Goal: Understand process/instructions: Learn how to perform a task or action

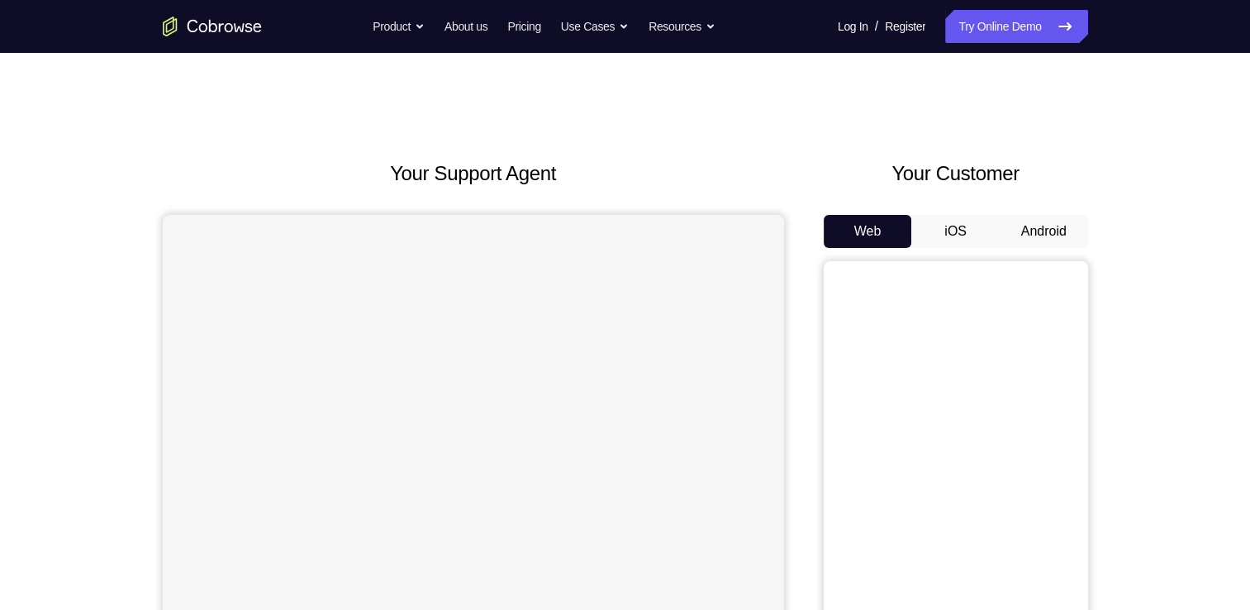
click at [1052, 245] on button "Android" at bounding box center [1043, 231] width 88 height 33
click at [1110, 223] on div "Your Support Agent Your Customer Web iOS Android Next Steps We’d be happy to gi…" at bounding box center [625, 597] width 1057 height 1089
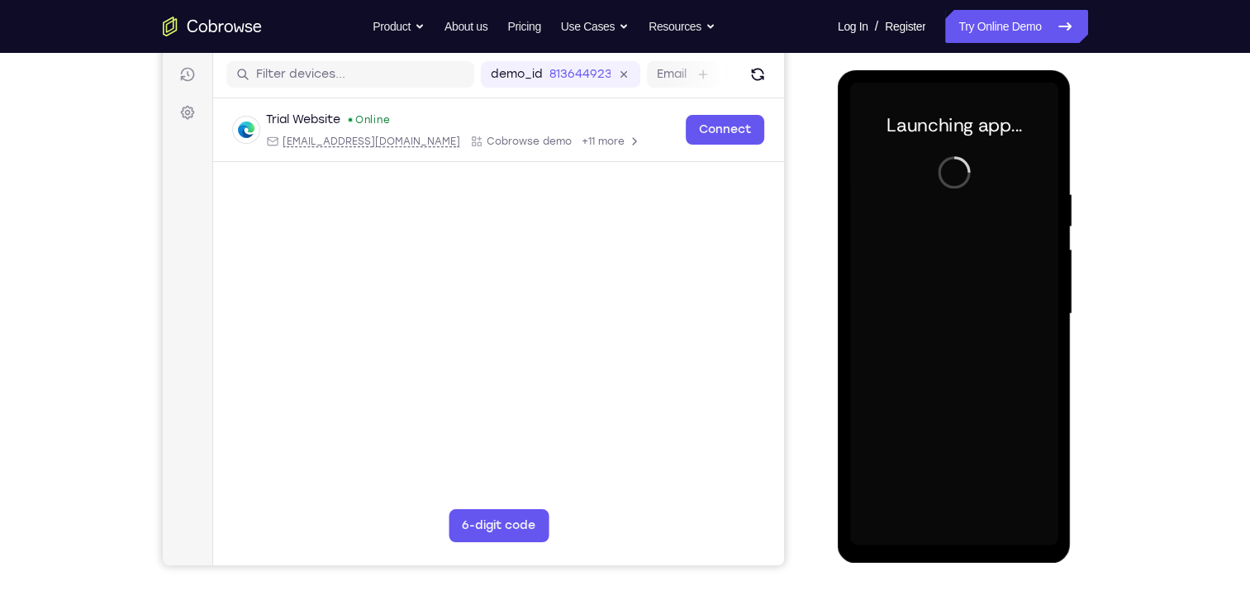
scroll to position [205, 0]
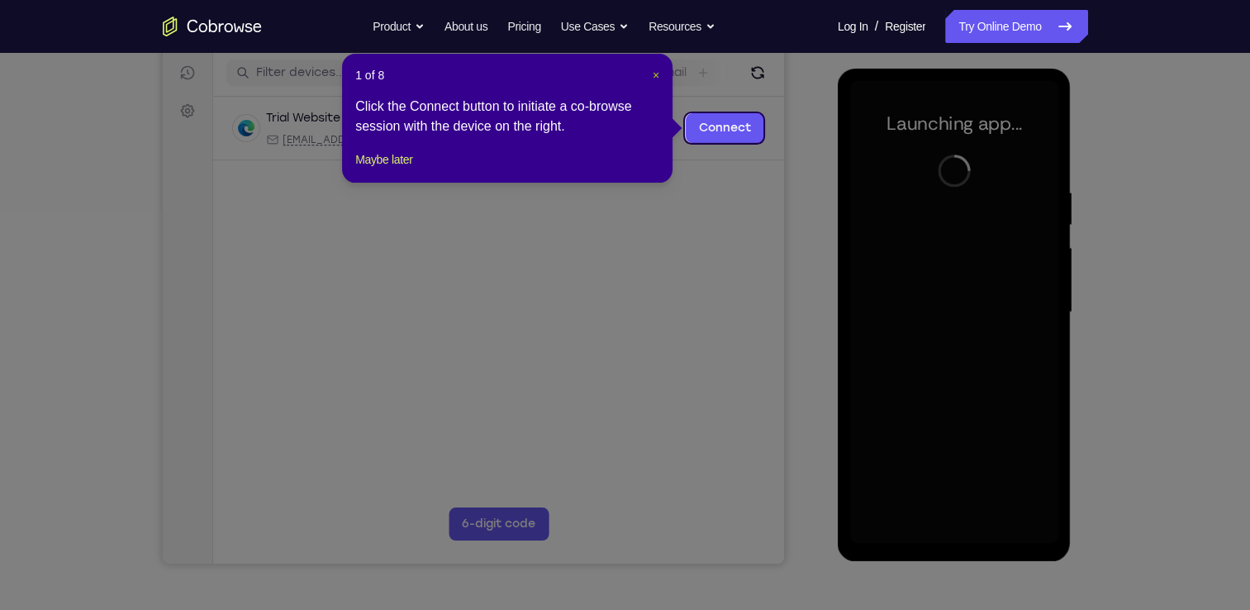
click at [657, 80] on span "×" at bounding box center [655, 75] width 7 height 13
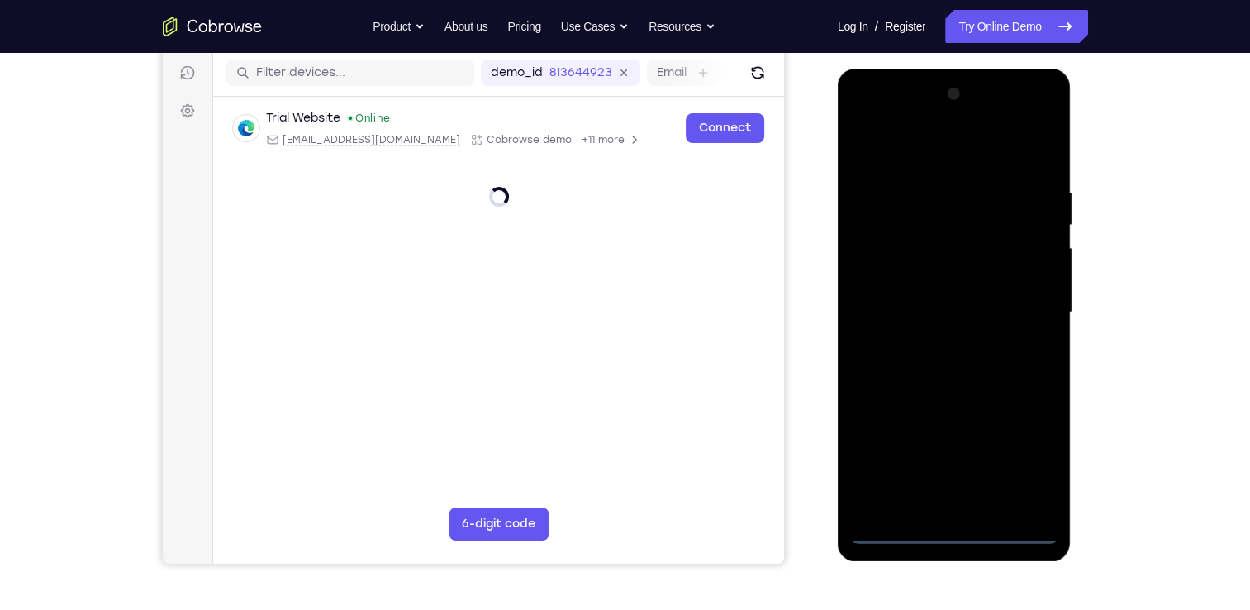
click at [975, 528] on div at bounding box center [954, 312] width 208 height 463
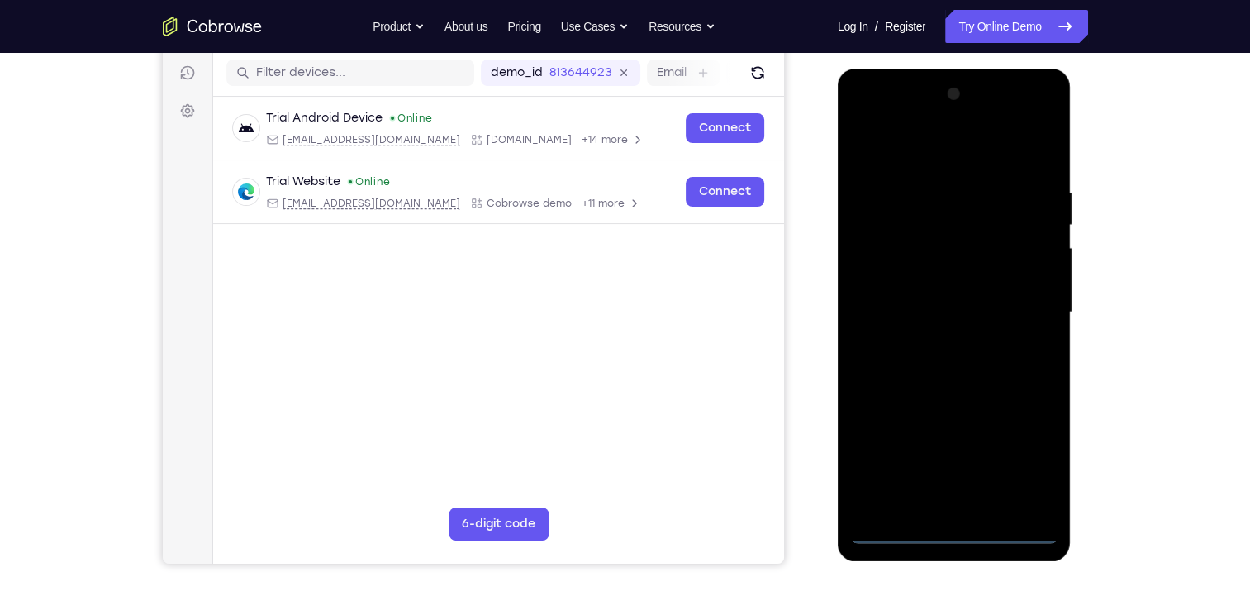
click at [954, 534] on div at bounding box center [954, 312] width 208 height 463
click at [1036, 464] on div at bounding box center [954, 312] width 208 height 463
click at [932, 155] on div at bounding box center [954, 312] width 208 height 463
click at [1024, 301] on div at bounding box center [954, 312] width 208 height 463
click at [933, 344] on div at bounding box center [954, 312] width 208 height 463
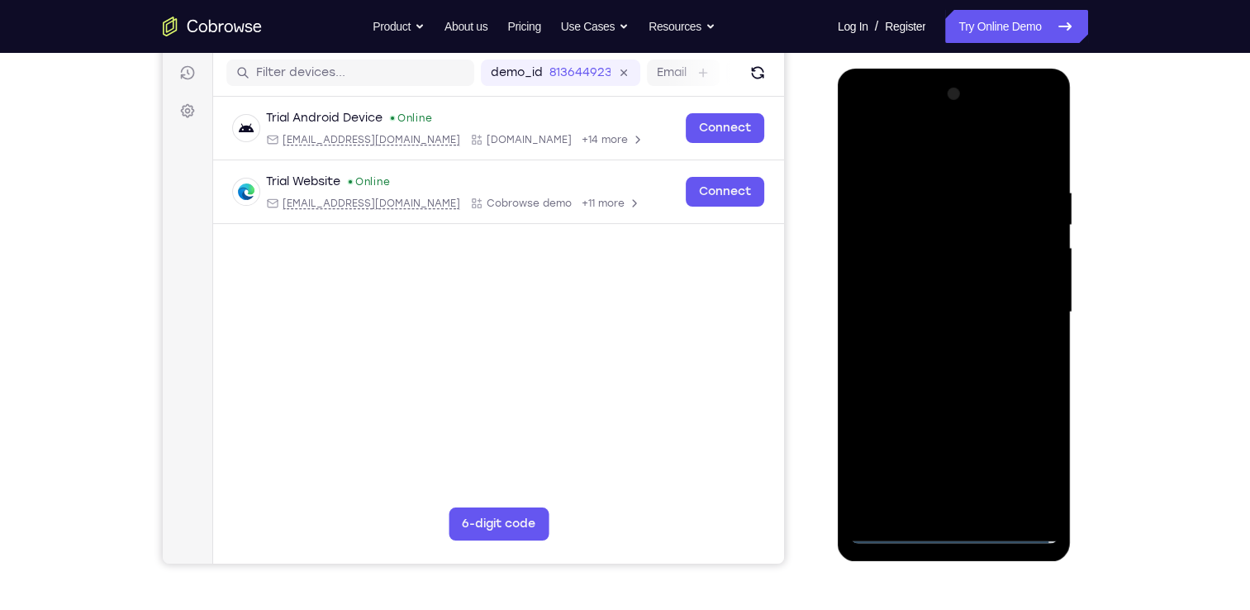
click at [955, 290] on div at bounding box center [954, 312] width 208 height 463
click at [937, 286] on div at bounding box center [954, 312] width 208 height 463
click at [942, 317] on div at bounding box center [954, 312] width 208 height 463
drag, startPoint x: 923, startPoint y: 336, endPoint x: 867, endPoint y: 339, distance: 56.2
click at [867, 339] on div at bounding box center [954, 312] width 208 height 463
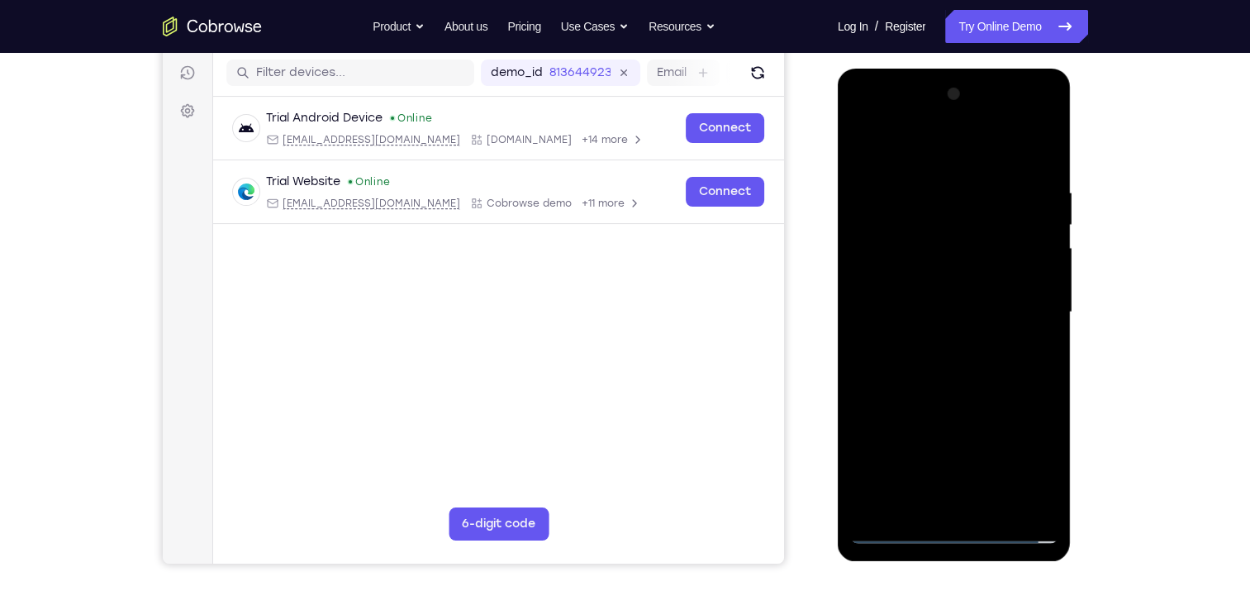
click at [912, 360] on div at bounding box center [954, 312] width 208 height 463
click at [966, 351] on div at bounding box center [954, 312] width 208 height 463
click at [918, 321] on div at bounding box center [954, 312] width 208 height 463
click at [927, 255] on div at bounding box center [954, 312] width 208 height 463
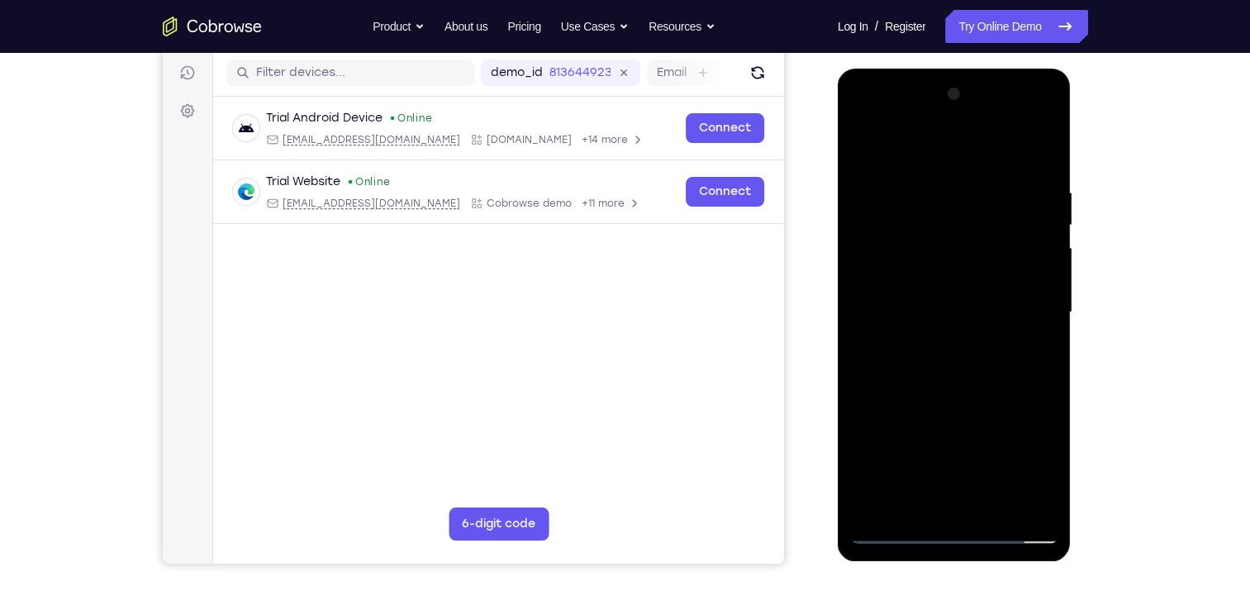
click at [911, 281] on div at bounding box center [954, 312] width 208 height 463
click at [945, 321] on div at bounding box center [954, 312] width 208 height 463
click at [960, 358] on div at bounding box center [954, 312] width 208 height 463
click at [924, 342] on div at bounding box center [954, 312] width 208 height 463
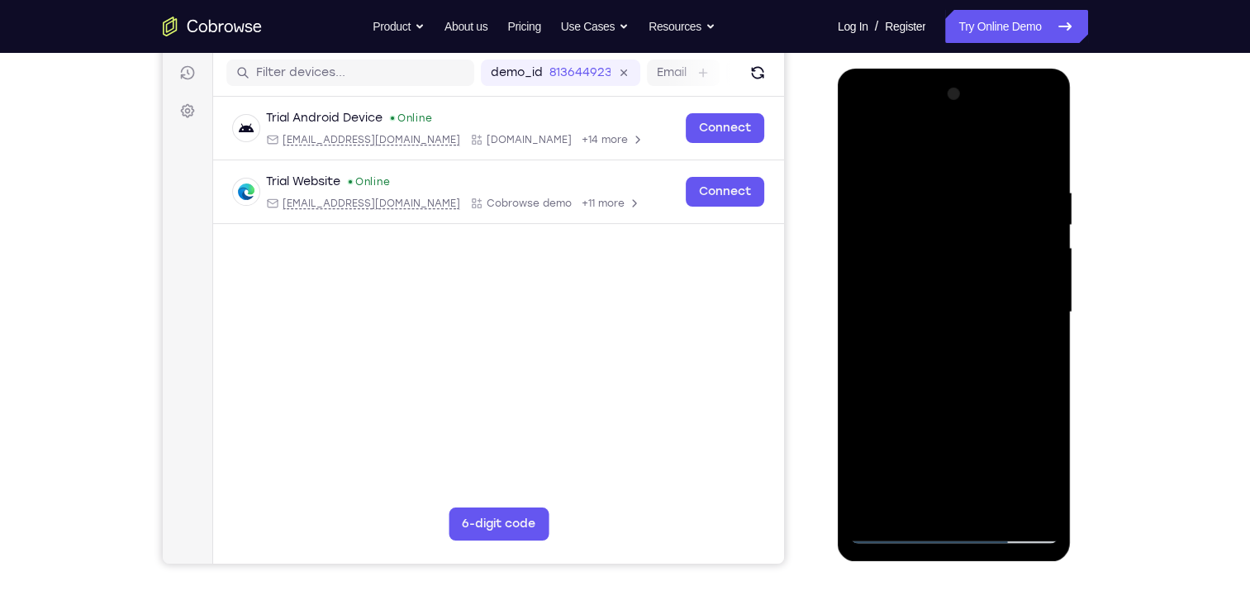
click at [1047, 163] on div at bounding box center [954, 312] width 208 height 463
click at [1001, 503] on div at bounding box center [954, 312] width 208 height 463
click at [951, 398] on div at bounding box center [954, 312] width 208 height 463
click at [864, 148] on div at bounding box center [954, 312] width 208 height 463
click at [1047, 145] on div at bounding box center [954, 312] width 208 height 463
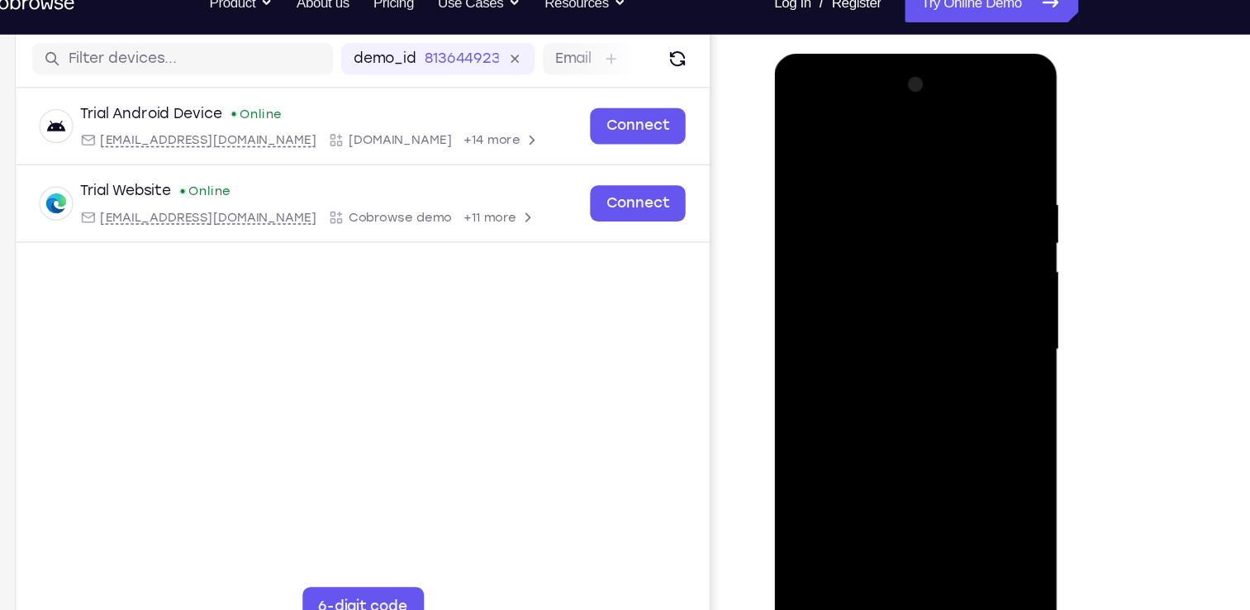
click at [799, 127] on div at bounding box center [890, 296] width 208 height 463
drag, startPoint x: 932, startPoint y: 295, endPoint x: 945, endPoint y: 168, distance: 127.8
click at [945, 168] on div at bounding box center [890, 296] width 208 height 463
drag, startPoint x: 913, startPoint y: 279, endPoint x: 904, endPoint y: 188, distance: 91.4
click at [904, 188] on div at bounding box center [890, 296] width 208 height 463
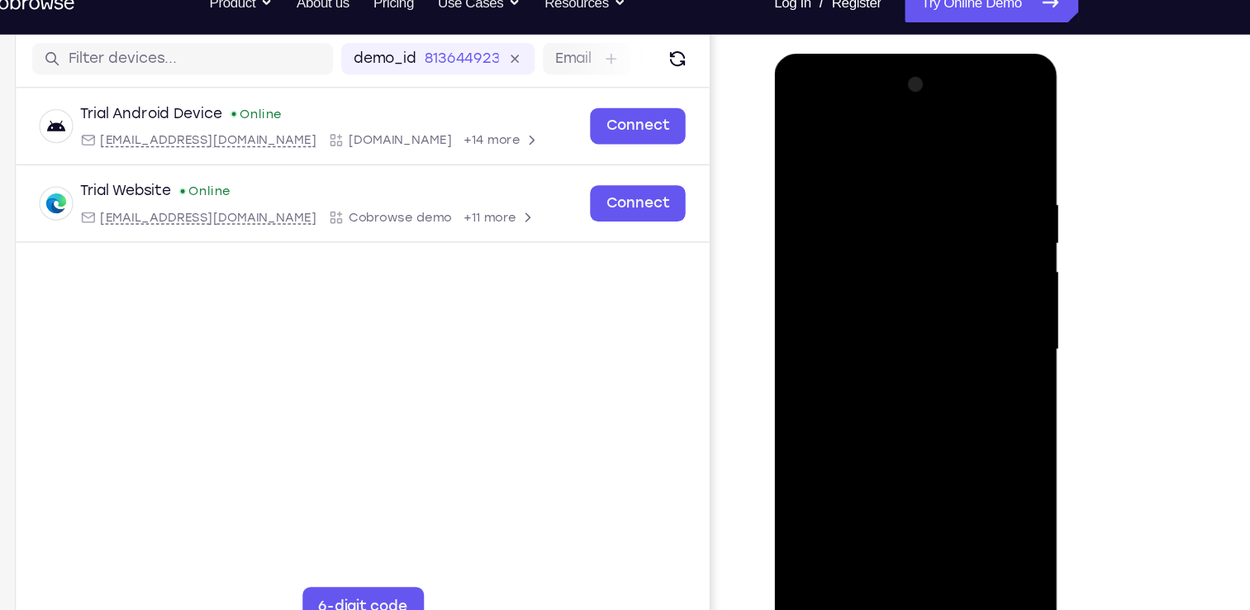
drag, startPoint x: 919, startPoint y: 372, endPoint x: 912, endPoint y: 285, distance: 87.9
click at [912, 285] on div at bounding box center [890, 296] width 208 height 463
drag, startPoint x: 951, startPoint y: 431, endPoint x: 929, endPoint y: 289, distance: 143.8
click at [929, 289] on div at bounding box center [890, 296] width 208 height 463
drag, startPoint x: 929, startPoint y: 289, endPoint x: 894, endPoint y: 192, distance: 103.4
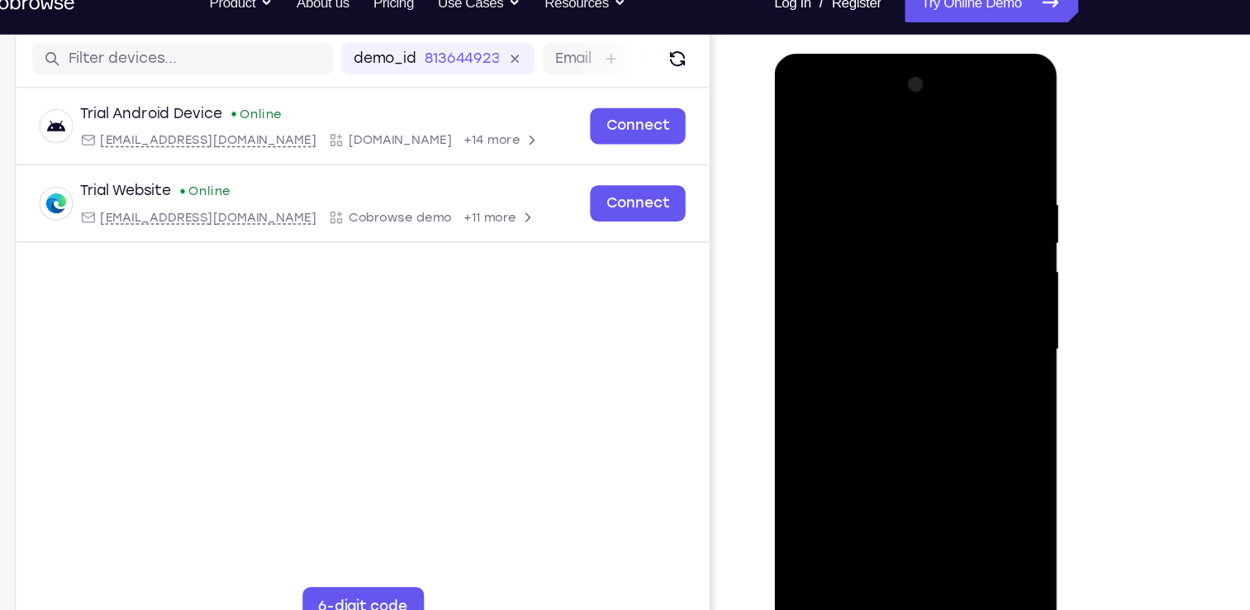
click at [894, 192] on div at bounding box center [890, 296] width 208 height 463
drag, startPoint x: 932, startPoint y: 284, endPoint x: 917, endPoint y: 224, distance: 62.3
click at [917, 224] on div at bounding box center [890, 296] width 208 height 463
drag, startPoint x: 922, startPoint y: 320, endPoint x: 910, endPoint y: 195, distance: 126.1
click at [910, 195] on div at bounding box center [890, 296] width 208 height 463
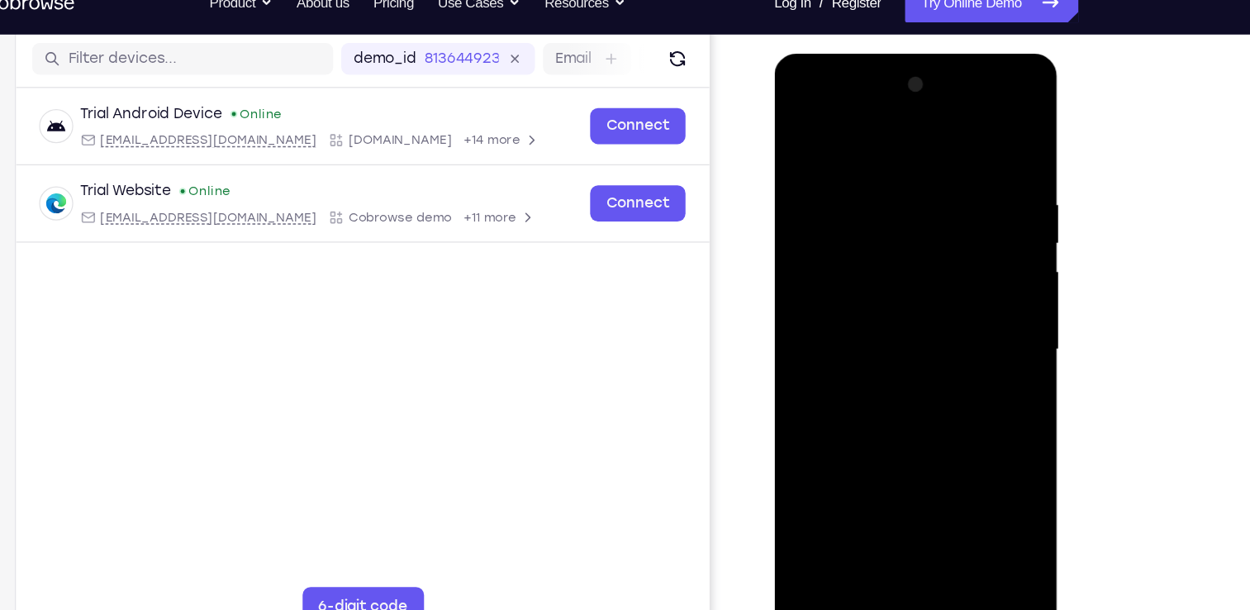
drag, startPoint x: 951, startPoint y: 211, endPoint x: 950, endPoint y: 263, distance: 52.9
click at [950, 263] on div at bounding box center [890, 296] width 208 height 463
drag, startPoint x: 950, startPoint y: 263, endPoint x: 945, endPoint y: 335, distance: 72.0
click at [945, 335] on div at bounding box center [890, 296] width 208 height 463
drag, startPoint x: 950, startPoint y: 373, endPoint x: 928, endPoint y: 224, distance: 151.0
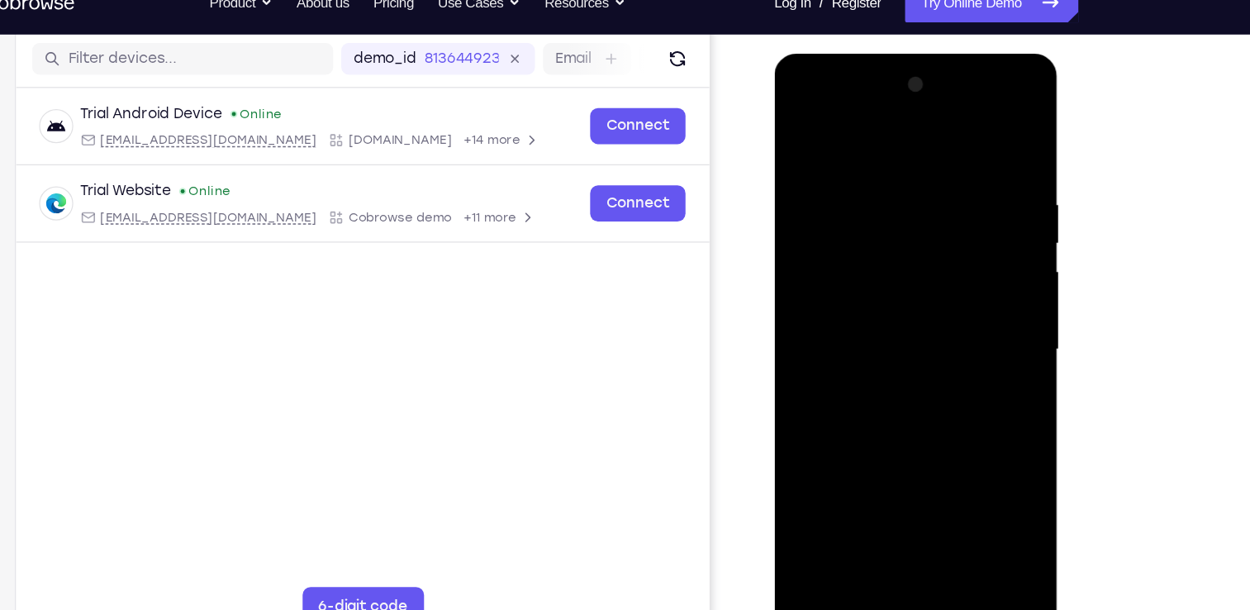
click at [928, 224] on div at bounding box center [890, 296] width 208 height 463
drag, startPoint x: 957, startPoint y: 293, endPoint x: 923, endPoint y: 161, distance: 136.6
click at [923, 161] on div at bounding box center [890, 296] width 208 height 463
drag, startPoint x: 926, startPoint y: 272, endPoint x: 920, endPoint y: 216, distance: 55.6
click at [920, 216] on div at bounding box center [890, 296] width 208 height 463
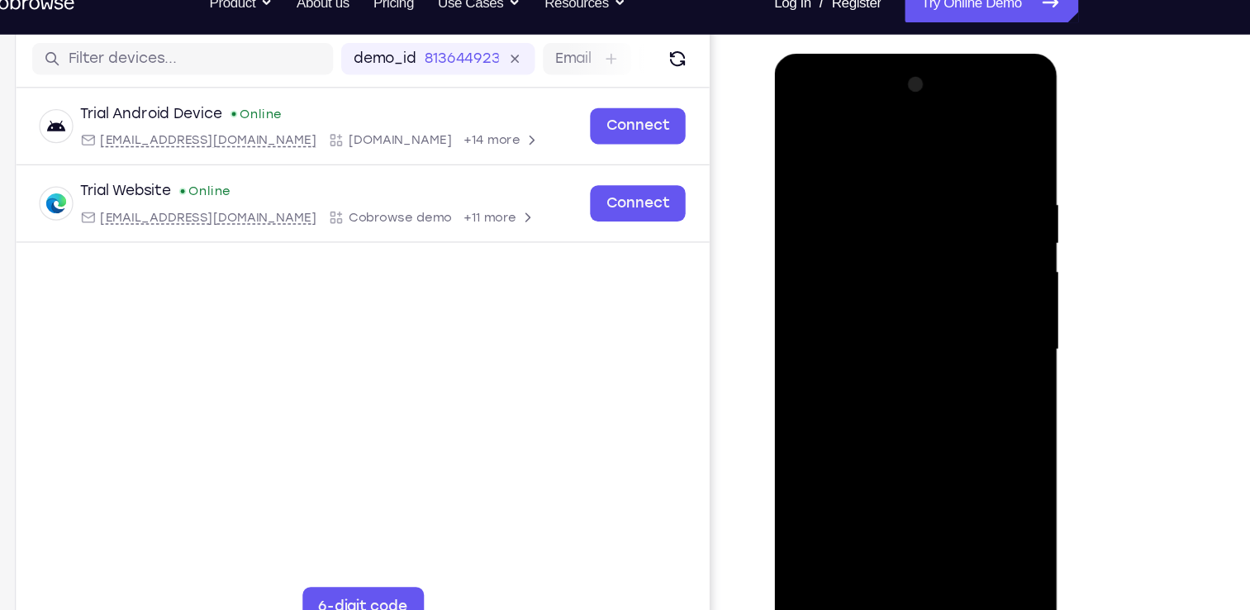
click at [983, 250] on div at bounding box center [890, 296] width 208 height 463
drag, startPoint x: 903, startPoint y: 349, endPoint x: 935, endPoint y: 65, distance: 285.1
click at [935, 65] on div at bounding box center [890, 296] width 208 height 463
drag, startPoint x: 899, startPoint y: 306, endPoint x: 915, endPoint y: 94, distance: 212.0
click at [915, 94] on div at bounding box center [890, 296] width 208 height 463
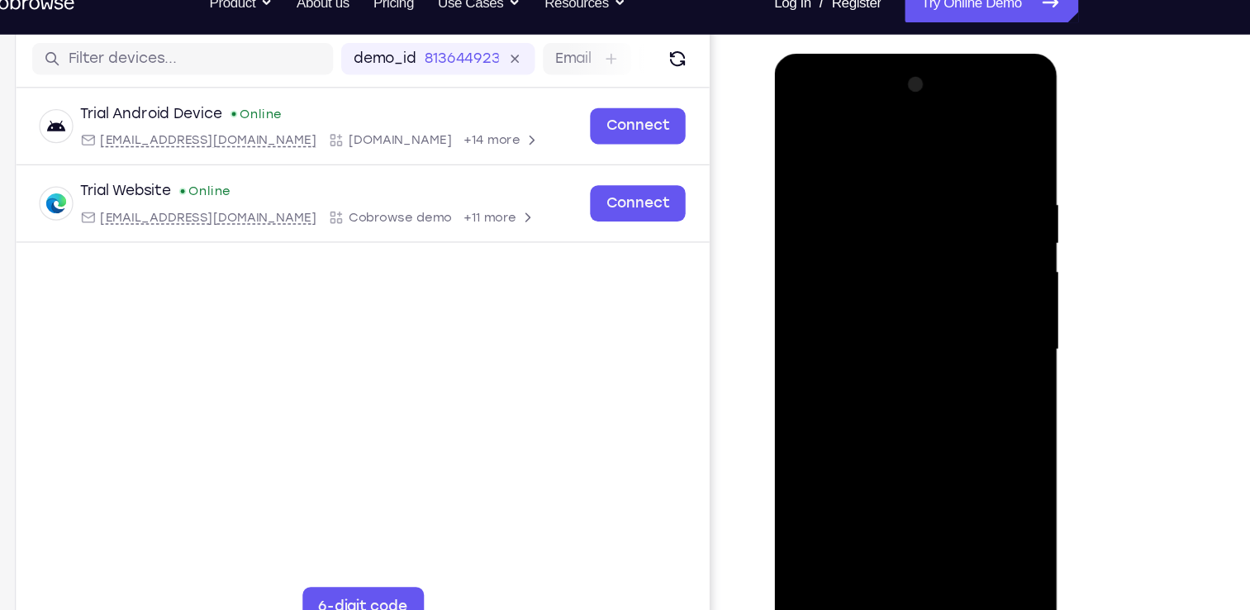
drag, startPoint x: 905, startPoint y: 262, endPoint x: 902, endPoint y: 156, distance: 105.8
click at [902, 156] on div at bounding box center [890, 296] width 208 height 463
drag, startPoint x: 913, startPoint y: 301, endPoint x: 921, endPoint y: 162, distance: 139.8
click at [921, 162] on div at bounding box center [890, 296] width 208 height 463
click at [909, 263] on div at bounding box center [890, 296] width 208 height 463
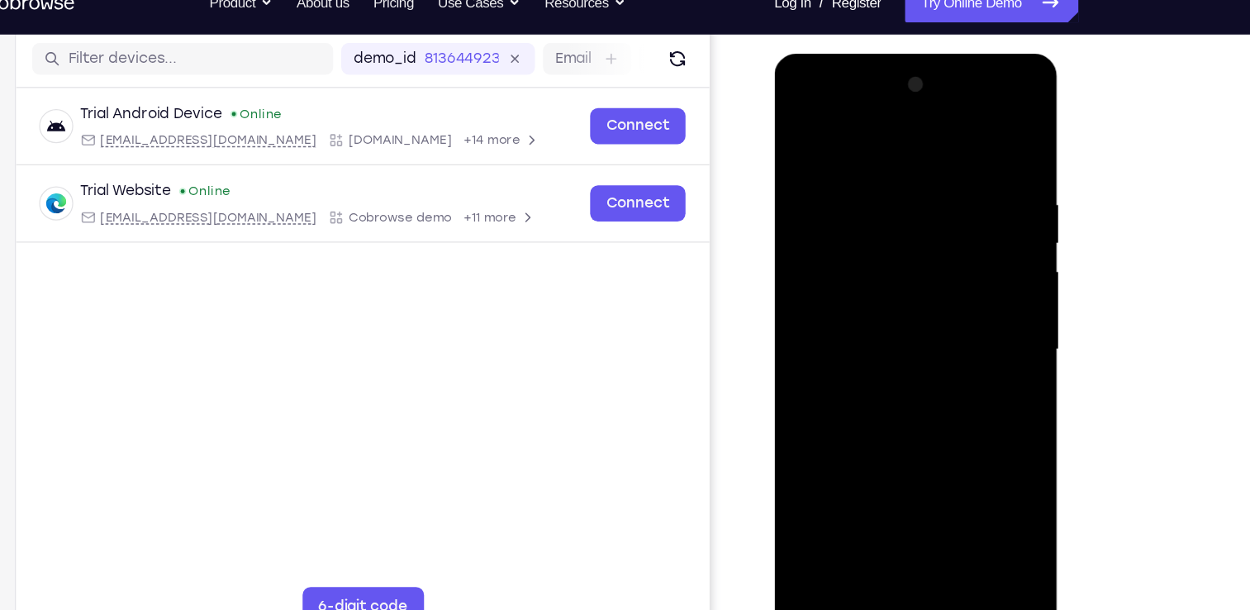
click at [984, 372] on div at bounding box center [890, 296] width 208 height 463
drag, startPoint x: 941, startPoint y: 401, endPoint x: 931, endPoint y: 262, distance: 139.1
click at [931, 262] on div at bounding box center [890, 296] width 208 height 463
drag, startPoint x: 913, startPoint y: 419, endPoint x: 913, endPoint y: 244, distance: 175.1
click at [913, 244] on div at bounding box center [890, 296] width 208 height 463
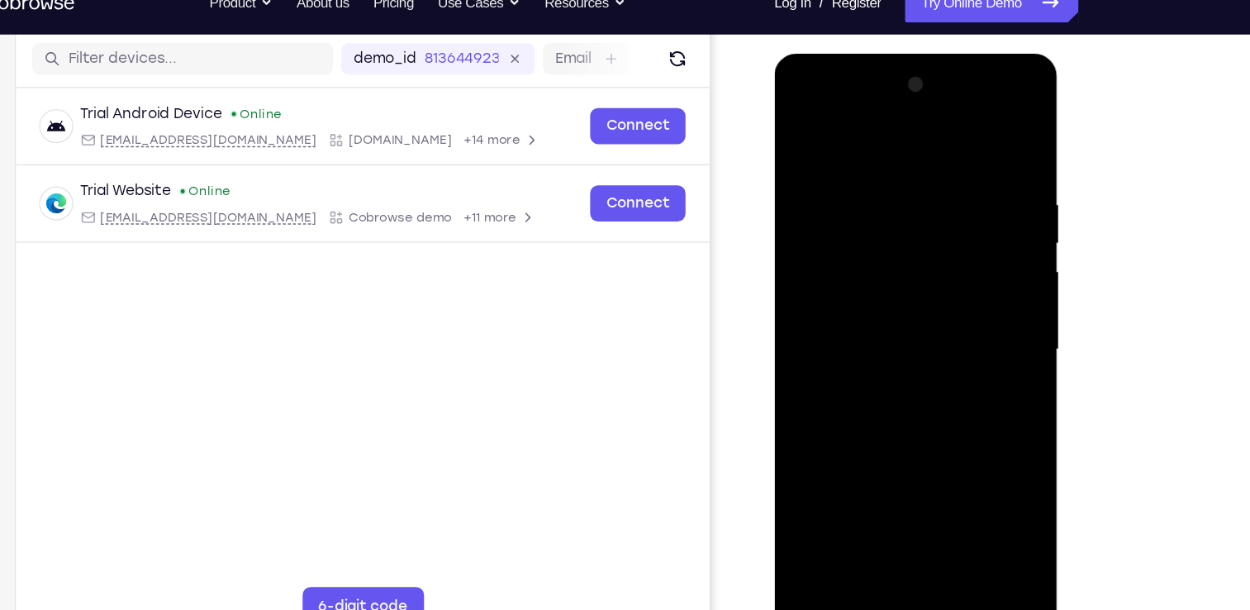
drag, startPoint x: 904, startPoint y: 354, endPoint x: 899, endPoint y: 140, distance: 214.8
click at [899, 140] on div at bounding box center [890, 296] width 208 height 463
drag, startPoint x: 872, startPoint y: 334, endPoint x: 871, endPoint y: 175, distance: 158.6
click at [871, 175] on div at bounding box center [890, 296] width 208 height 463
drag, startPoint x: 902, startPoint y: 240, endPoint x: 921, endPoint y: 94, distance: 146.6
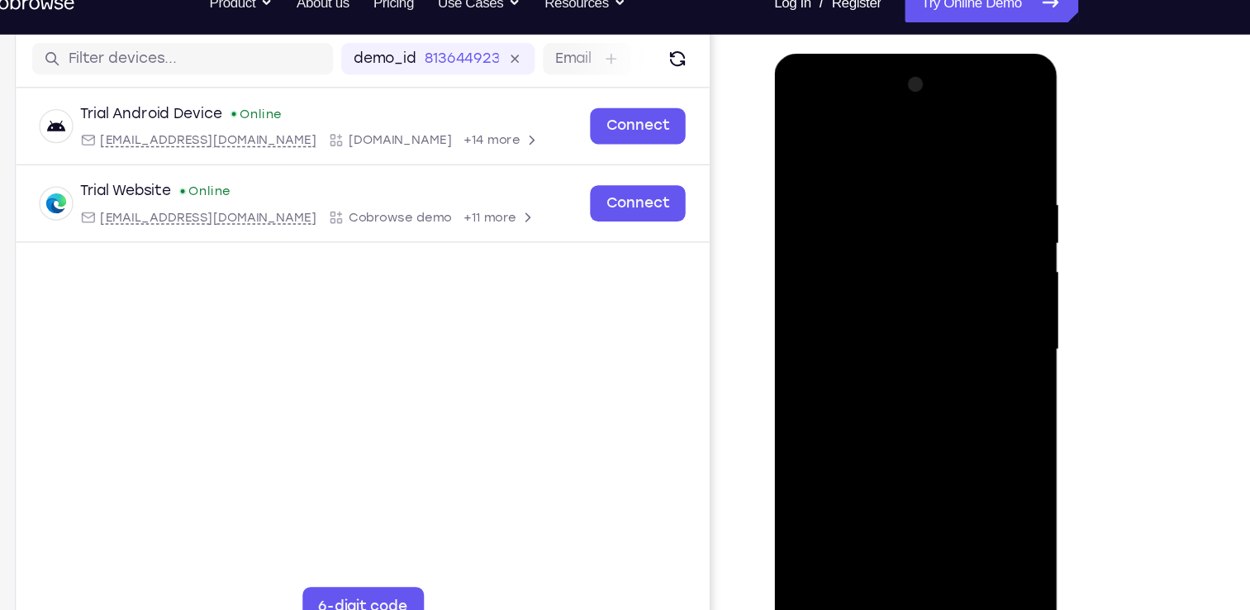
click at [921, 94] on div at bounding box center [890, 296] width 208 height 463
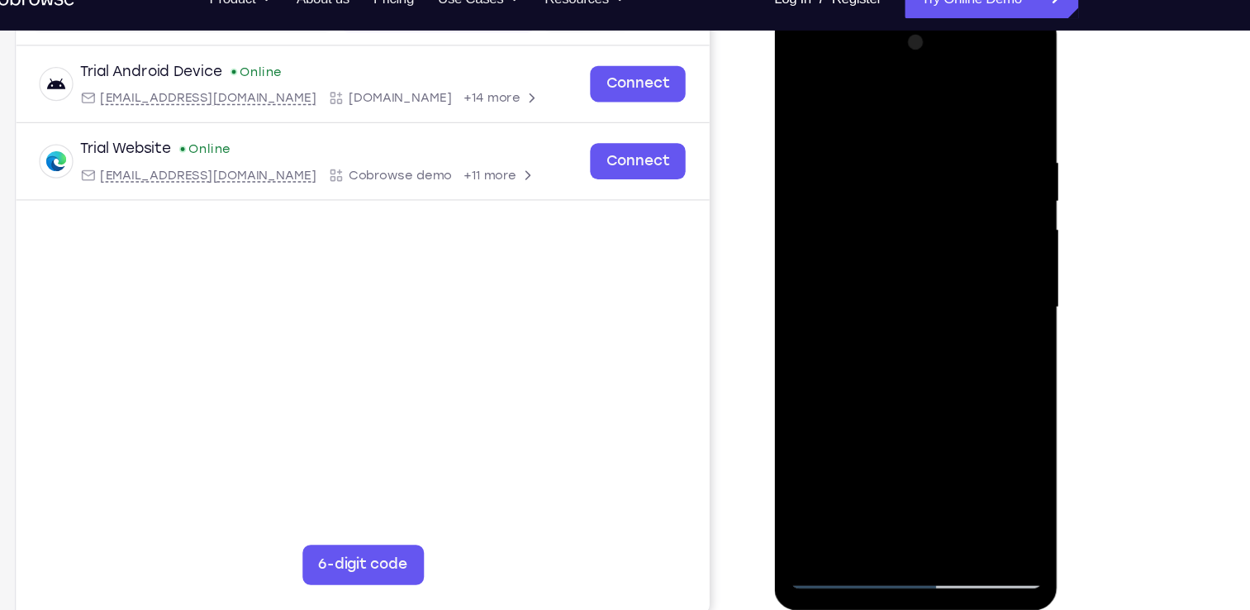
scroll to position [236, 0]
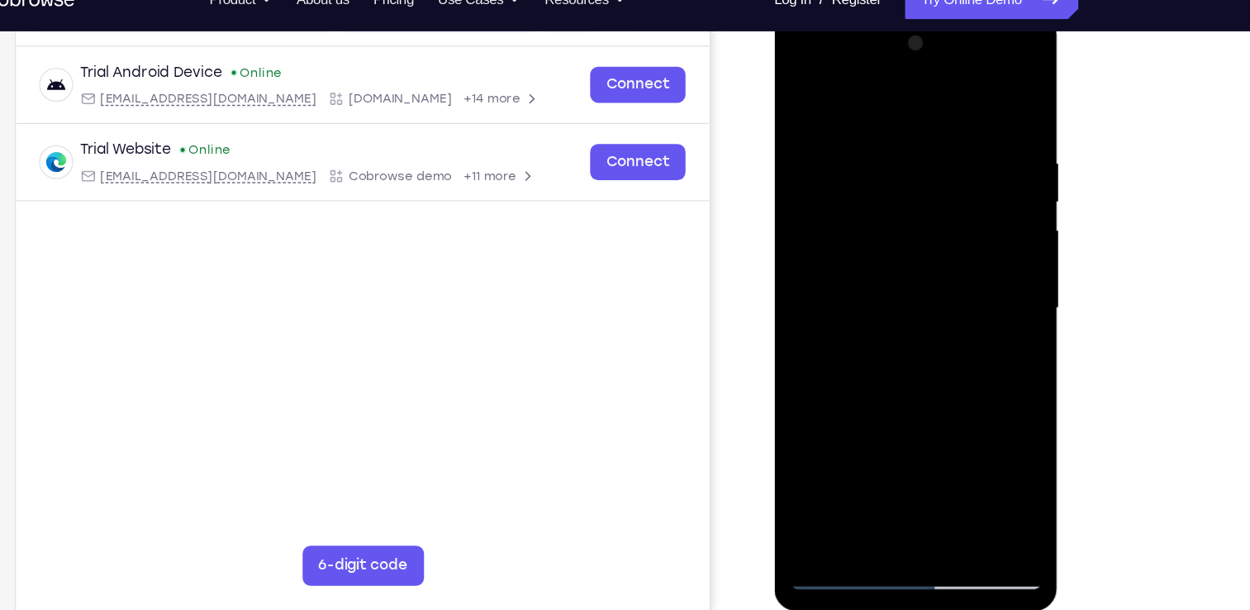
click at [923, 451] on div at bounding box center [890, 255] width 208 height 463
click at [805, 85] on div at bounding box center [890, 255] width 208 height 463
drag, startPoint x: 918, startPoint y: 306, endPoint x: 911, endPoint y: 151, distance: 154.6
click at [911, 151] on div at bounding box center [890, 255] width 208 height 463
drag, startPoint x: 924, startPoint y: 312, endPoint x: 883, endPoint y: 160, distance: 157.5
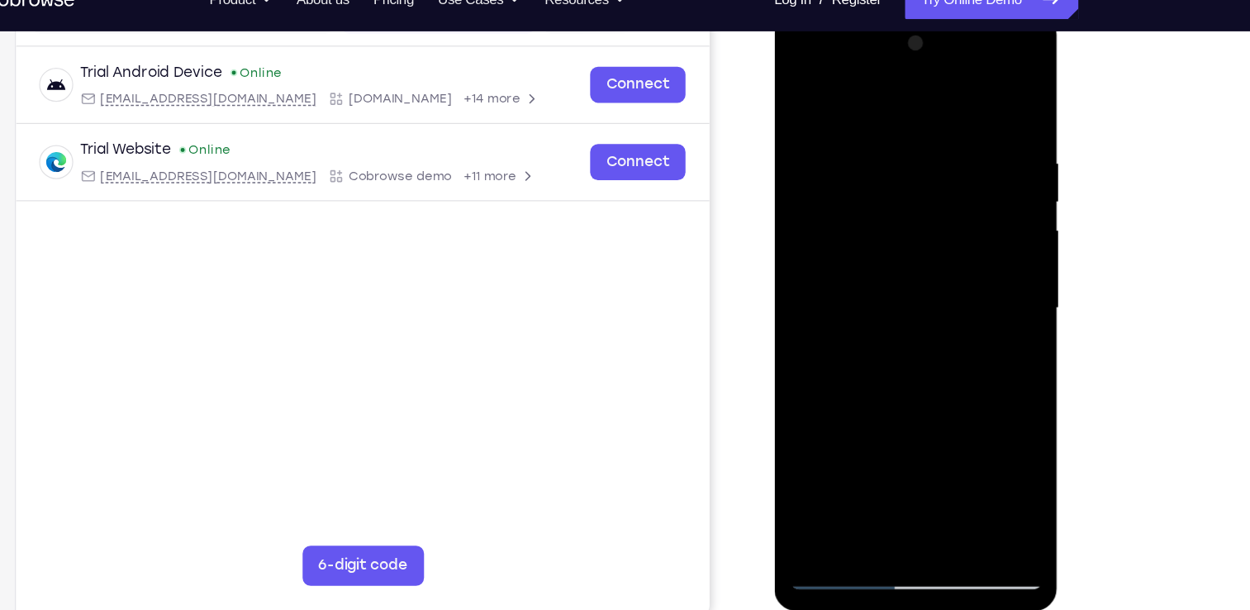
click at [883, 160] on div at bounding box center [890, 255] width 208 height 463
drag, startPoint x: 899, startPoint y: 330, endPoint x: 881, endPoint y: 154, distance: 177.6
click at [881, 154] on div at bounding box center [890, 255] width 208 height 463
drag, startPoint x: 902, startPoint y: 352, endPoint x: 899, endPoint y: 208, distance: 143.7
click at [899, 208] on div at bounding box center [890, 255] width 208 height 463
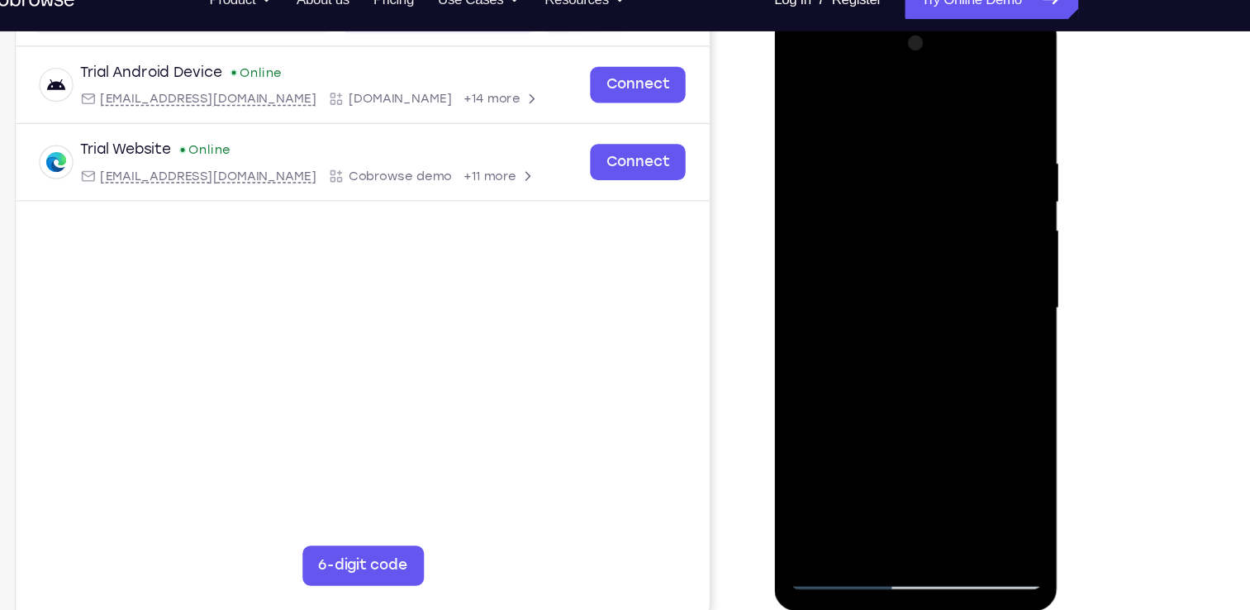
drag, startPoint x: 900, startPoint y: 382, endPoint x: 898, endPoint y: 155, distance: 226.3
click at [898, 155] on div at bounding box center [890, 255] width 208 height 463
drag, startPoint x: 898, startPoint y: 155, endPoint x: 902, endPoint y: 21, distance: 134.7
click at [902, 21] on div at bounding box center [891, 258] width 234 height 492
drag, startPoint x: 845, startPoint y: 384, endPoint x: 886, endPoint y: 94, distance: 292.8
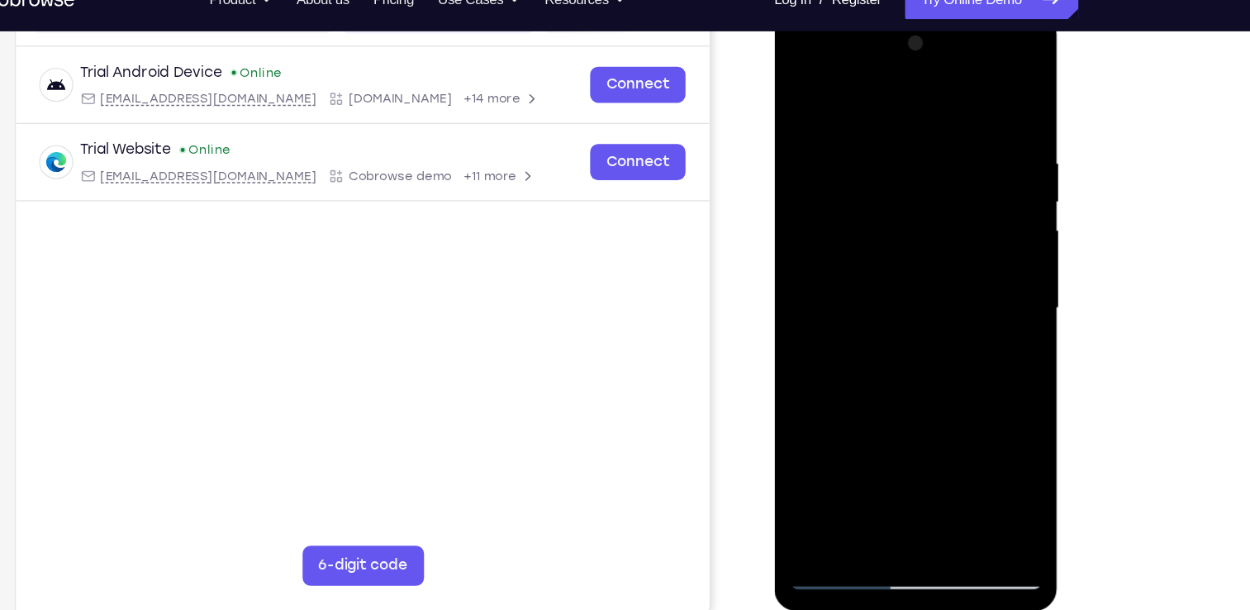
click at [886, 94] on div at bounding box center [890, 255] width 208 height 463
drag, startPoint x: 857, startPoint y: 225, endPoint x: 875, endPoint y: 48, distance: 177.6
click at [875, 48] on div at bounding box center [890, 255] width 208 height 463
drag, startPoint x: 939, startPoint y: 240, endPoint x: 938, endPoint y: 207, distance: 32.2
click at [938, 207] on div at bounding box center [890, 255] width 208 height 463
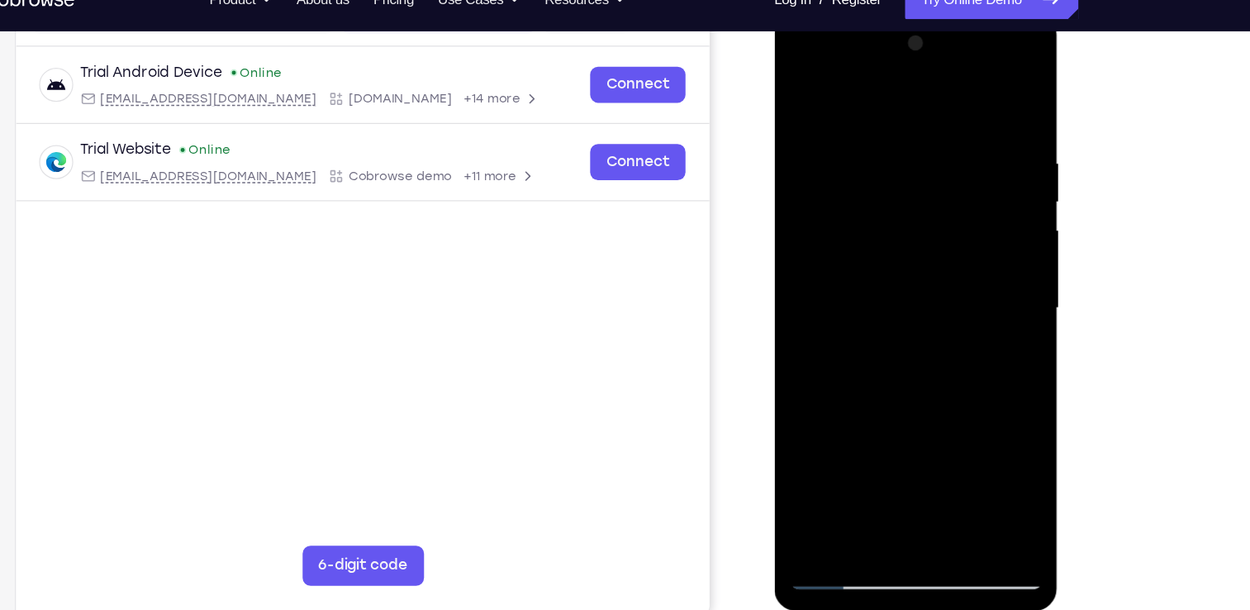
click at [927, 448] on div at bounding box center [890, 255] width 208 height 463
click at [806, 89] on div at bounding box center [890, 255] width 208 height 463
drag, startPoint x: 938, startPoint y: 228, endPoint x: 953, endPoint y: 465, distance: 237.5
click at [953, 465] on div at bounding box center [890, 255] width 208 height 463
click at [931, 450] on div at bounding box center [890, 255] width 208 height 463
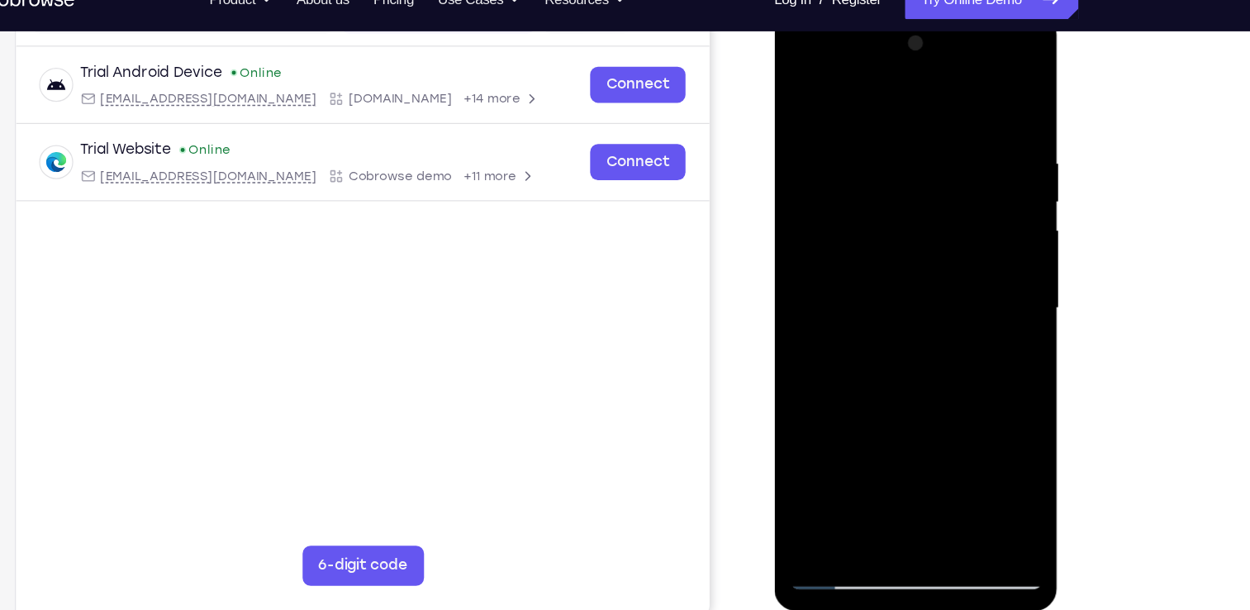
click at [811, 88] on div at bounding box center [890, 255] width 208 height 463
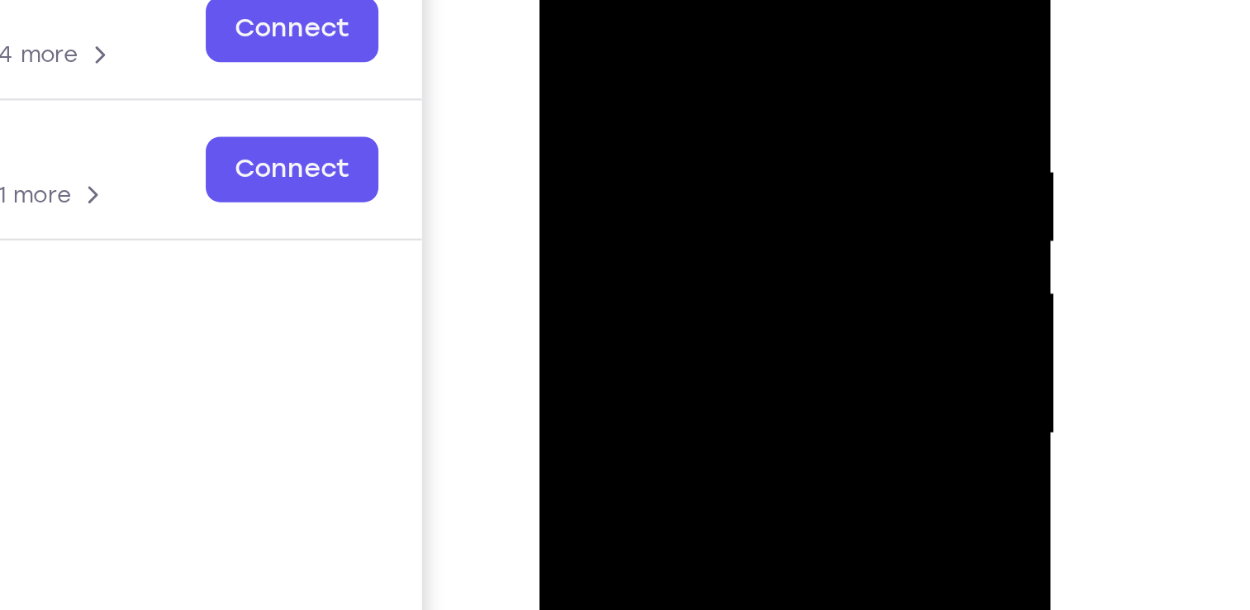
drag, startPoint x: 751, startPoint y: 18, endPoint x: 678, endPoint y: 21, distance: 72.8
click at [678, 21] on div at bounding box center [656, 143] width 208 height 463
drag, startPoint x: 678, startPoint y: 21, endPoint x: 785, endPoint y: 21, distance: 107.4
click at [775, 21] on html "Online web based iOS Simulators and Android Emulators. Run iPhone, iPad, Mobile…" at bounding box center [656, 147] width 235 height 496
click at [640, 11] on div at bounding box center [656, 143] width 208 height 463
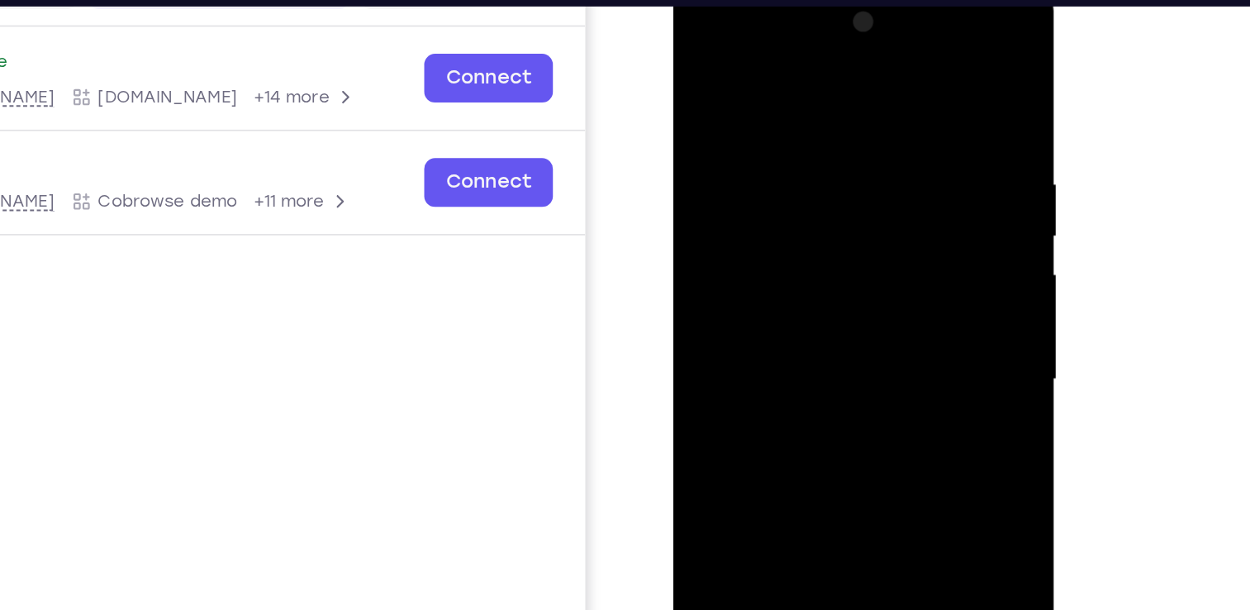
click at [877, 201] on div at bounding box center [790, 224] width 208 height 463
click at [885, 193] on div at bounding box center [790, 224] width 208 height 463
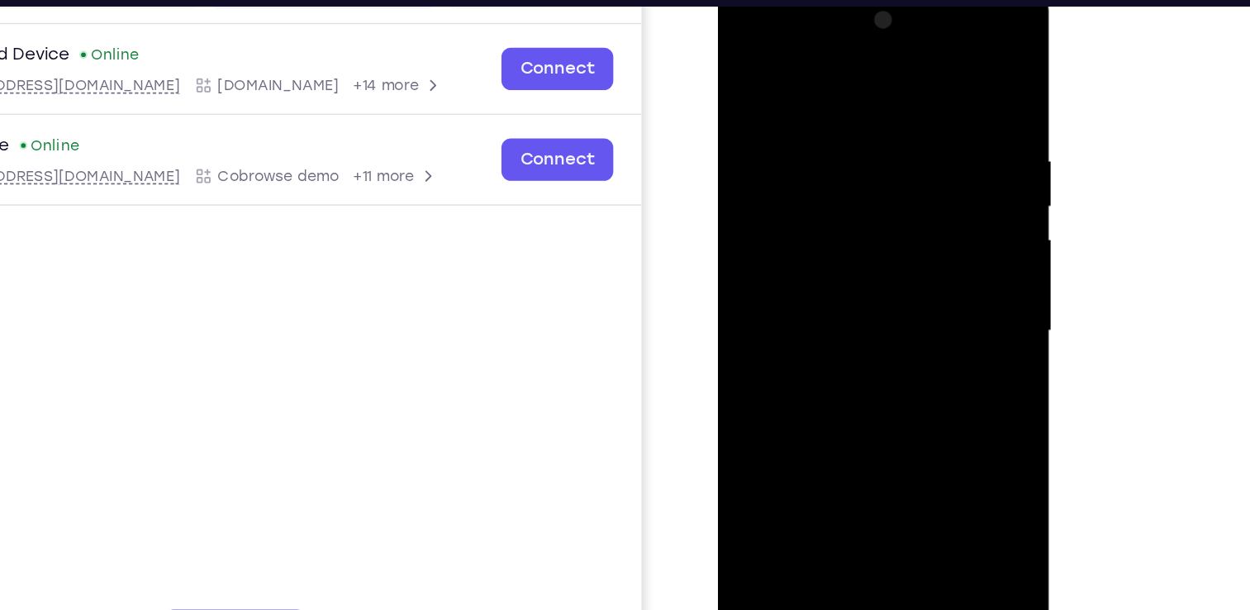
click at [740, 249] on div at bounding box center [834, 228] width 208 height 463
click at [935, 238] on div at bounding box center [834, 228] width 208 height 463
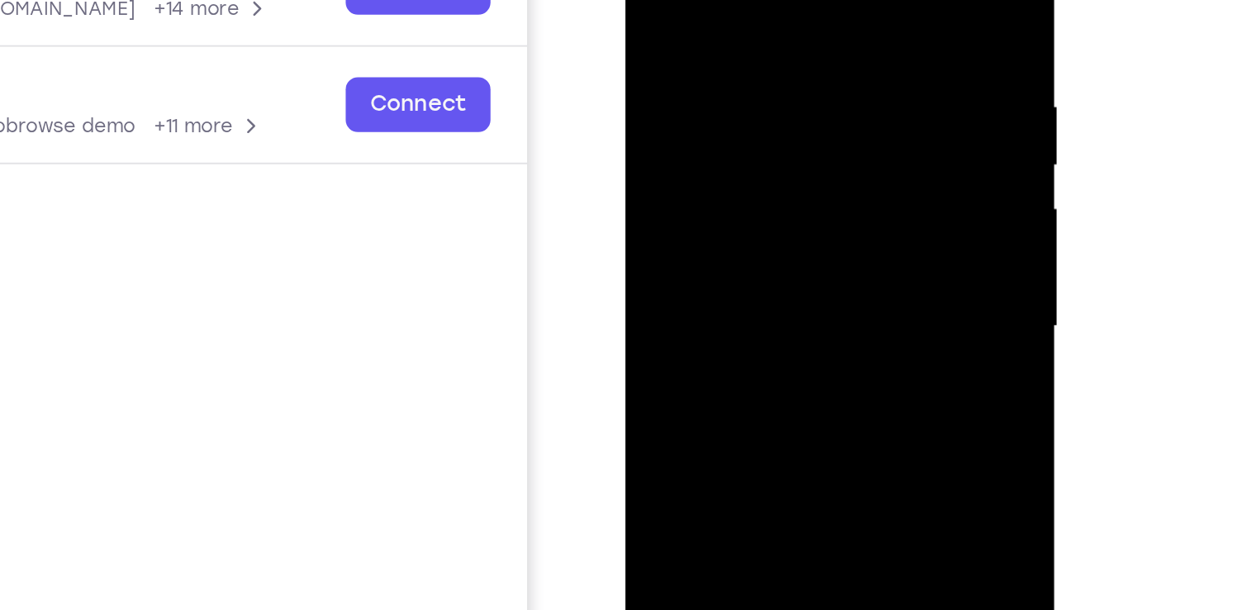
click at [825, 107] on div at bounding box center [742, 121] width 208 height 463
click at [828, 116] on div at bounding box center [742, 121] width 208 height 463
click at [829, 119] on div at bounding box center [742, 121] width 208 height 463
click at [1084, 282] on div at bounding box center [955, 279] width 264 height 508
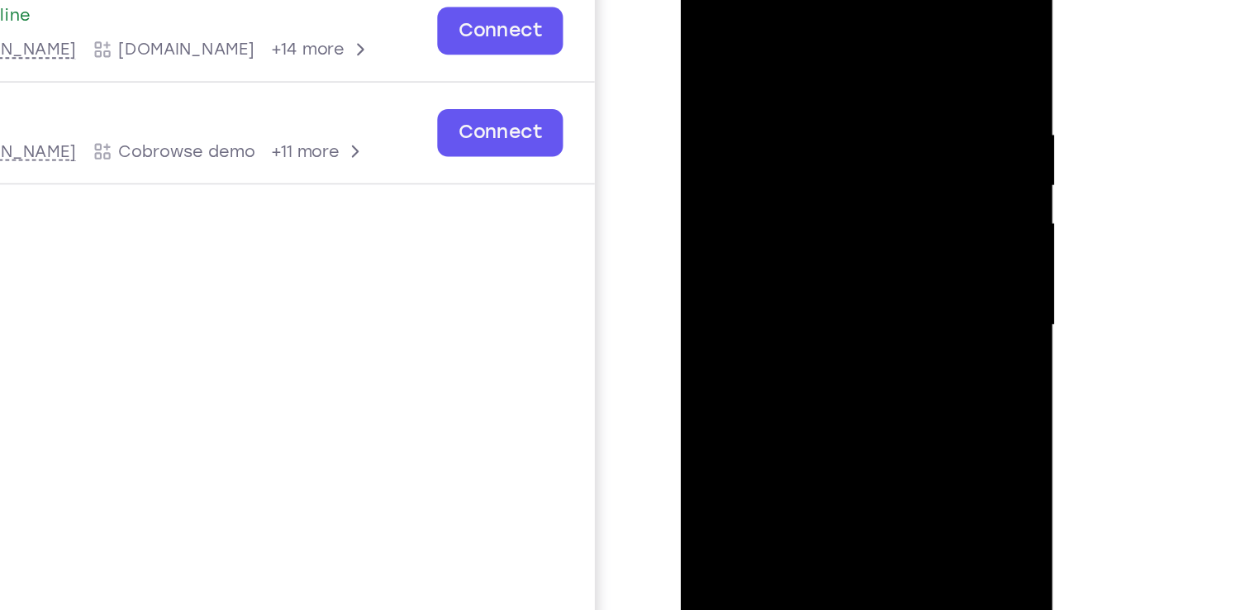
click at [885, 197] on div at bounding box center [797, 180] width 208 height 463
click at [883, 100] on div at bounding box center [797, 180] width 208 height 463
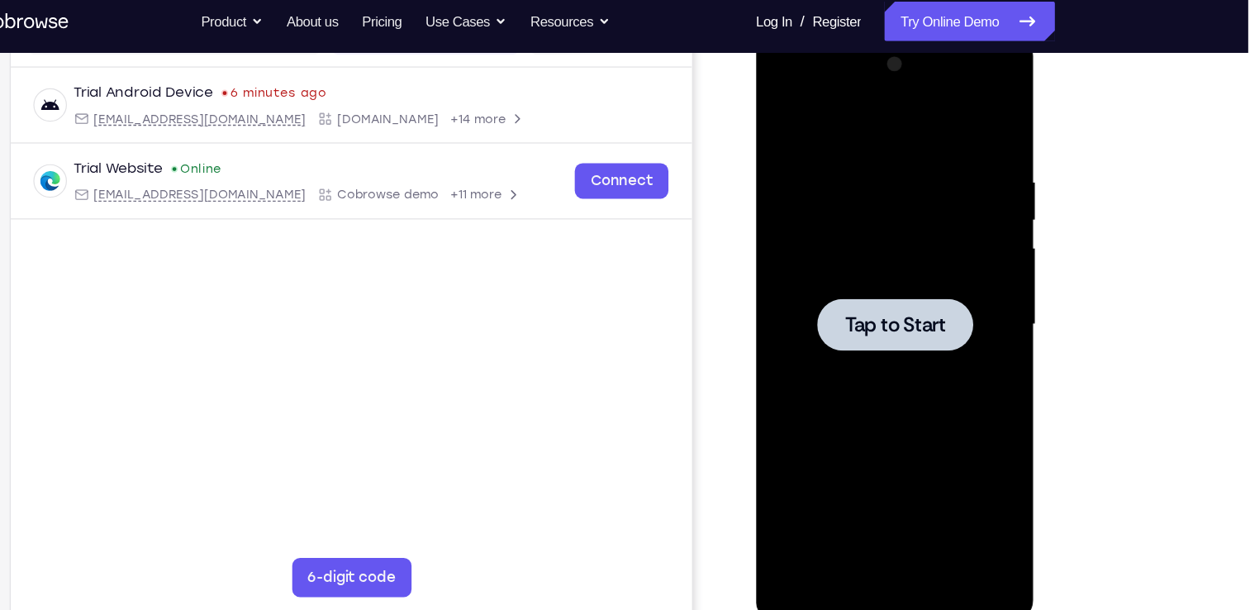
click at [813, 214] on div at bounding box center [872, 277] width 208 height 463
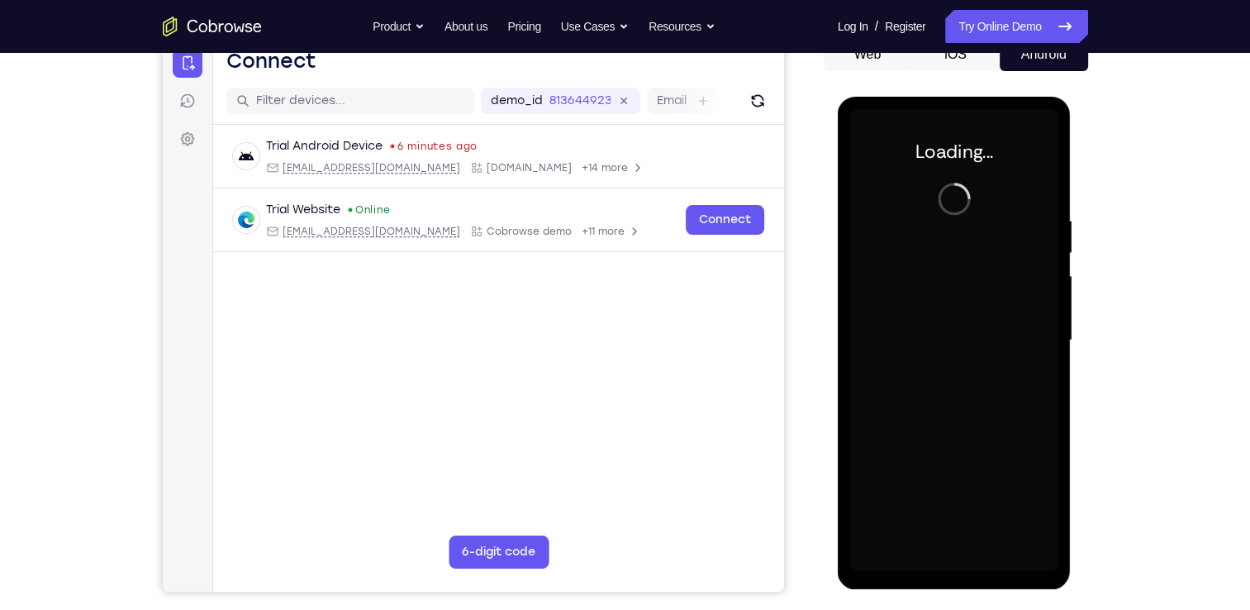
scroll to position [176, 0]
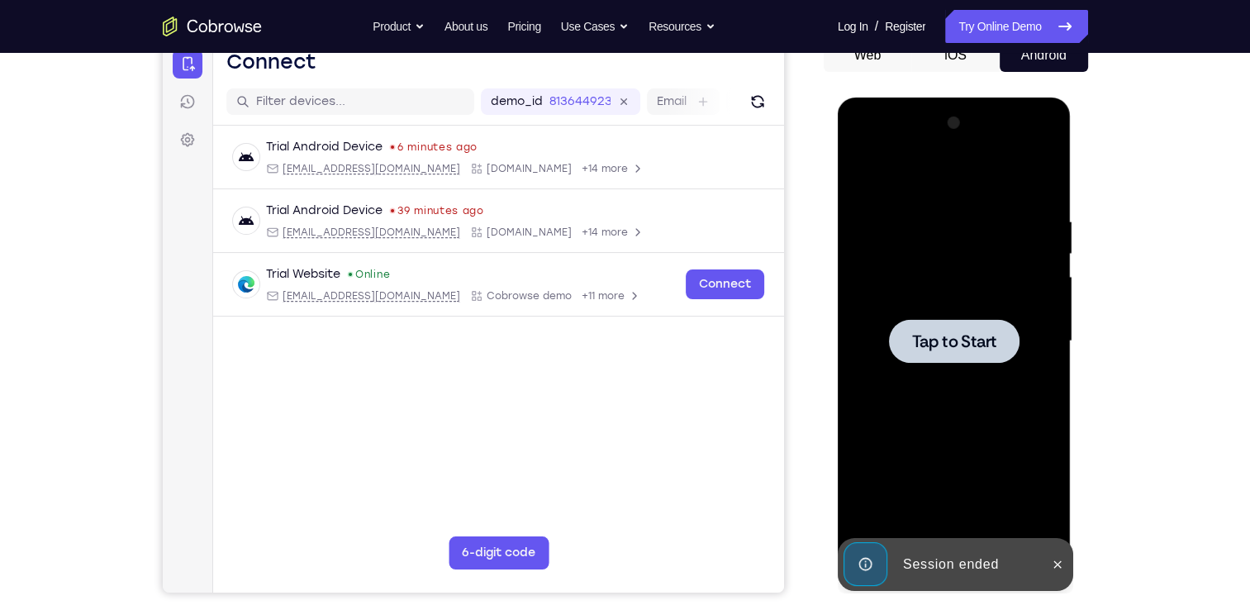
click at [1003, 309] on div at bounding box center [954, 341] width 208 height 463
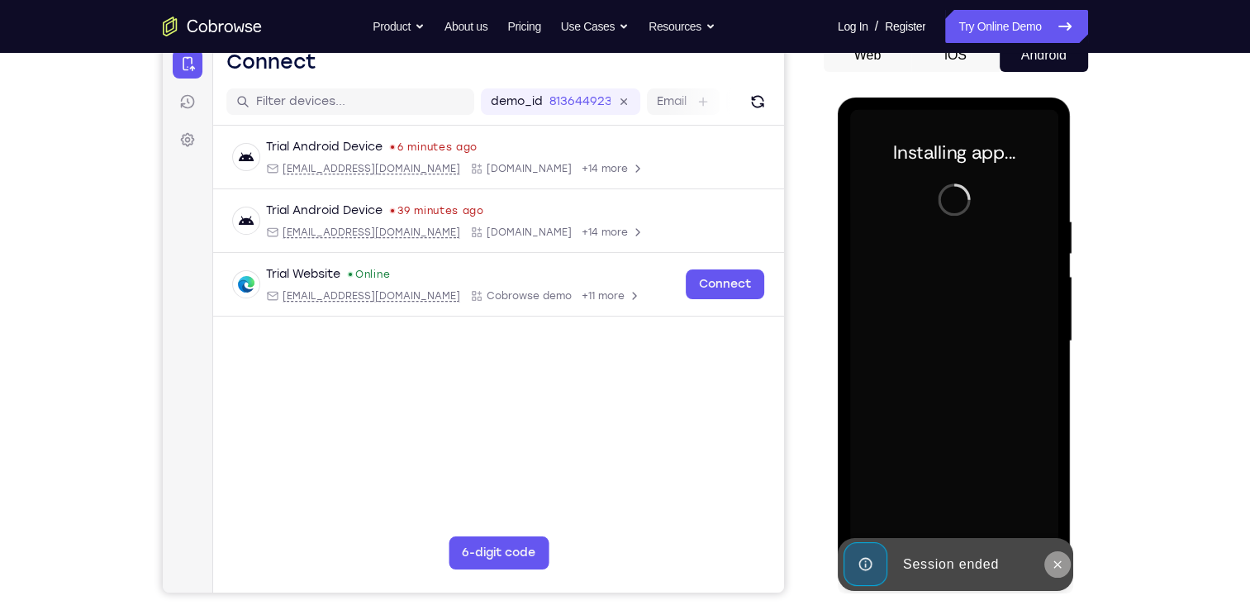
click at [1060, 566] on icon at bounding box center [1057, 563] width 13 height 13
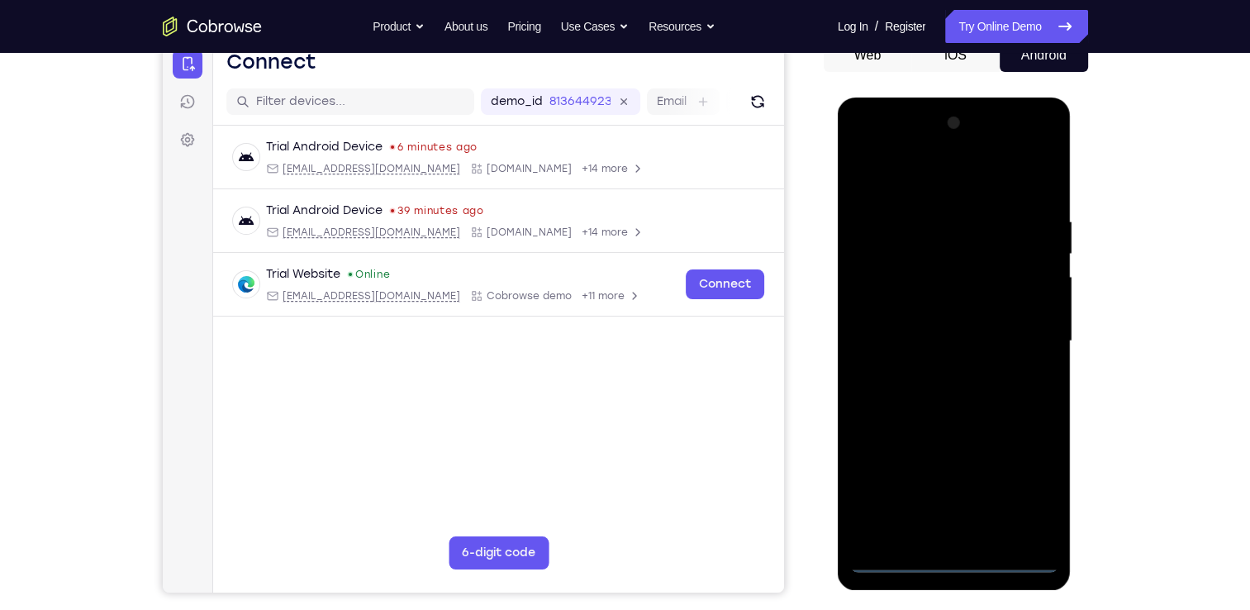
click at [964, 551] on div at bounding box center [954, 341] width 208 height 463
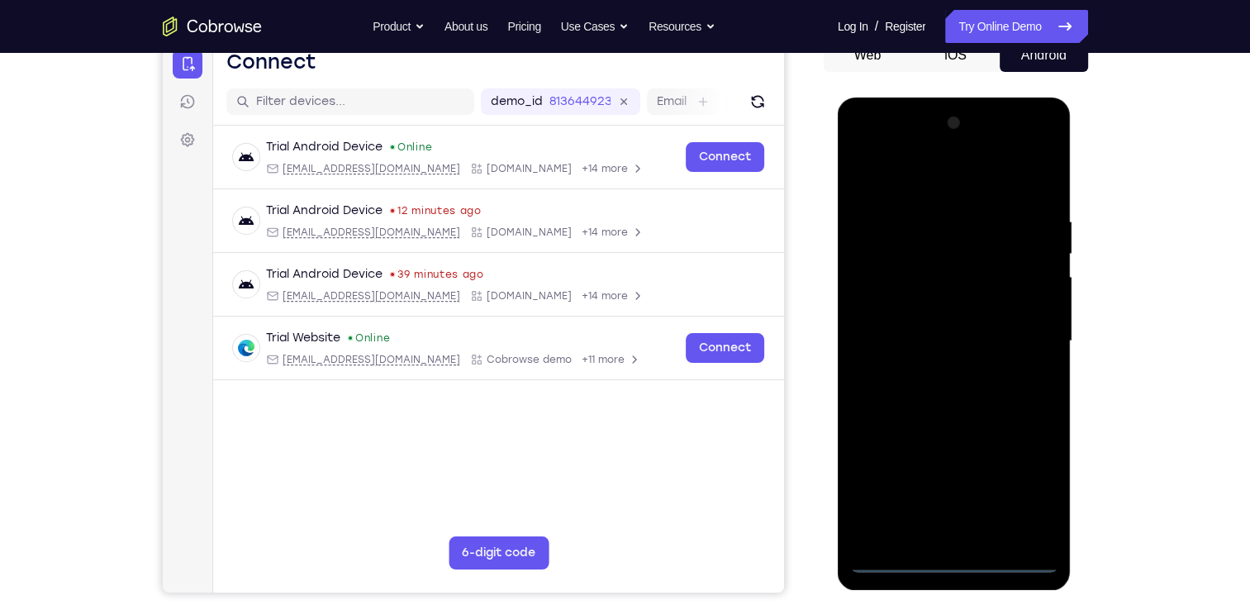
click at [955, 561] on div at bounding box center [954, 341] width 208 height 463
click at [1024, 498] on div at bounding box center [954, 341] width 208 height 463
click at [939, 183] on div at bounding box center [954, 341] width 208 height 463
click at [1027, 339] on div at bounding box center [954, 341] width 208 height 463
click at [934, 374] on div at bounding box center [954, 341] width 208 height 463
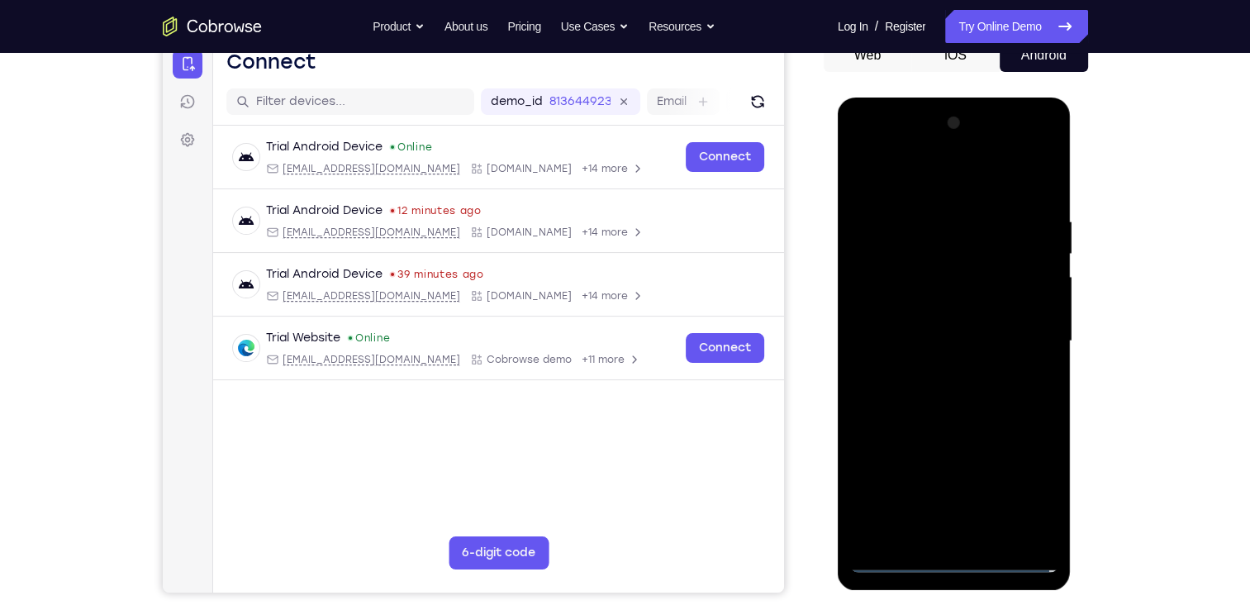
click at [949, 320] on div at bounding box center [954, 341] width 208 height 463
click at [883, 306] on div at bounding box center [954, 341] width 208 height 463
click at [935, 338] on div at bounding box center [954, 341] width 208 height 463
click at [965, 404] on div at bounding box center [954, 341] width 208 height 463
click at [955, 391] on div at bounding box center [954, 341] width 208 height 463
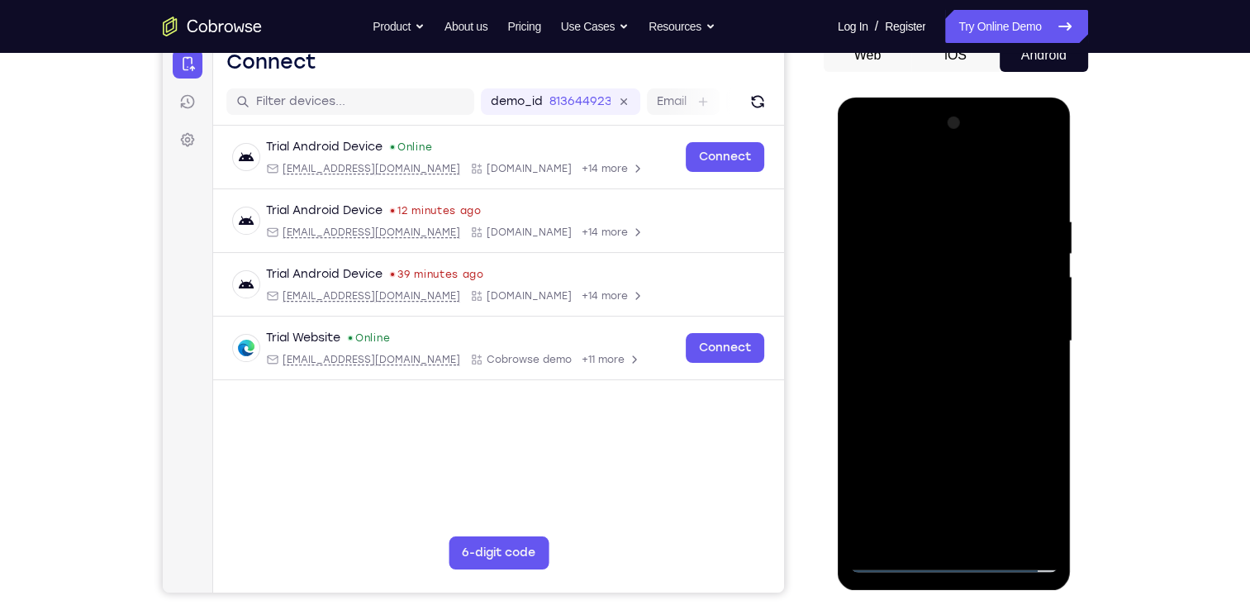
drag, startPoint x: 911, startPoint y: 178, endPoint x: 885, endPoint y: 64, distance: 117.6
click at [885, 97] on html "Online web based iOS Simulators and Android Emulators. Run iPhone, iPad, Mobile…" at bounding box center [954, 345] width 235 height 496
click at [1129, 333] on div "Your Support Agent Your Customer Web iOS Android Next Steps We’d be happy to gi…" at bounding box center [625, 421] width 1057 height 1089
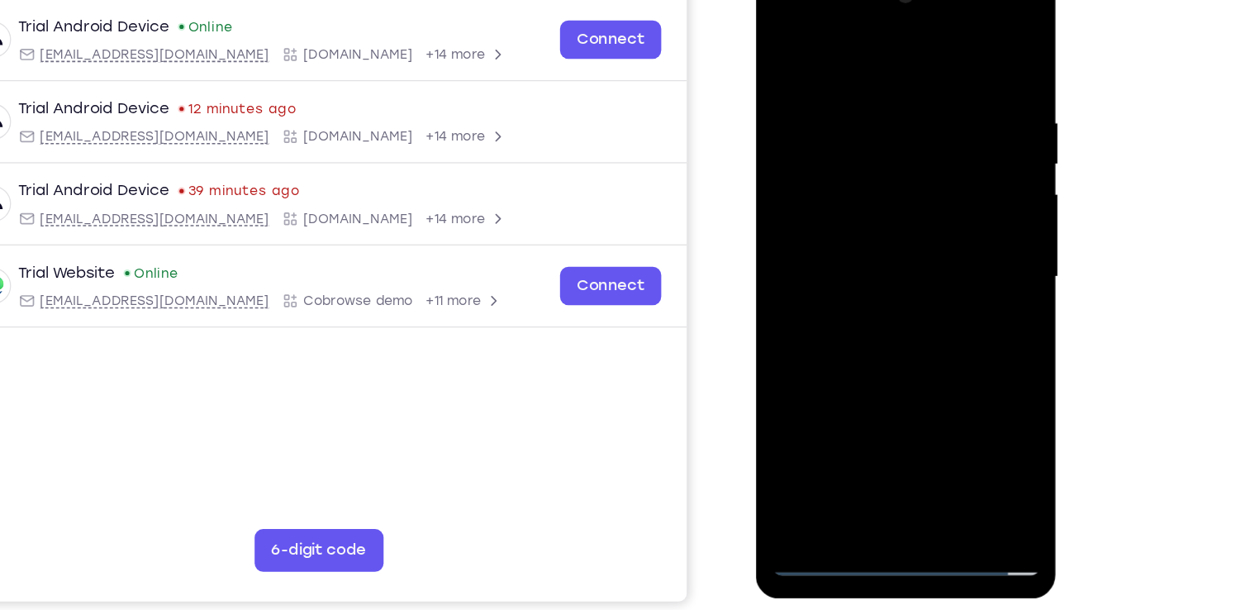
click at [964, 74] on div at bounding box center [871, 207] width 208 height 463
click at [903, 406] on div at bounding box center [871, 207] width 208 height 463
click at [873, 297] on div at bounding box center [871, 207] width 208 height 463
click at [788, 34] on div at bounding box center [871, 207] width 208 height 463
click at [913, 400] on div at bounding box center [871, 207] width 208 height 463
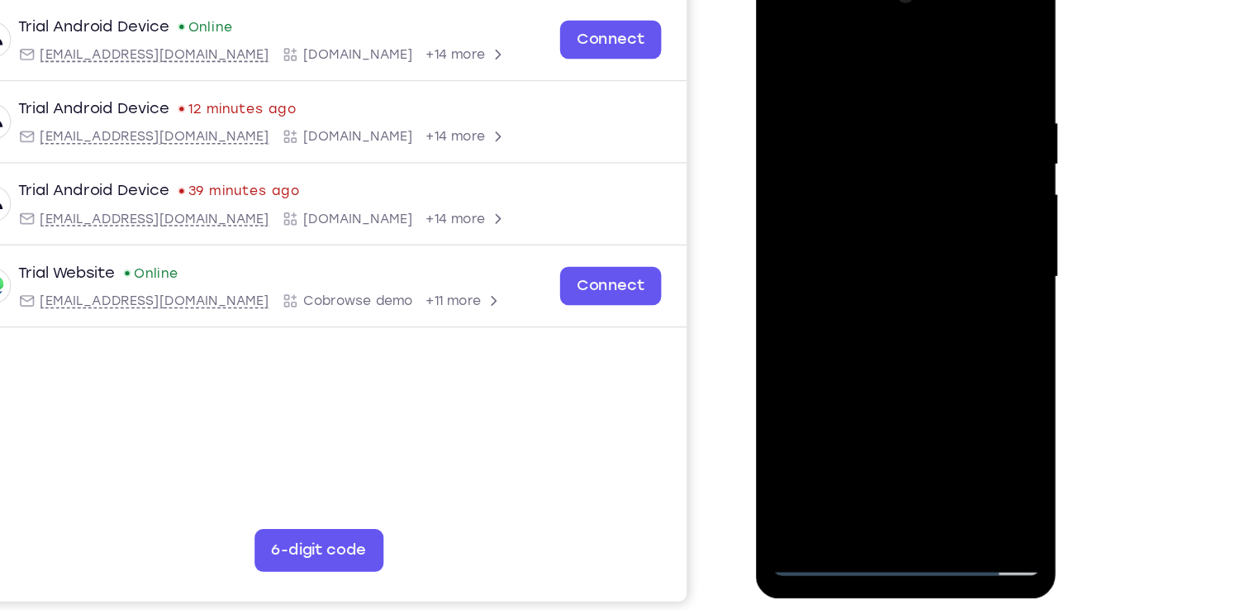
click at [961, 121] on div at bounding box center [871, 207] width 208 height 463
click at [785, 38] on div at bounding box center [871, 207] width 208 height 463
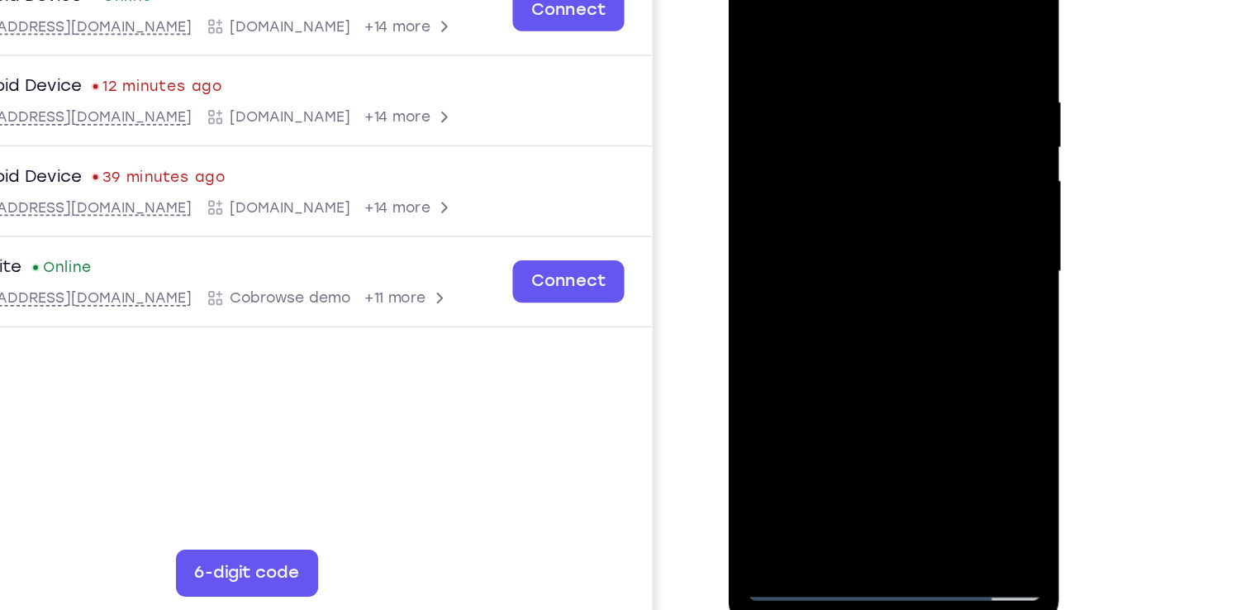
drag, startPoint x: 875, startPoint y: 229, endPoint x: 862, endPoint y: 102, distance: 127.0
click at [862, 102] on div at bounding box center [845, 169] width 208 height 463
drag, startPoint x: 887, startPoint y: 217, endPoint x: 846, endPoint y: 71, distance: 151.9
click at [846, 71] on div at bounding box center [845, 169] width 208 height 463
drag, startPoint x: 864, startPoint y: 218, endPoint x: 847, endPoint y: 110, distance: 109.6
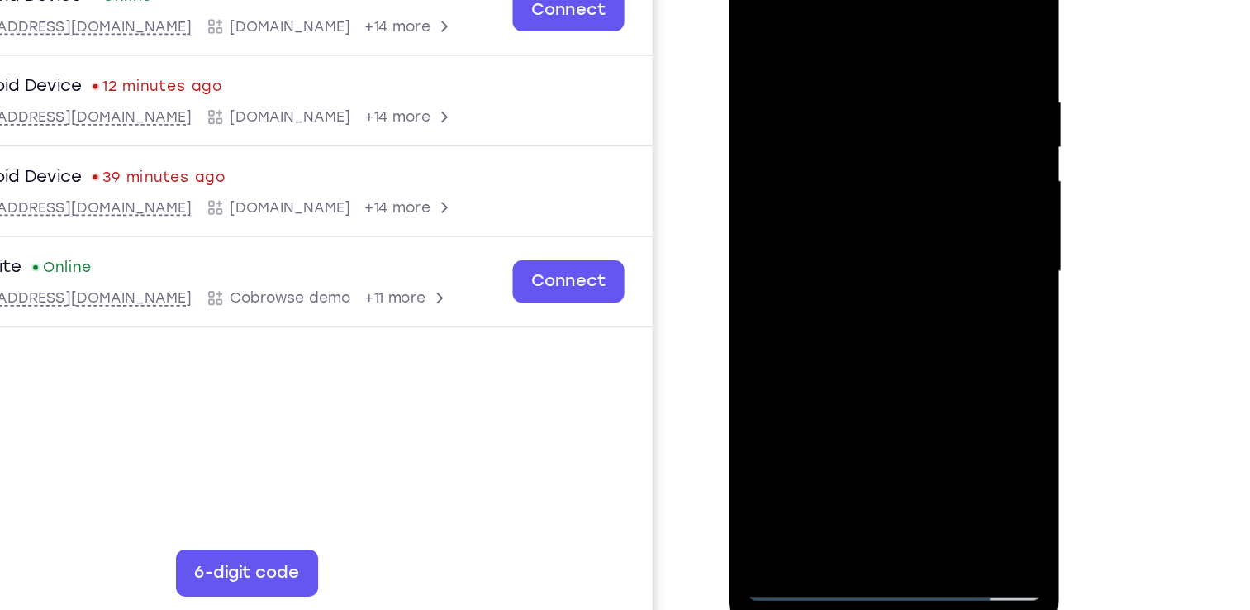
click at [847, 110] on div at bounding box center [845, 169] width 208 height 463
drag, startPoint x: 868, startPoint y: 232, endPoint x: 849, endPoint y: 103, distance: 130.2
click at [849, 103] on div at bounding box center [845, 169] width 208 height 463
drag, startPoint x: 871, startPoint y: 236, endPoint x: 860, endPoint y: 113, distance: 123.5
click at [860, 113] on div at bounding box center [845, 169] width 208 height 463
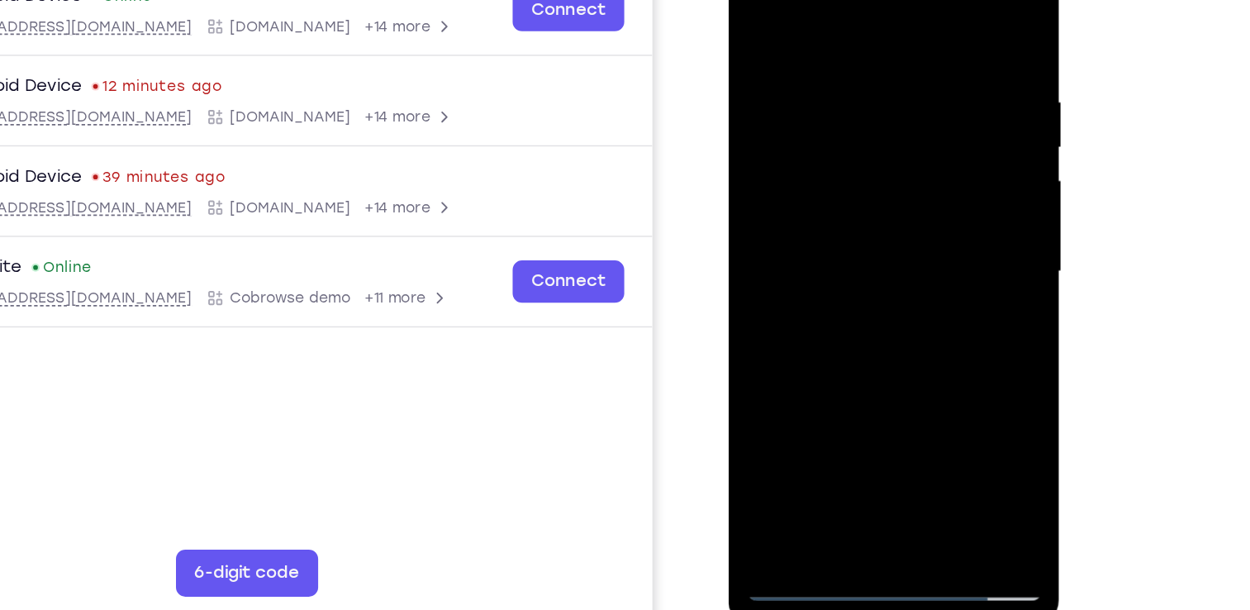
drag, startPoint x: 832, startPoint y: 221, endPoint x: 833, endPoint y: 138, distance: 82.6
click at [833, 138] on div at bounding box center [845, 169] width 208 height 463
drag, startPoint x: 861, startPoint y: 221, endPoint x: 855, endPoint y: 114, distance: 107.6
click at [855, 114] on div at bounding box center [845, 169] width 208 height 463
drag, startPoint x: 885, startPoint y: 225, endPoint x: 862, endPoint y: 64, distance: 163.4
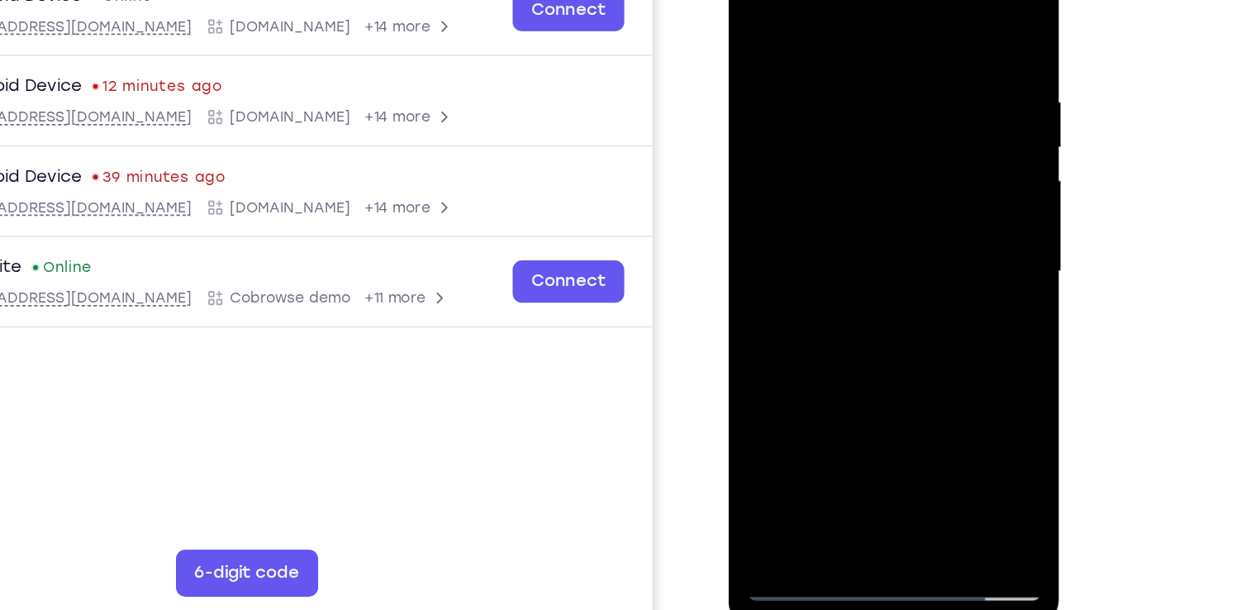
click at [862, 64] on div at bounding box center [845, 169] width 208 height 463
drag, startPoint x: 865, startPoint y: 230, endPoint x: 833, endPoint y: 13, distance: 219.5
click at [833, 13] on div at bounding box center [845, 169] width 208 height 463
drag, startPoint x: 841, startPoint y: 214, endPoint x: 822, endPoint y: 84, distance: 131.1
click at [822, 84] on div at bounding box center [845, 169] width 208 height 463
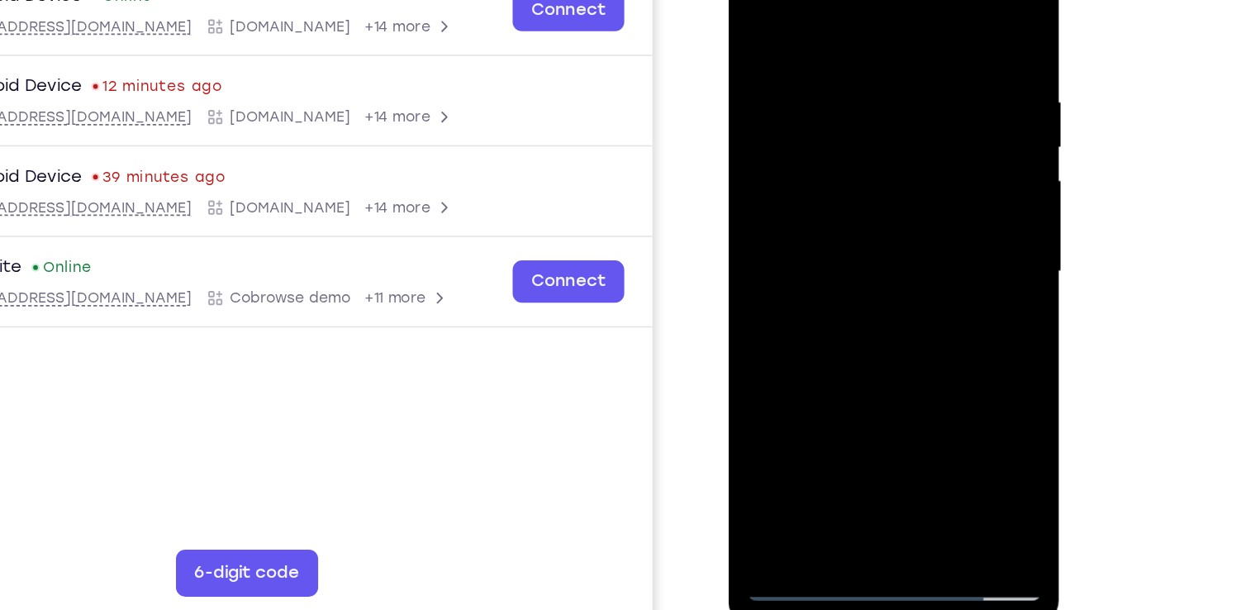
drag, startPoint x: 833, startPoint y: 241, endPoint x: 801, endPoint y: 97, distance: 147.9
click at [801, 97] on div at bounding box center [845, 169] width 208 height 463
drag, startPoint x: 850, startPoint y: 272, endPoint x: 842, endPoint y: 233, distance: 39.7
click at [842, 233] on div at bounding box center [845, 169] width 208 height 463
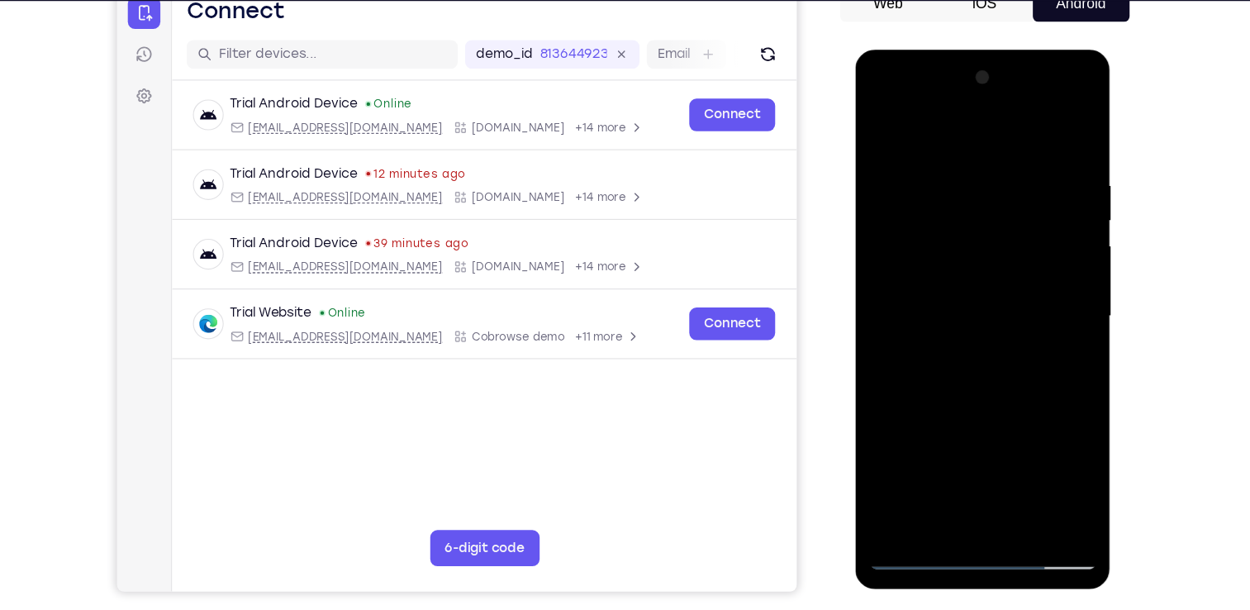
scroll to position [175, 0]
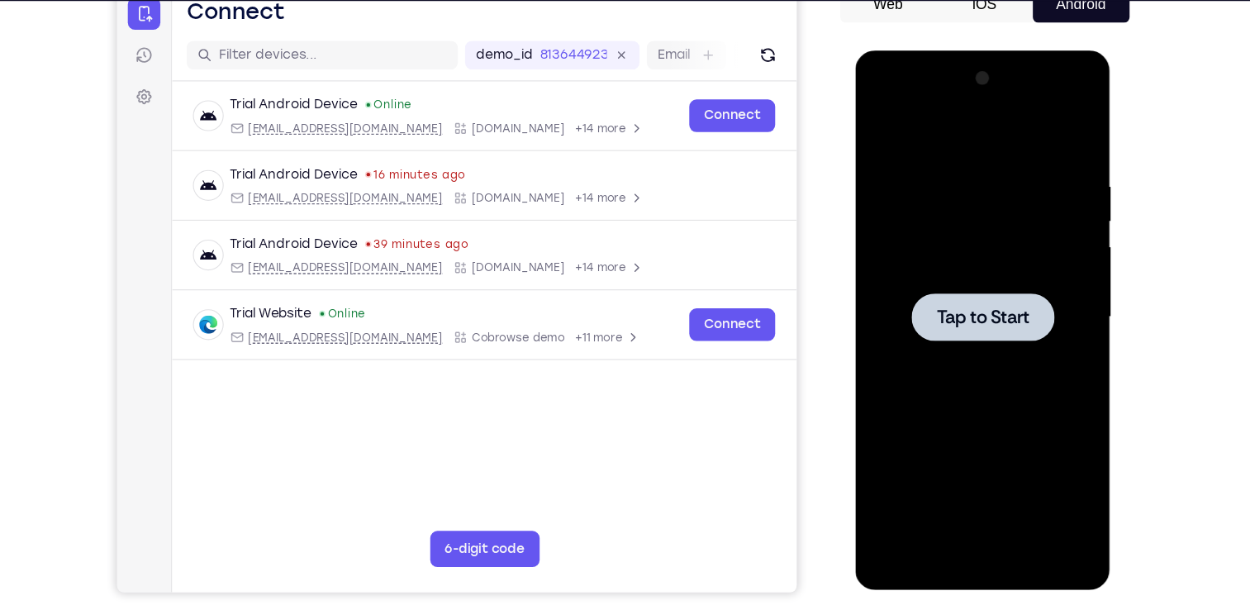
click at [931, 288] on span "Tap to Start" at bounding box center [972, 294] width 84 height 17
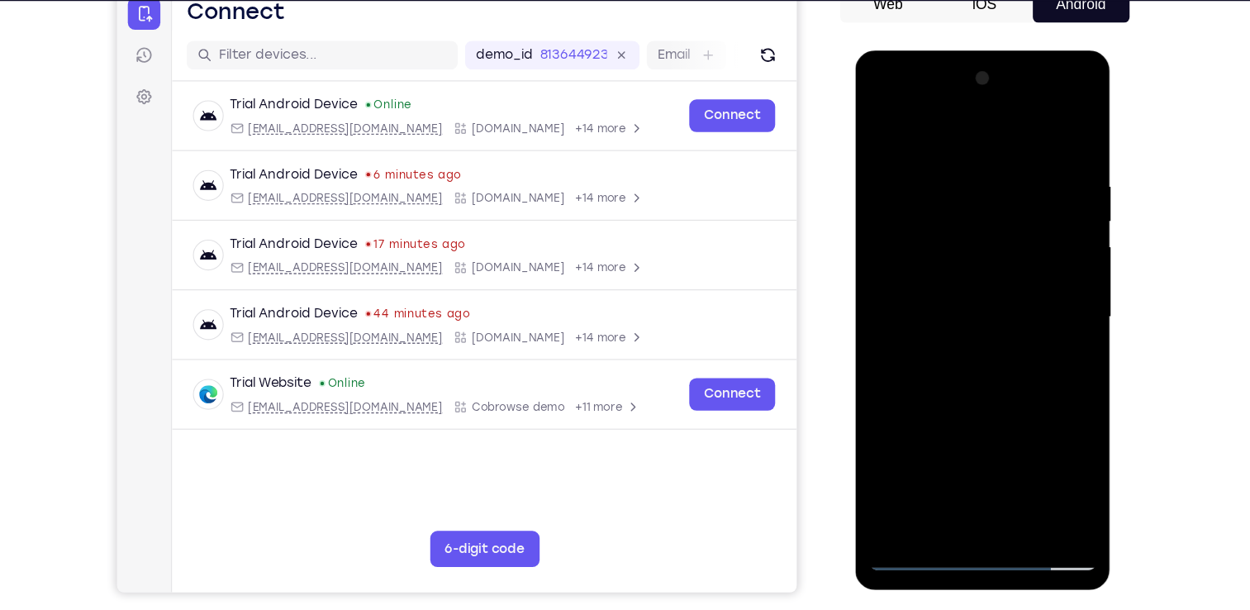
click at [916, 70] on div at bounding box center [972, 294] width 208 height 463
click at [968, 512] on div at bounding box center [972, 294] width 208 height 463
click at [1046, 441] on div at bounding box center [972, 294] width 208 height 463
click at [963, 133] on div at bounding box center [972, 294] width 208 height 463
click at [1037, 298] on div at bounding box center [972, 294] width 208 height 463
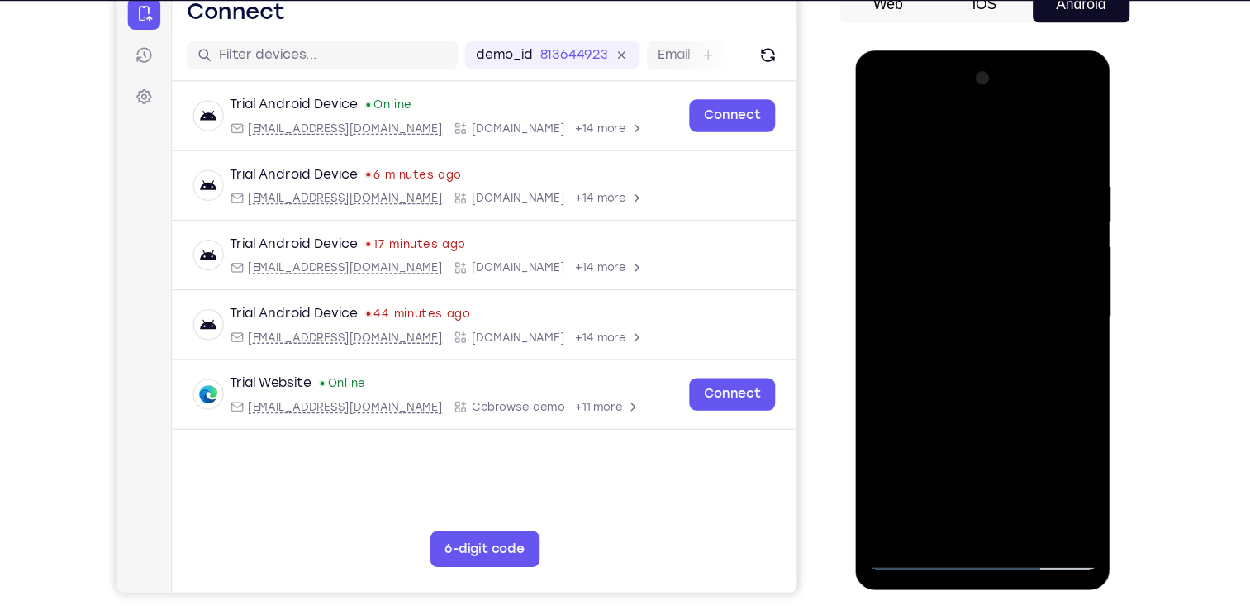
click at [952, 329] on div at bounding box center [972, 294] width 208 height 463
click at [923, 287] on div at bounding box center [972, 294] width 208 height 463
click at [900, 265] on div at bounding box center [972, 294] width 208 height 463
click at [933, 290] on div at bounding box center [972, 294] width 208 height 463
click at [1011, 353] on div at bounding box center [972, 294] width 208 height 463
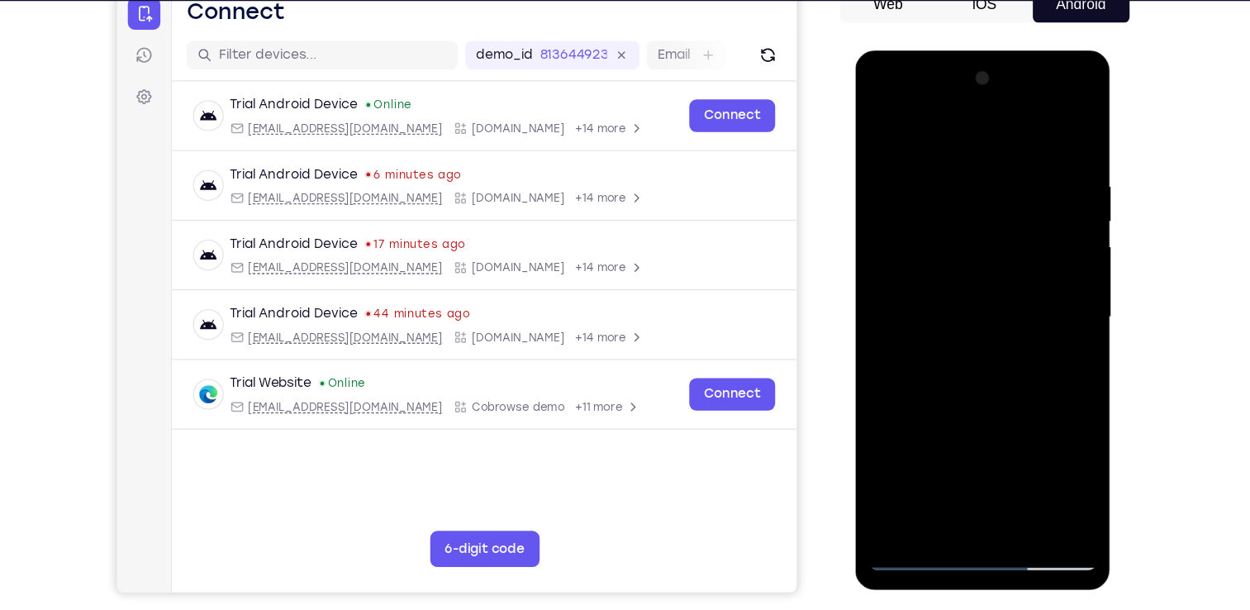
drag, startPoint x: 983, startPoint y: 133, endPoint x: 964, endPoint y: 22, distance: 112.3
click at [964, 50] on html "Online web based iOS Simulators and Android Emulators. Run iPhone, iPad, Mobile…" at bounding box center [973, 298] width 235 height 496
click at [999, 344] on div at bounding box center [972, 294] width 208 height 463
click at [1097, 358] on div "Your Support Agent Your Customer Web iOS Android Next Steps We’d be happy to gi…" at bounding box center [625, 422] width 1057 height 1089
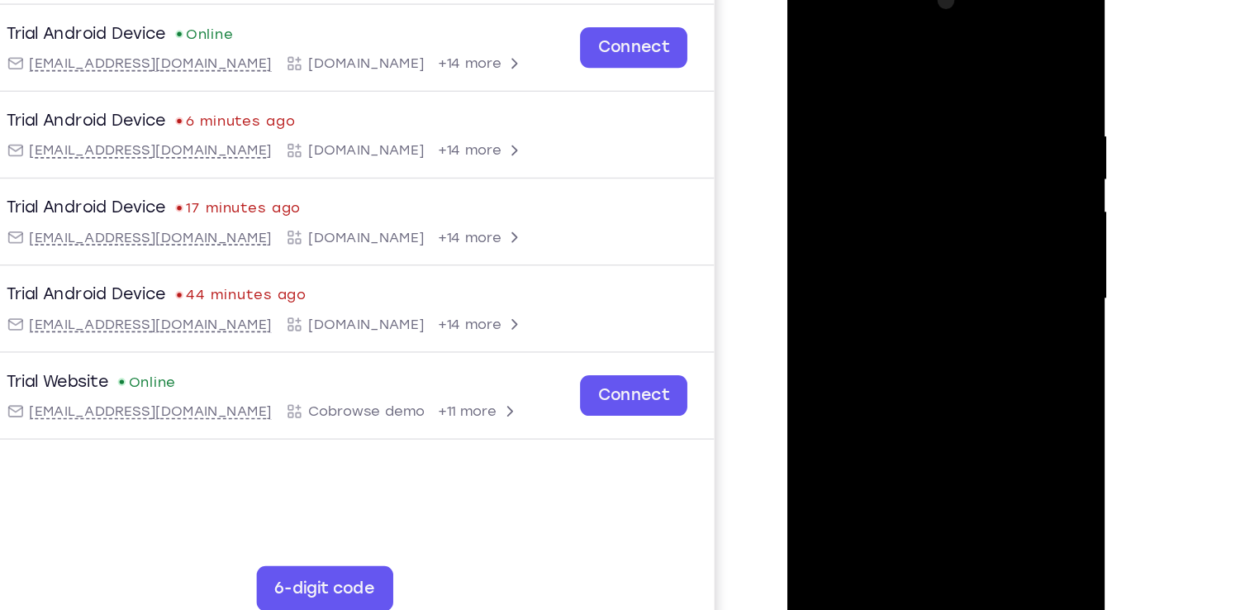
scroll to position [174, 0]
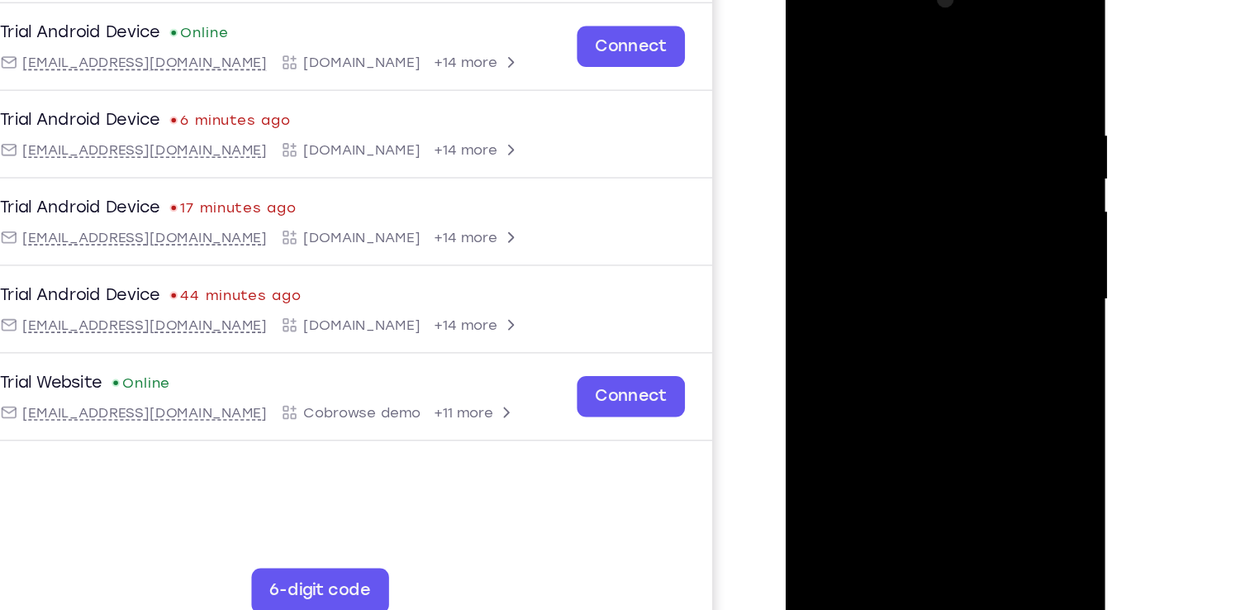
click at [992, 62] on div at bounding box center [902, 209] width 208 height 463
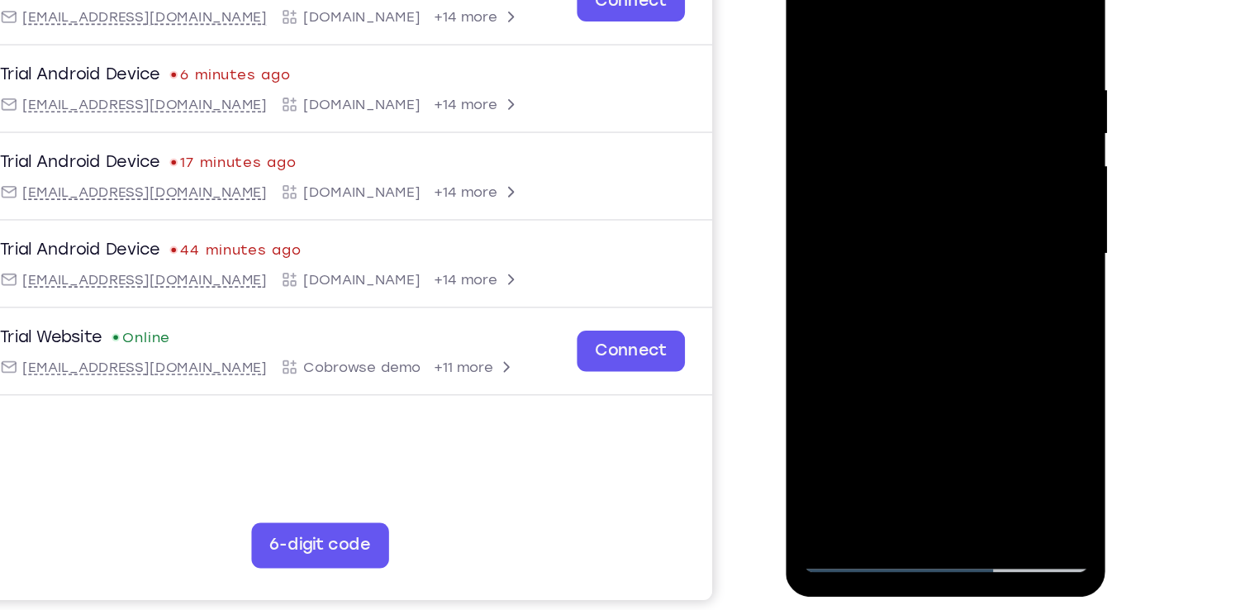
click at [935, 360] on div at bounding box center [902, 163] width 208 height 463
click at [962, 255] on div at bounding box center [902, 163] width 208 height 463
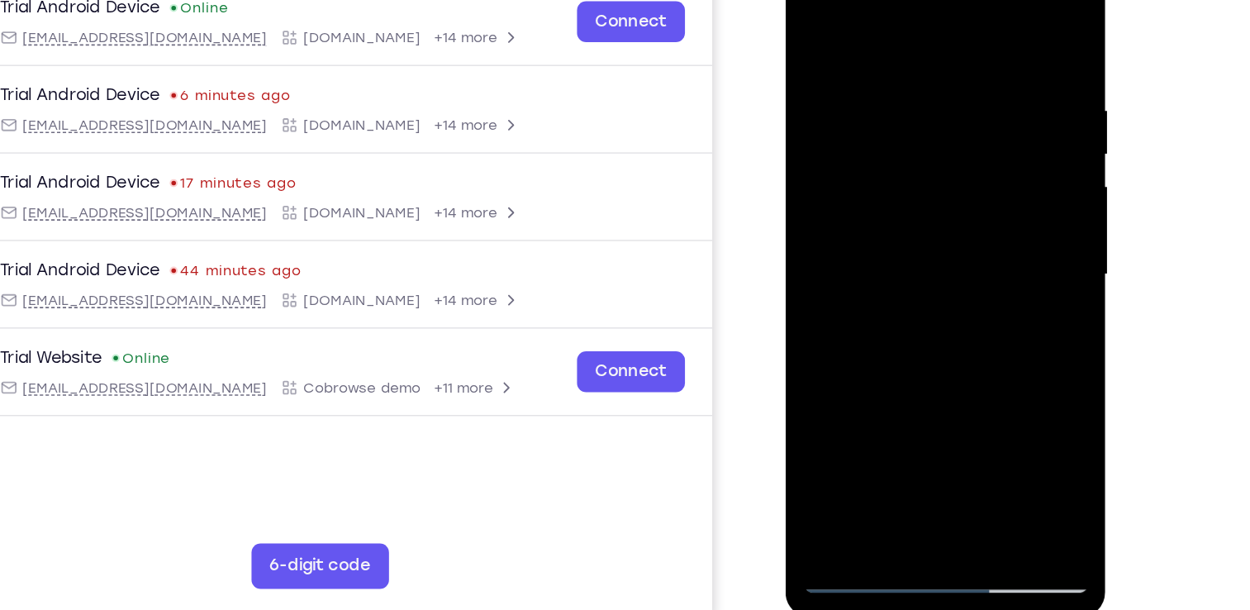
click at [818, 18] on div at bounding box center [902, 184] width 208 height 463
drag, startPoint x: 927, startPoint y: 233, endPoint x: 921, endPoint y: 98, distance: 134.8
click at [921, 98] on div at bounding box center [902, 184] width 208 height 463
drag, startPoint x: 947, startPoint y: 248, endPoint x: 940, endPoint y: 102, distance: 146.4
click at [940, 102] on div at bounding box center [902, 184] width 208 height 463
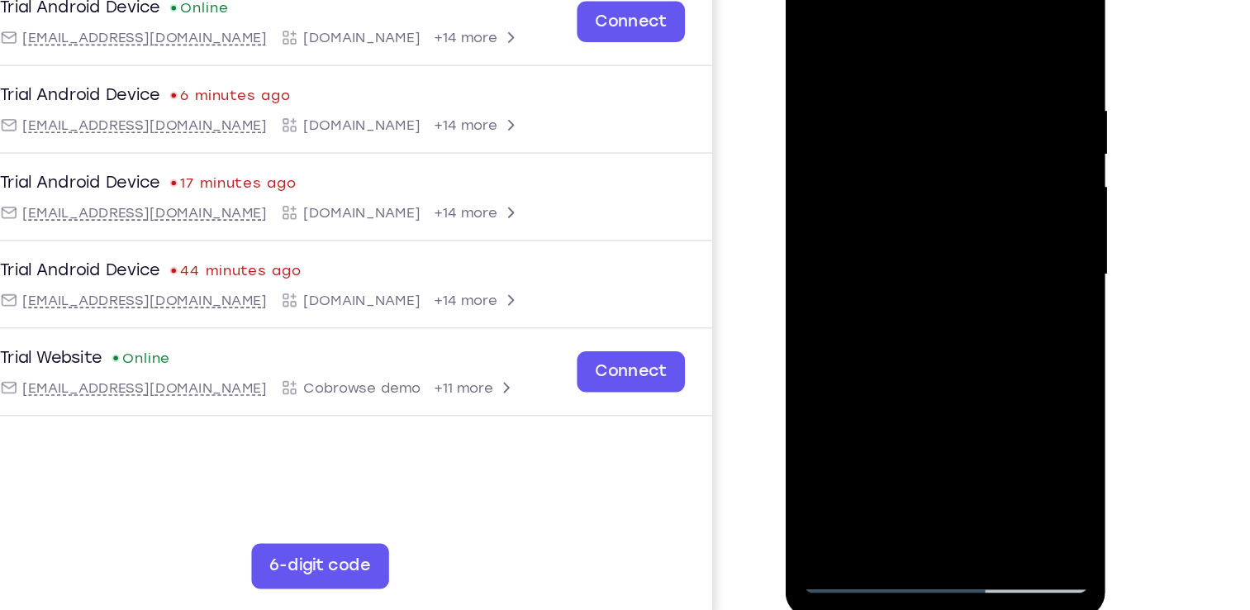
drag, startPoint x: 953, startPoint y: 253, endPoint x: 927, endPoint y: 139, distance: 116.8
click at [927, 139] on div at bounding box center [902, 184] width 208 height 463
drag, startPoint x: 952, startPoint y: 306, endPoint x: 912, endPoint y: 98, distance: 211.2
click at [912, 98] on div at bounding box center [902, 184] width 208 height 463
drag, startPoint x: 932, startPoint y: 244, endPoint x: 904, endPoint y: 121, distance: 126.2
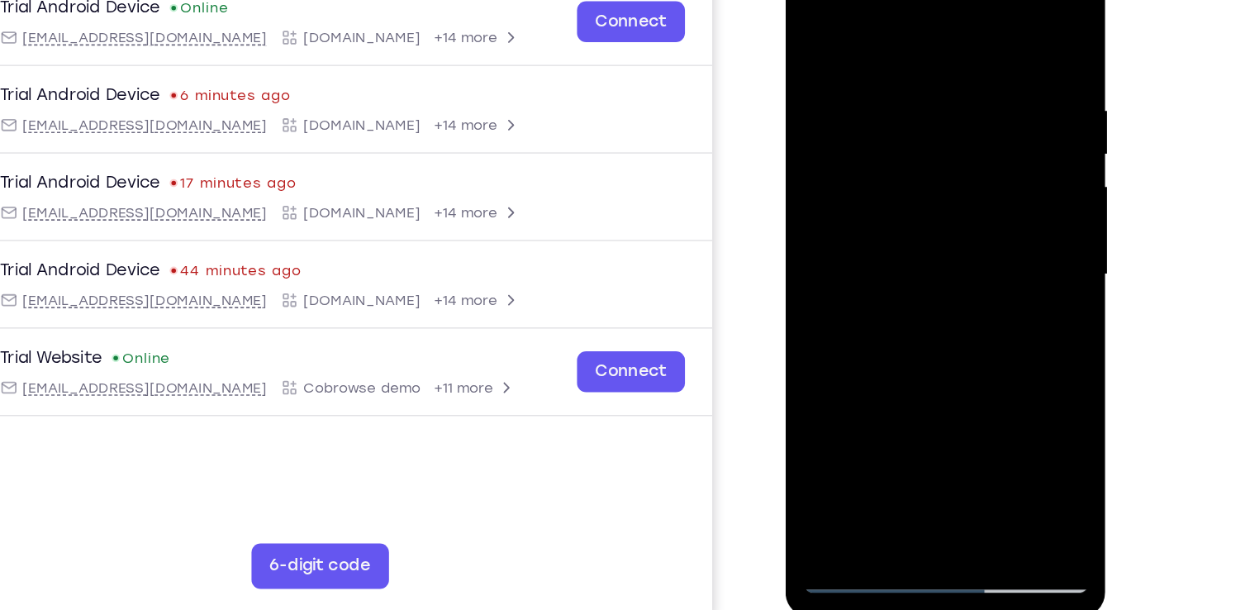
click at [904, 121] on div at bounding box center [902, 184] width 208 height 463
drag, startPoint x: 962, startPoint y: 254, endPoint x: 932, endPoint y: 112, distance: 145.3
click at [932, 112] on div at bounding box center [902, 184] width 208 height 463
drag, startPoint x: 923, startPoint y: 275, endPoint x: 894, endPoint y: 102, distance: 175.2
click at [894, 102] on div at bounding box center [902, 184] width 208 height 463
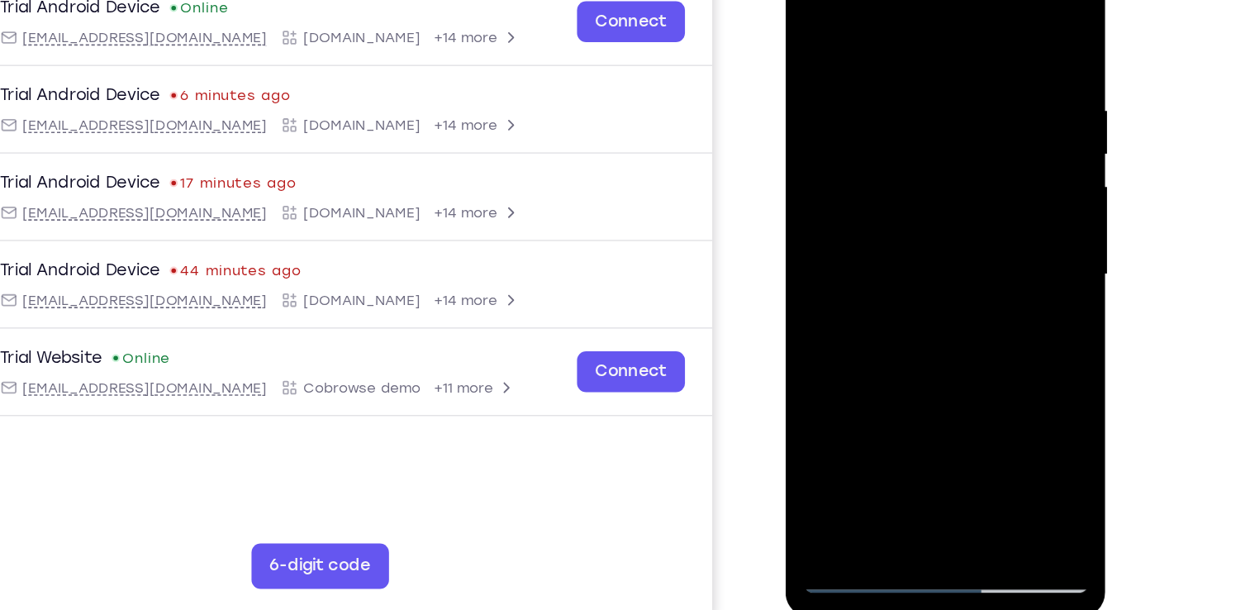
drag, startPoint x: 903, startPoint y: 242, endPoint x: 900, endPoint y: 206, distance: 35.6
click at [900, 206] on div at bounding box center [902, 184] width 208 height 463
click at [991, 208] on div at bounding box center [902, 184] width 208 height 463
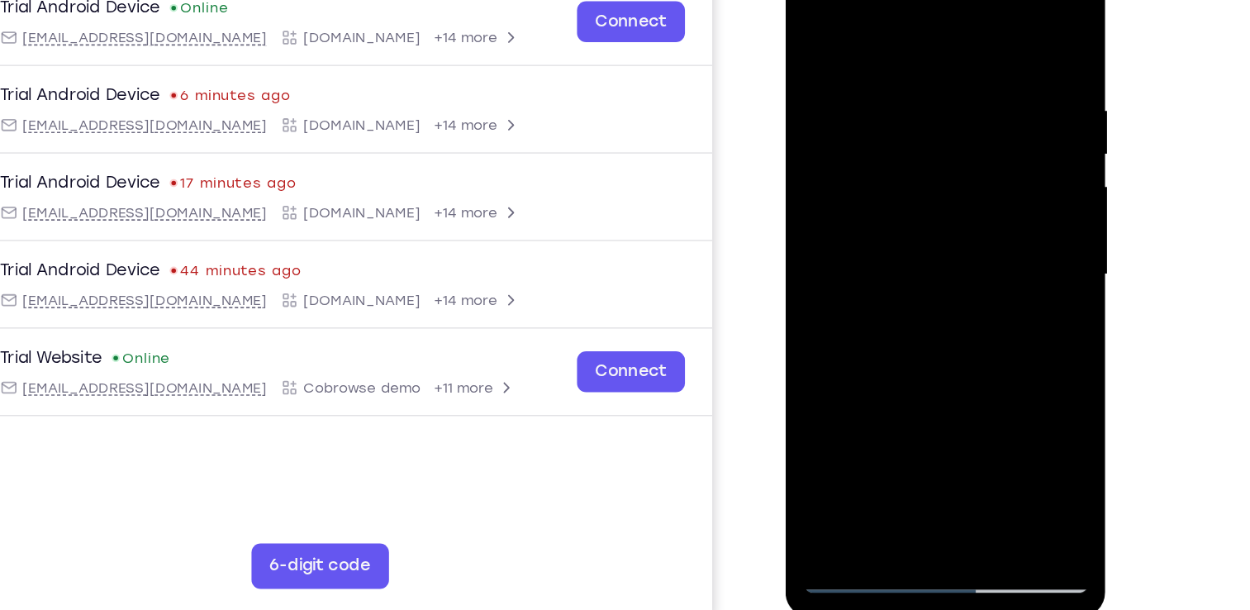
click at [991, 208] on div at bounding box center [902, 184] width 208 height 463
drag, startPoint x: 907, startPoint y: 236, endPoint x: 882, endPoint y: 103, distance: 135.3
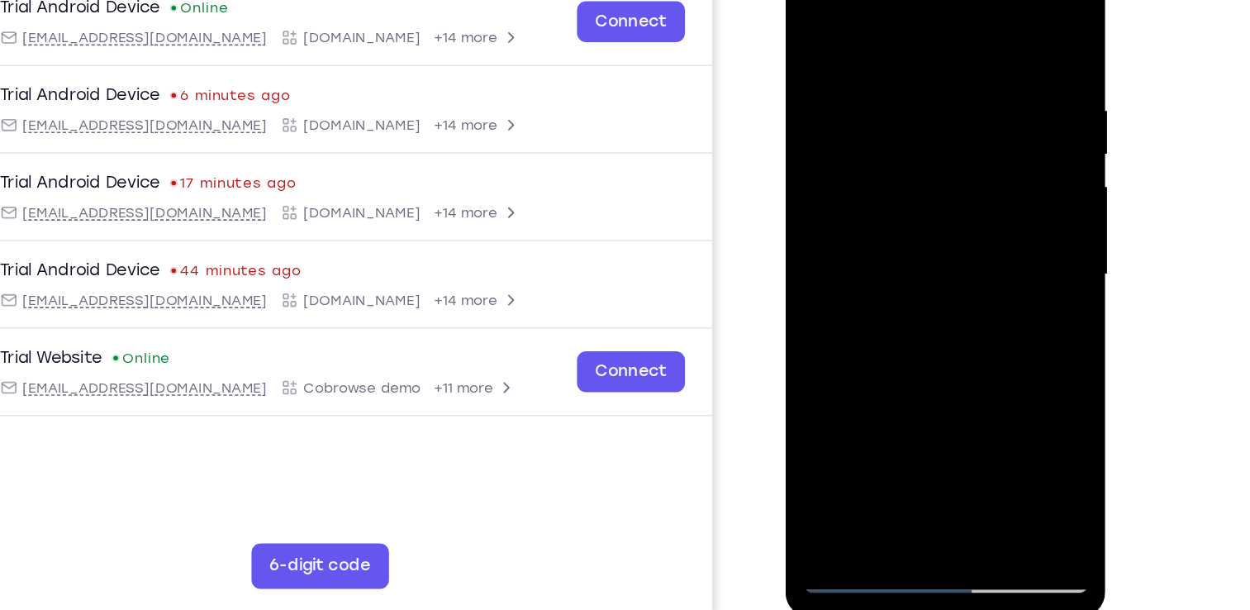
click at [882, 103] on div at bounding box center [902, 184] width 208 height 463
drag, startPoint x: 948, startPoint y: 220, endPoint x: 909, endPoint y: 59, distance: 165.9
click at [909, 59] on div at bounding box center [902, 184] width 208 height 463
drag, startPoint x: 904, startPoint y: 230, endPoint x: 890, endPoint y: 111, distance: 120.6
click at [890, 111] on div at bounding box center [902, 184] width 208 height 463
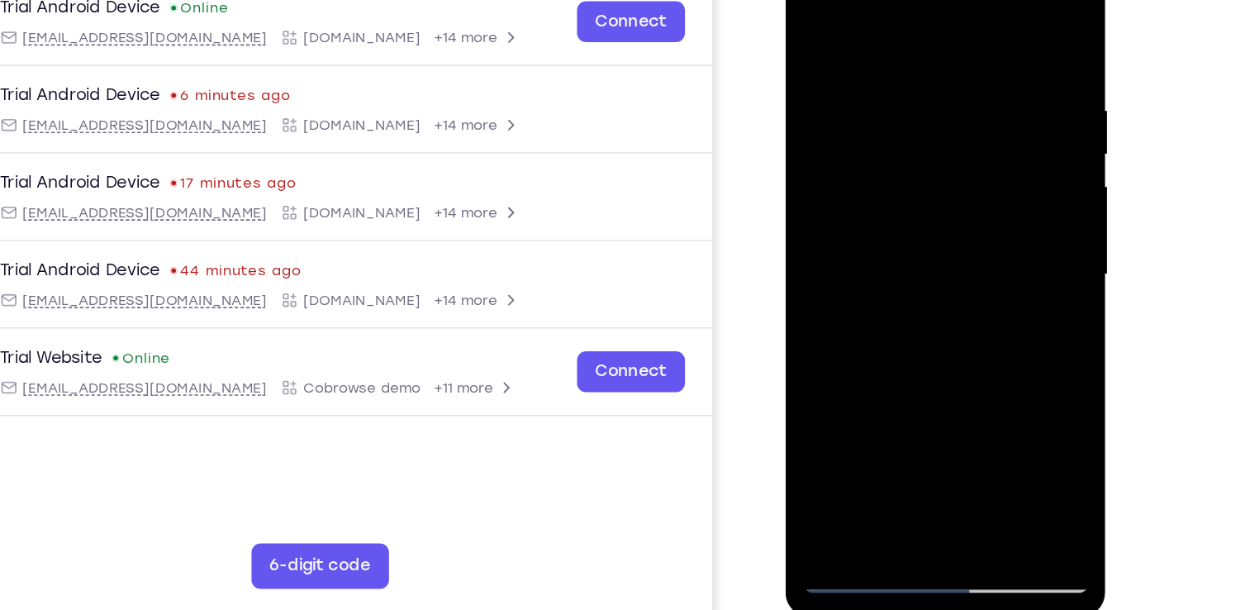
drag, startPoint x: 965, startPoint y: 205, endPoint x: 964, endPoint y: 232, distance: 27.3
click at [964, 232] on div at bounding box center [902, 184] width 208 height 463
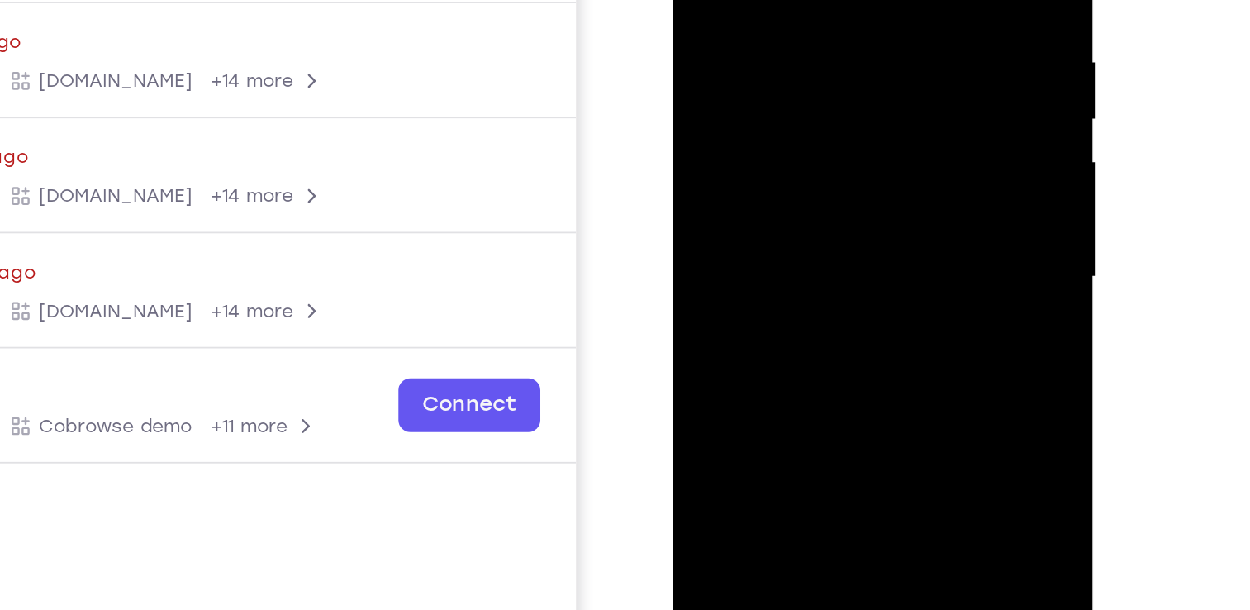
drag, startPoint x: 817, startPoint y: 85, endPoint x: 808, endPoint y: 22, distance: 63.4
click at [808, 22] on div at bounding box center [789, 82] width 208 height 463
click at [757, 194] on div at bounding box center [789, 82] width 208 height 463
drag, startPoint x: 818, startPoint y: 177, endPoint x: 835, endPoint y: 240, distance: 64.9
click at [835, 240] on div at bounding box center [789, 82] width 208 height 463
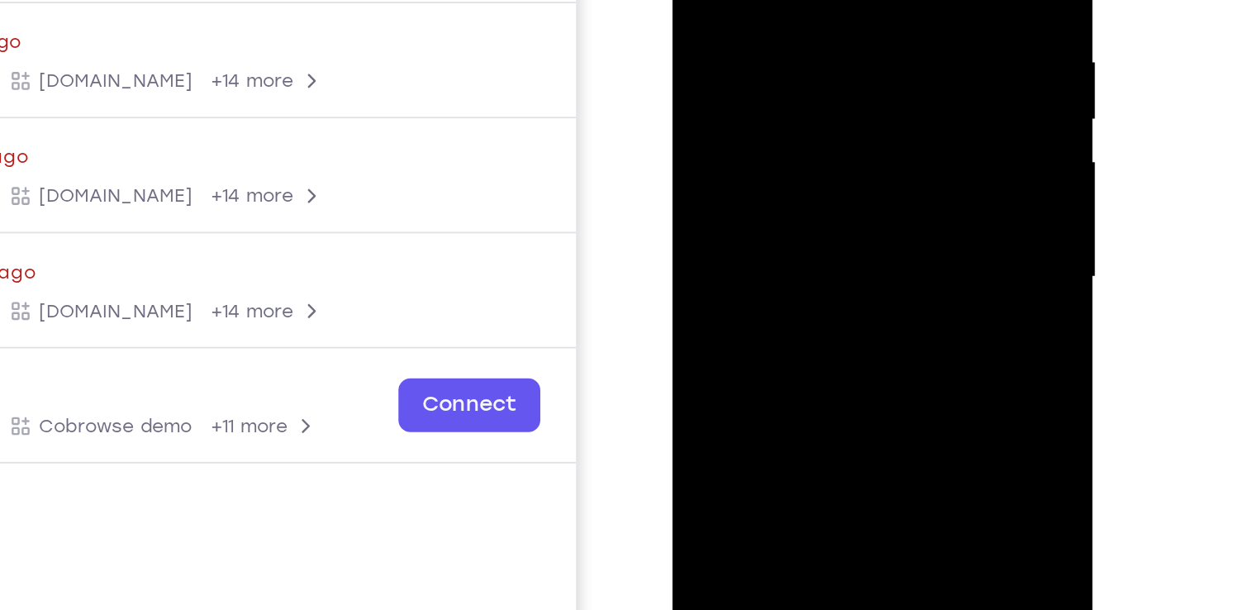
drag, startPoint x: 830, startPoint y: 132, endPoint x: 832, endPoint y: 149, distance: 16.6
click at [832, 149] on div at bounding box center [789, 82] width 208 height 463
drag, startPoint x: 797, startPoint y: 145, endPoint x: 776, endPoint y: 27, distance: 119.1
click at [776, 27] on div at bounding box center [789, 82] width 208 height 463
drag, startPoint x: 790, startPoint y: 175, endPoint x: 771, endPoint y: 19, distance: 157.4
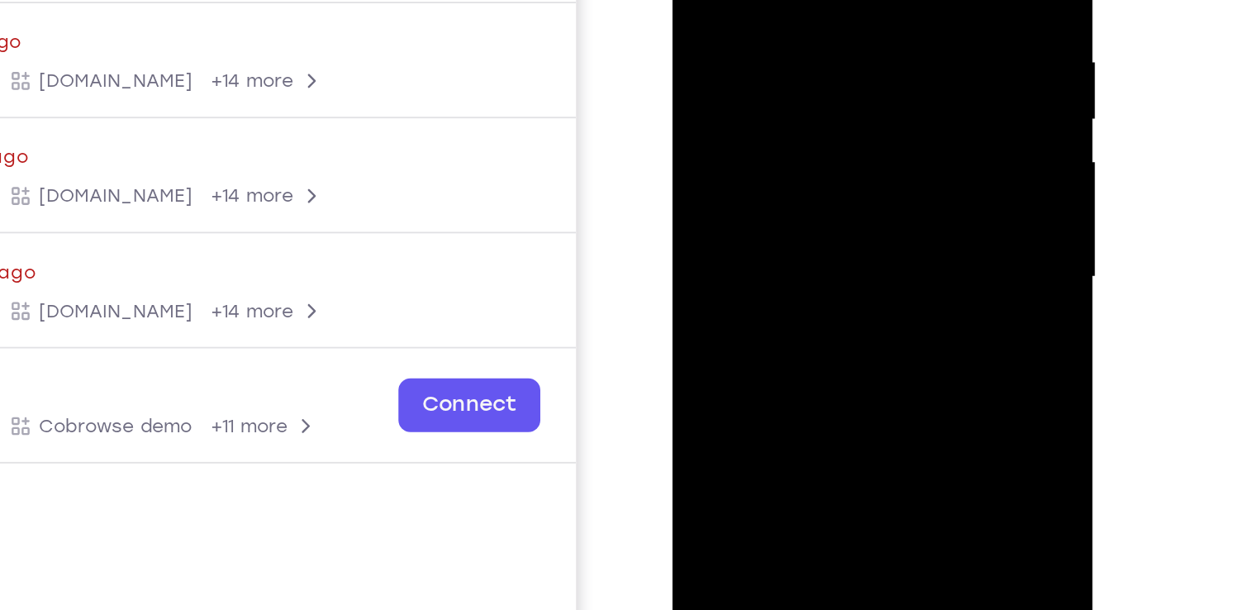
click at [771, 19] on div at bounding box center [789, 82] width 208 height 463
drag, startPoint x: 789, startPoint y: 111, endPoint x: 765, endPoint y: -36, distance: 148.1
click at [765, 0] on div at bounding box center [789, 82] width 208 height 463
drag, startPoint x: 768, startPoint y: 140, endPoint x: 761, endPoint y: -12, distance: 152.1
click at [761, 0] on div at bounding box center [789, 82] width 208 height 463
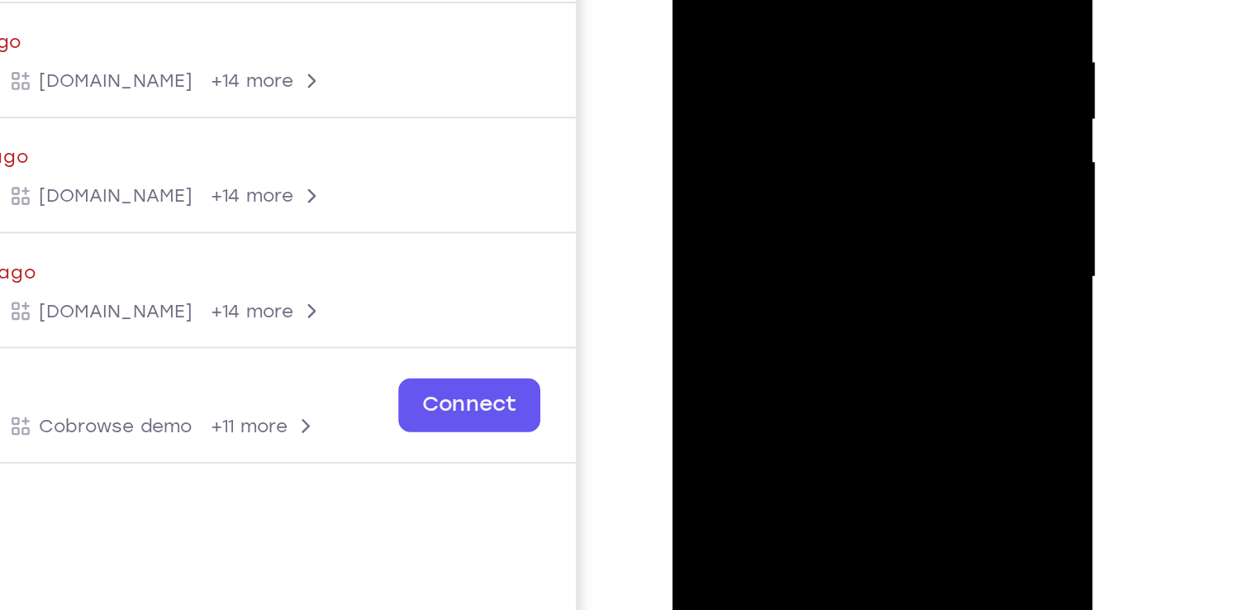
drag, startPoint x: 747, startPoint y: 165, endPoint x: 743, endPoint y: 37, distance: 128.1
click at [743, 37] on div at bounding box center [789, 82] width 208 height 463
drag, startPoint x: 766, startPoint y: 162, endPoint x: 765, endPoint y: 41, distance: 120.6
click at [765, 41] on div at bounding box center [789, 82] width 208 height 463
drag, startPoint x: 810, startPoint y: 135, endPoint x: 809, endPoint y: 78, distance: 57.0
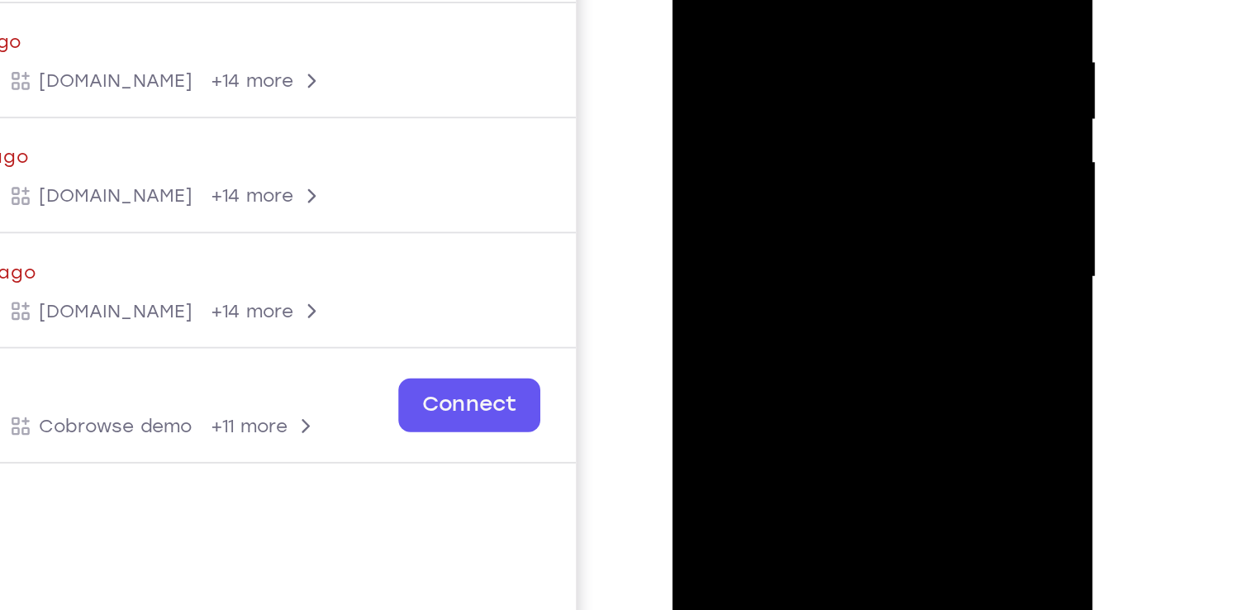
click at [809, 78] on div at bounding box center [789, 82] width 208 height 463
drag, startPoint x: 811, startPoint y: 114, endPoint x: 811, endPoint y: 102, distance: 11.6
click at [811, 102] on div at bounding box center [789, 82] width 208 height 463
drag, startPoint x: 811, startPoint y: 102, endPoint x: 795, endPoint y: -51, distance: 154.4
click at [795, 0] on div at bounding box center [789, 82] width 208 height 463
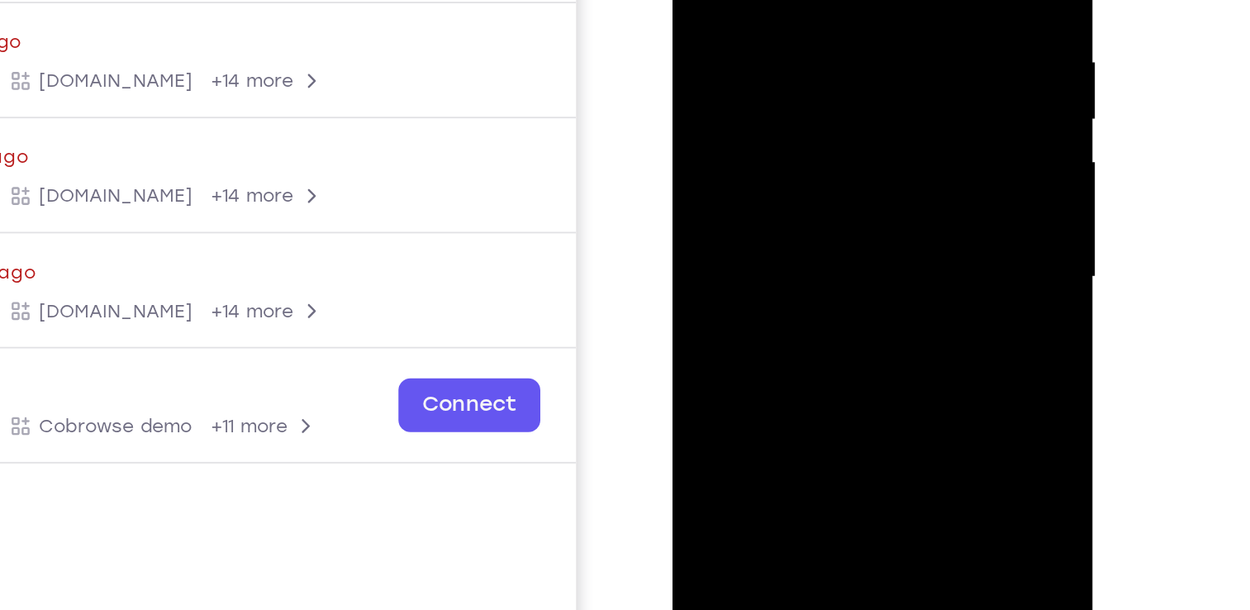
drag, startPoint x: 799, startPoint y: 107, endPoint x: 795, endPoint y: 13, distance: 94.2
click at [795, 13] on div at bounding box center [789, 82] width 208 height 463
drag, startPoint x: 802, startPoint y: 75, endPoint x: 800, endPoint y: 14, distance: 61.1
click at [800, 14] on div at bounding box center [789, 82] width 208 height 463
drag, startPoint x: 806, startPoint y: 98, endPoint x: 807, endPoint y: 13, distance: 85.1
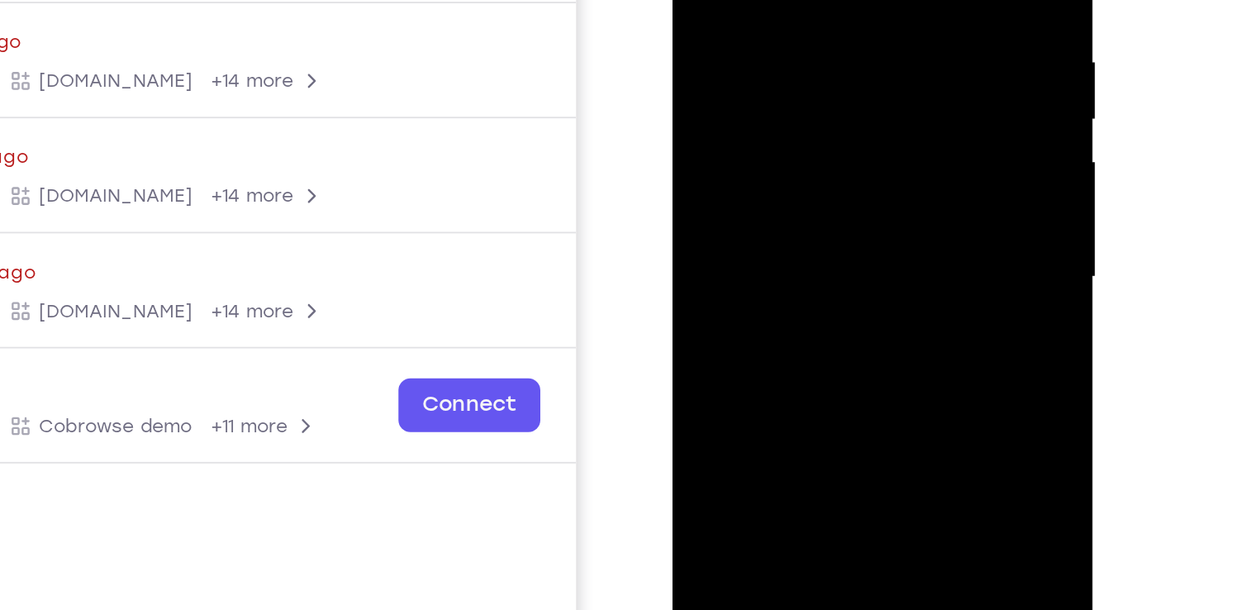
click at [807, 13] on div at bounding box center [789, 82] width 208 height 463
drag, startPoint x: 815, startPoint y: 99, endPoint x: 814, endPoint y: 69, distance: 30.6
click at [814, 69] on div at bounding box center [789, 82] width 208 height 463
drag, startPoint x: 831, startPoint y: 178, endPoint x: 828, endPoint y: 168, distance: 9.4
click at [828, 168] on div at bounding box center [789, 82] width 208 height 463
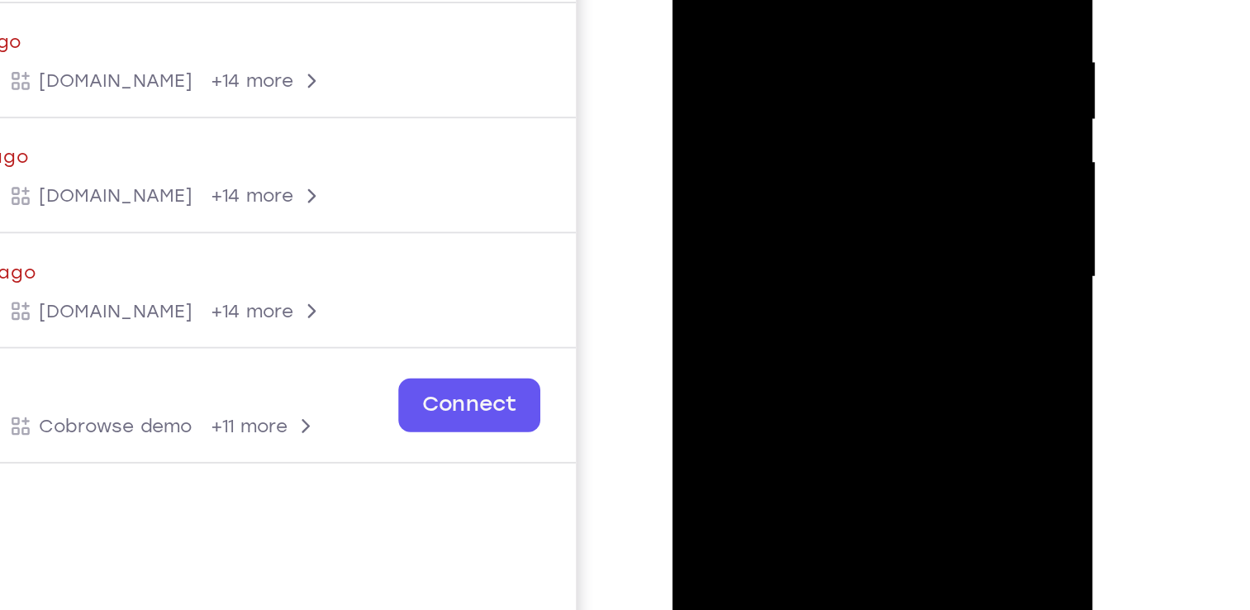
drag, startPoint x: 798, startPoint y: 193, endPoint x: 794, endPoint y: 7, distance: 185.9
click at [794, 7] on div at bounding box center [789, 82] width 208 height 463
drag
click at [799, 0] on div at bounding box center [789, 82] width 208 height 463
drag, startPoint x: 812, startPoint y: 98, endPoint x: 814, endPoint y: 107, distance: 8.4
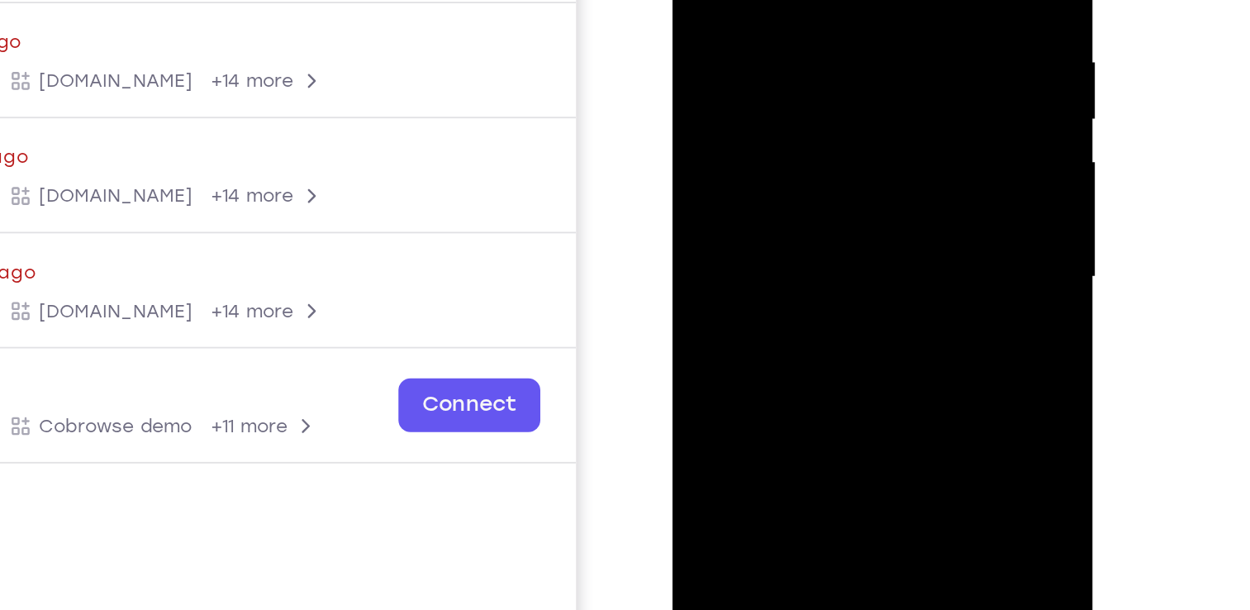
click at [814, 107] on div at bounding box center [789, 82] width 208 height 463
click at [814, 63] on div at bounding box center [789, 82] width 208 height 463
drag, startPoint x: 840, startPoint y: 65, endPoint x: 842, endPoint y: 160, distance: 95.0
click at [842, 160] on div at bounding box center [789, 82] width 208 height 463
click at [880, 80] on div at bounding box center [789, 82] width 208 height 463
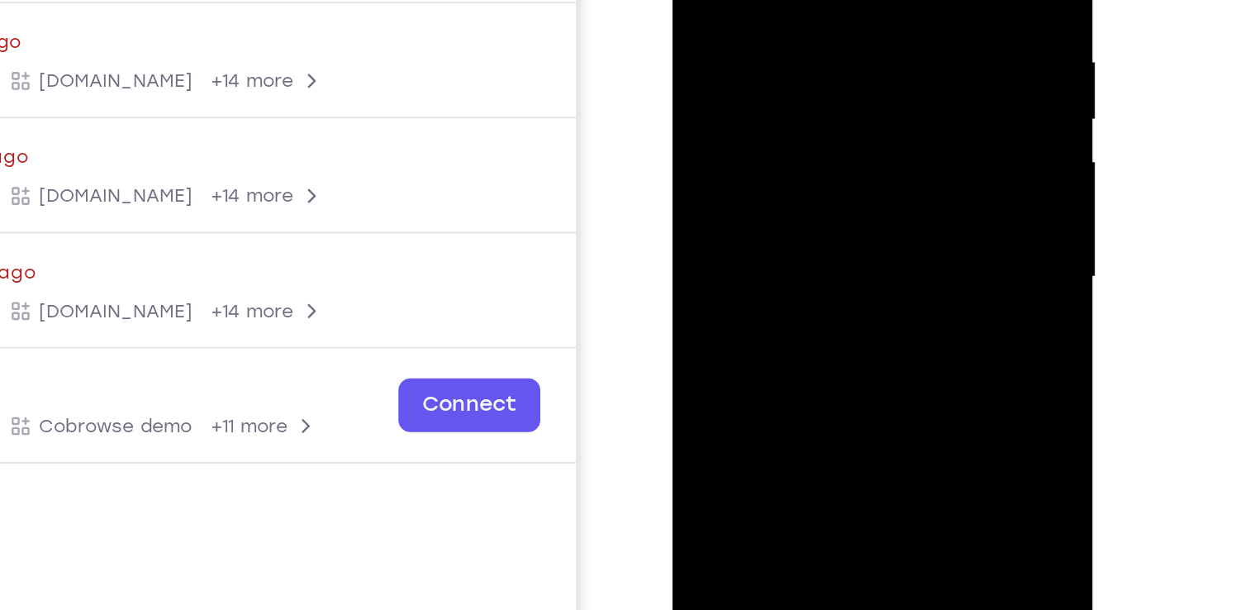
click at [882, 74] on div at bounding box center [789, 82] width 208 height 463
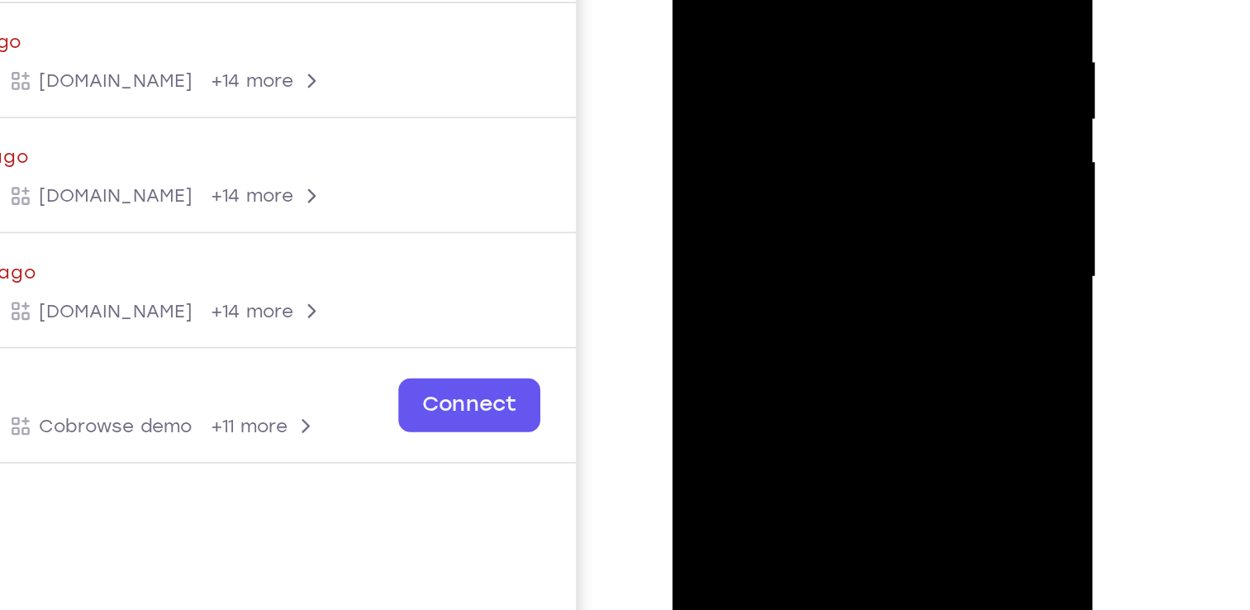
click at [882, 74] on div at bounding box center [789, 82] width 208 height 463
drag, startPoint x: 837, startPoint y: 38, endPoint x: 815, endPoint y: -106, distance: 145.3
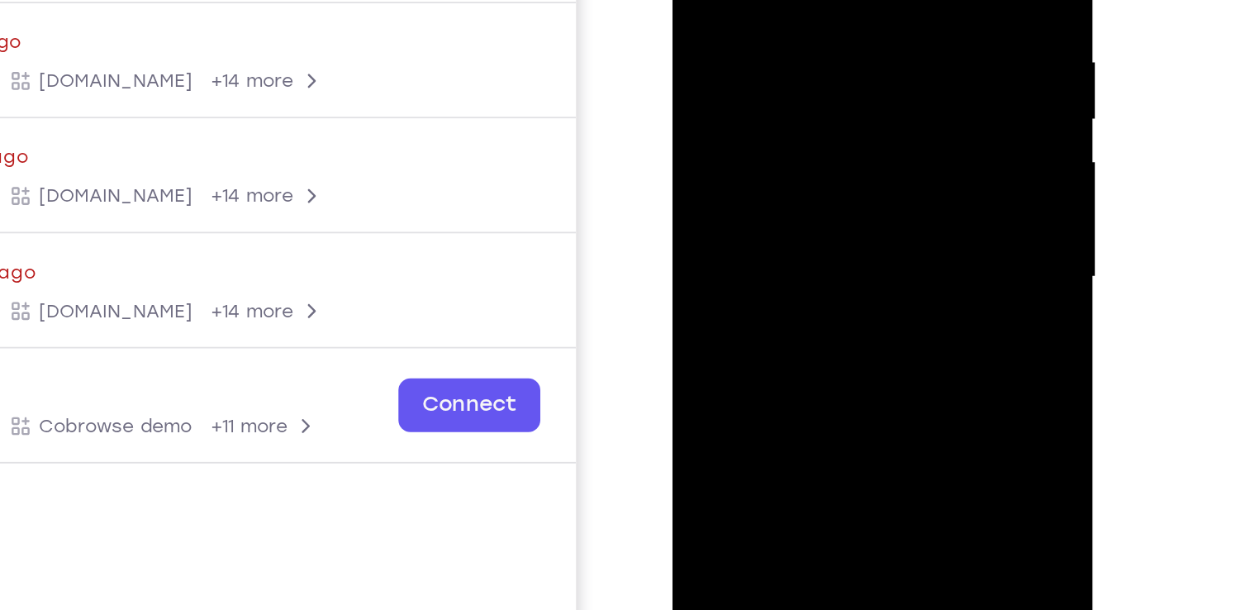
click at [815, 0] on div at bounding box center [789, 82] width 208 height 463
drag, startPoint x: 818, startPoint y: 83, endPoint x: 795, endPoint y: -80, distance: 165.0
click at [795, 0] on div at bounding box center [789, 82] width 208 height 463
drag, startPoint x: 838, startPoint y: 158, endPoint x: 818, endPoint y: -38, distance: 196.8
click at [818, 0] on div at bounding box center [789, 82] width 208 height 463
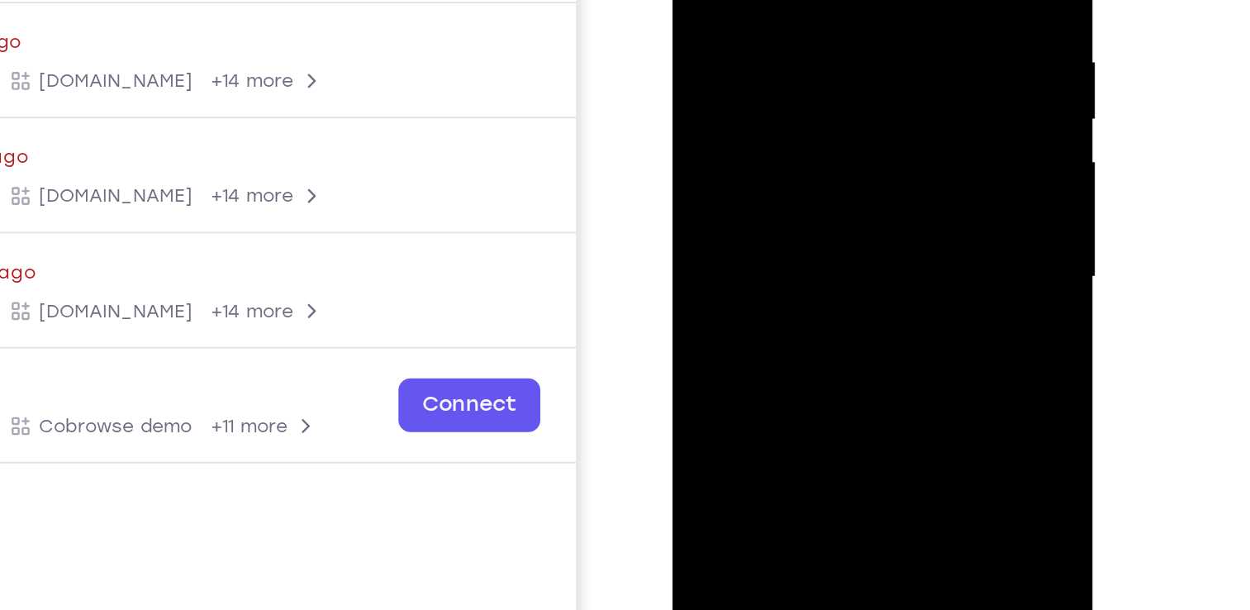
drag, startPoint x: 817, startPoint y: 148, endPoint x: 808, endPoint y: 12, distance: 136.6
click at [808, 12] on div at bounding box center [789, 82] width 208 height 463
click at [879, 86] on div at bounding box center [789, 82] width 208 height 463
click at [880, 83] on div at bounding box center [789, 82] width 208 height 463
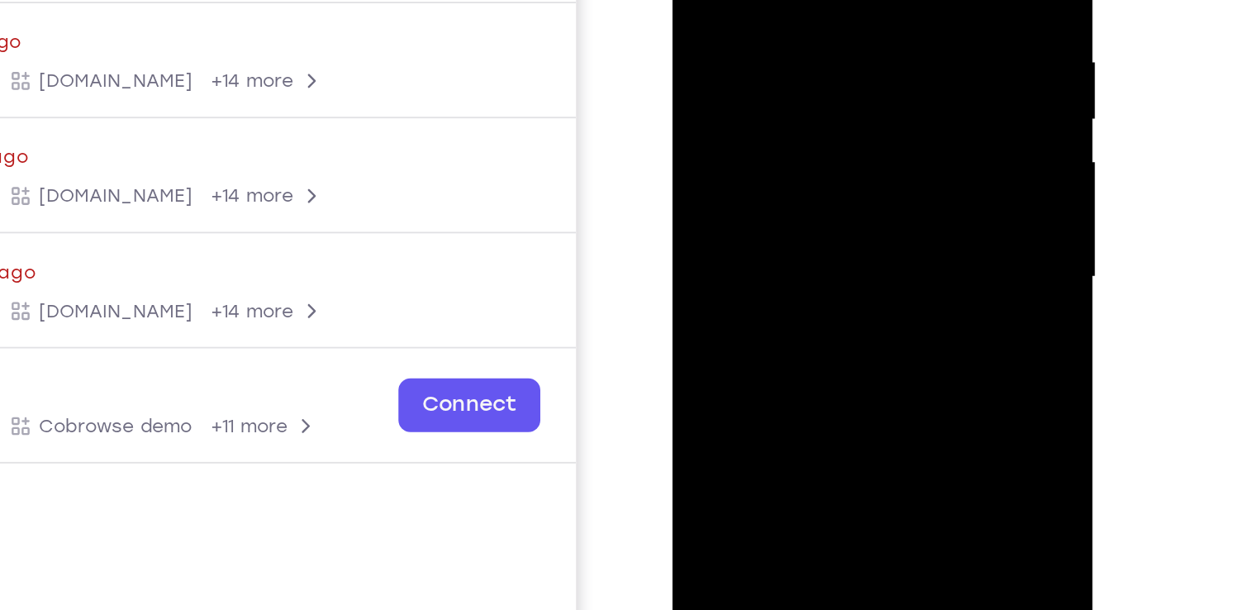
click at [880, 83] on div at bounding box center [789, 82] width 208 height 463
drag, startPoint x: 805, startPoint y: 114, endPoint x: 785, endPoint y: -31, distance: 145.9
click at [785, 0] on div at bounding box center [789, 82] width 208 height 463
drag, startPoint x: 797, startPoint y: 201, endPoint x: 793, endPoint y: 44, distance: 157.0
click at [793, 44] on div at bounding box center [789, 82] width 208 height 463
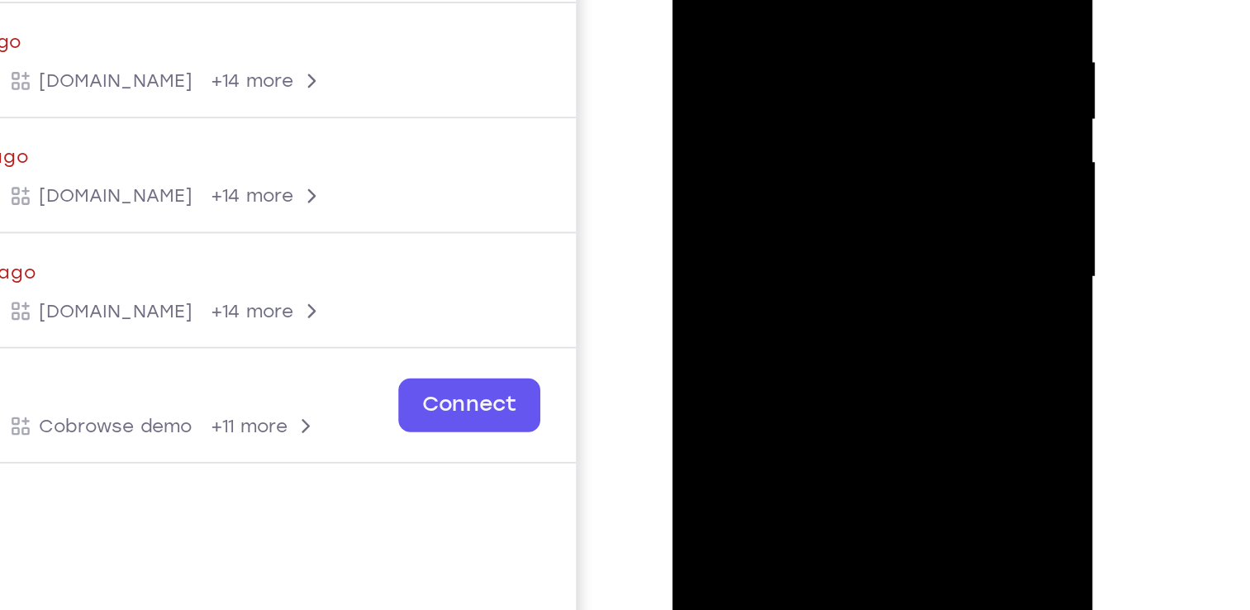
drag, startPoint x: 793, startPoint y: 188, endPoint x: 779, endPoint y: 1, distance: 188.0
click at [779, 1] on div at bounding box center [789, 82] width 208 height 463
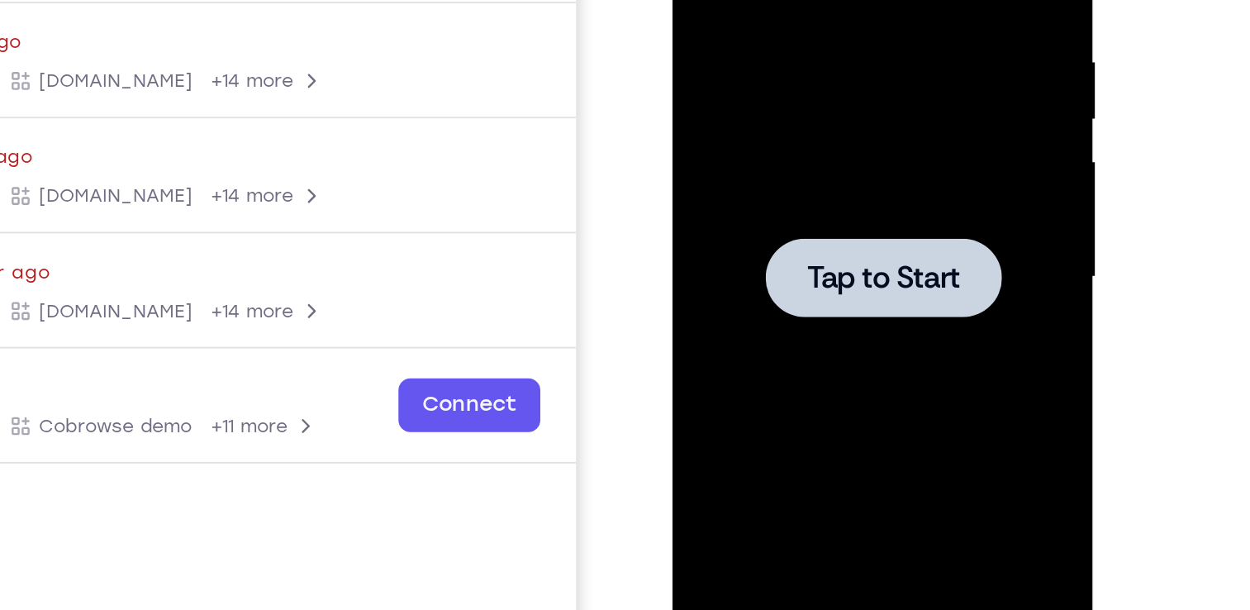
click at [802, 74] on span "Tap to Start" at bounding box center [789, 82] width 84 height 17
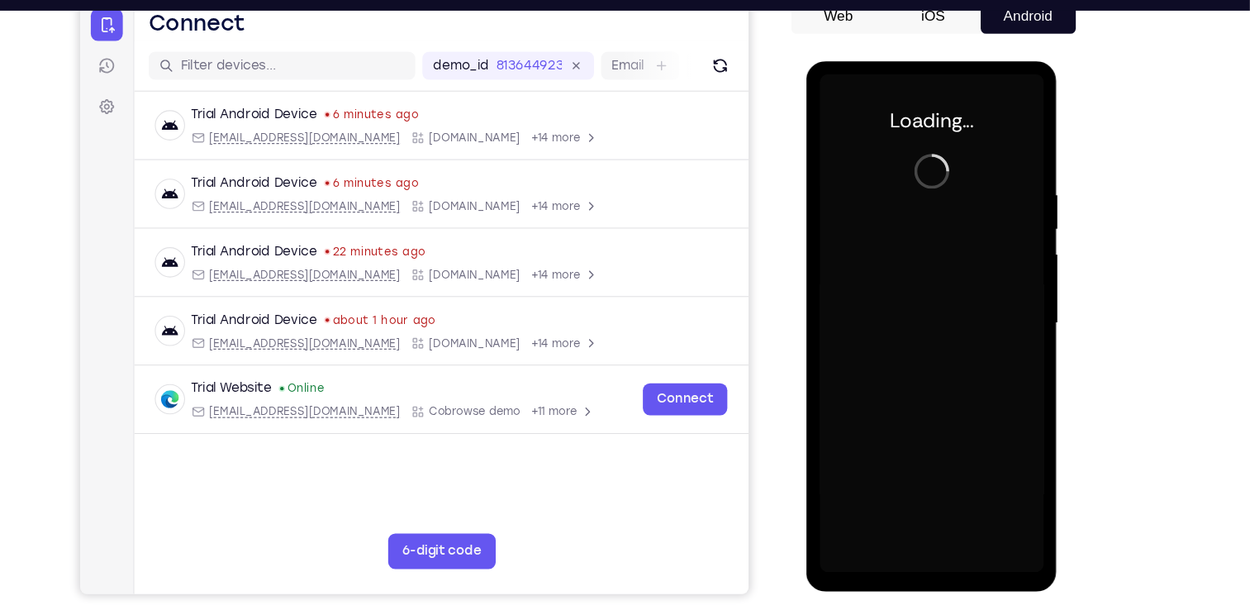
scroll to position [173, 0]
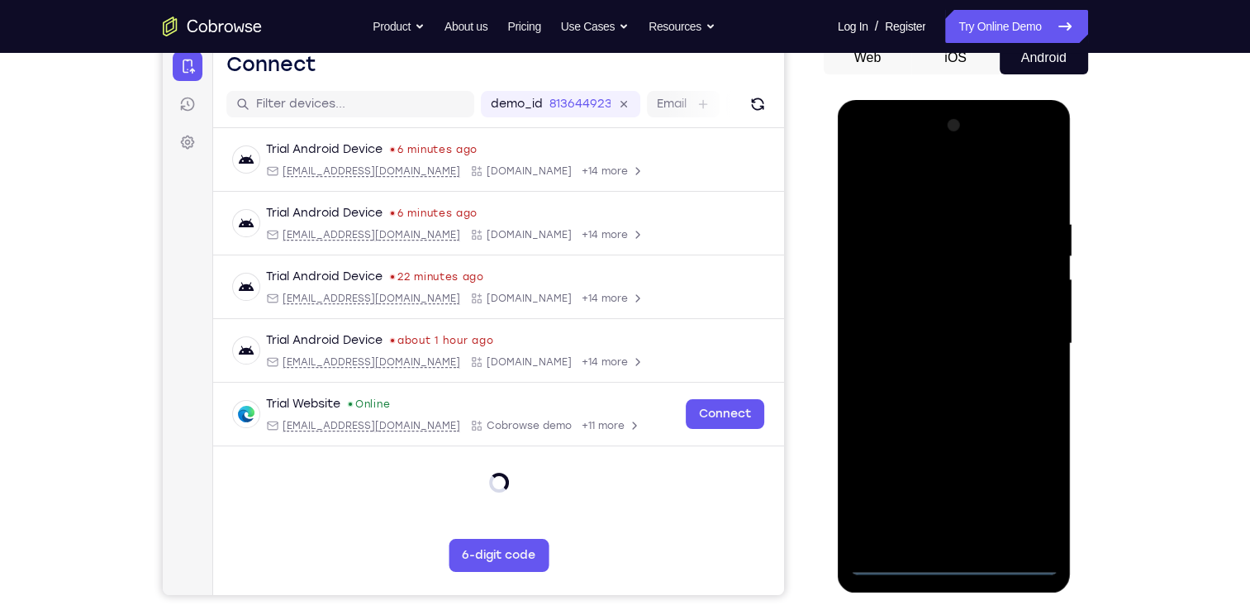
click at [955, 563] on div at bounding box center [954, 343] width 208 height 463
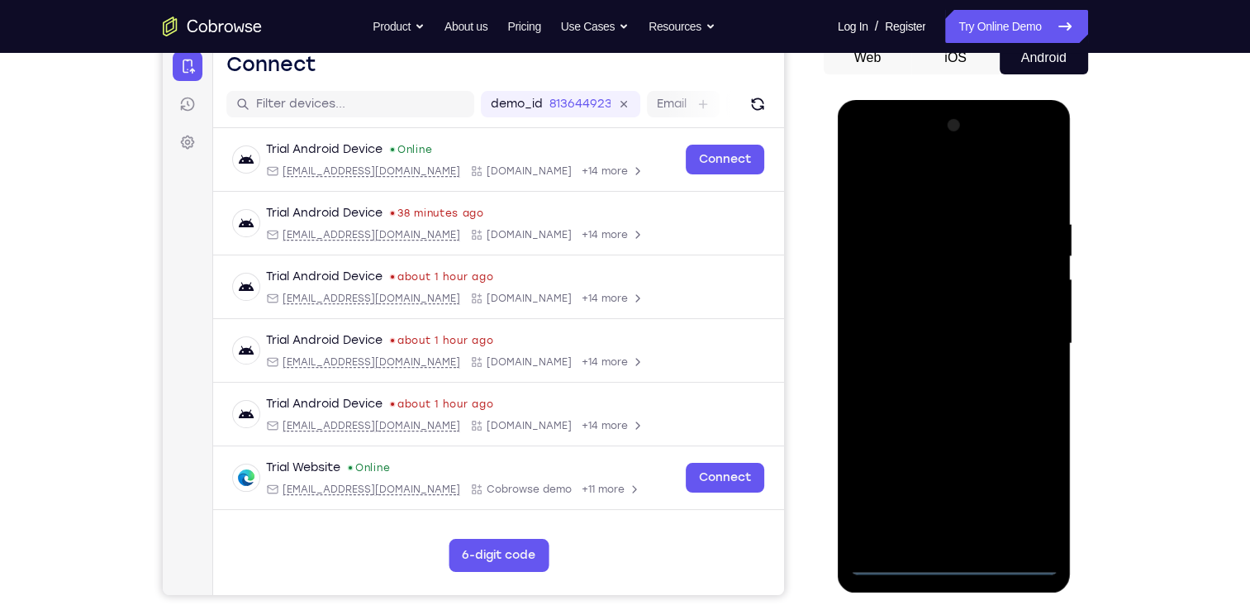
drag, startPoint x: 955, startPoint y: 563, endPoint x: 1027, endPoint y: 496, distance: 98.7
click at [1027, 496] on div at bounding box center [954, 343] width 208 height 463
click at [933, 179] on div at bounding box center [954, 343] width 208 height 463
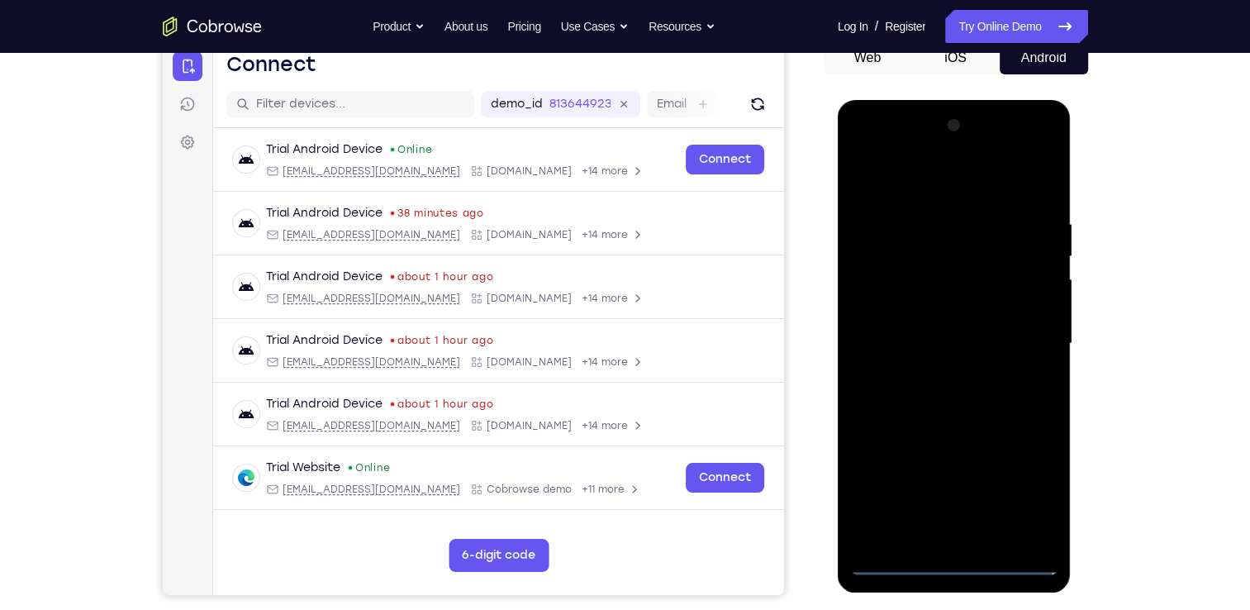
click at [1029, 353] on div at bounding box center [954, 343] width 208 height 463
click at [937, 533] on div at bounding box center [954, 343] width 208 height 463
click at [962, 337] on div at bounding box center [954, 343] width 208 height 463
click at [875, 313] on div at bounding box center [954, 343] width 208 height 463
click at [1011, 344] on div at bounding box center [954, 343] width 208 height 463
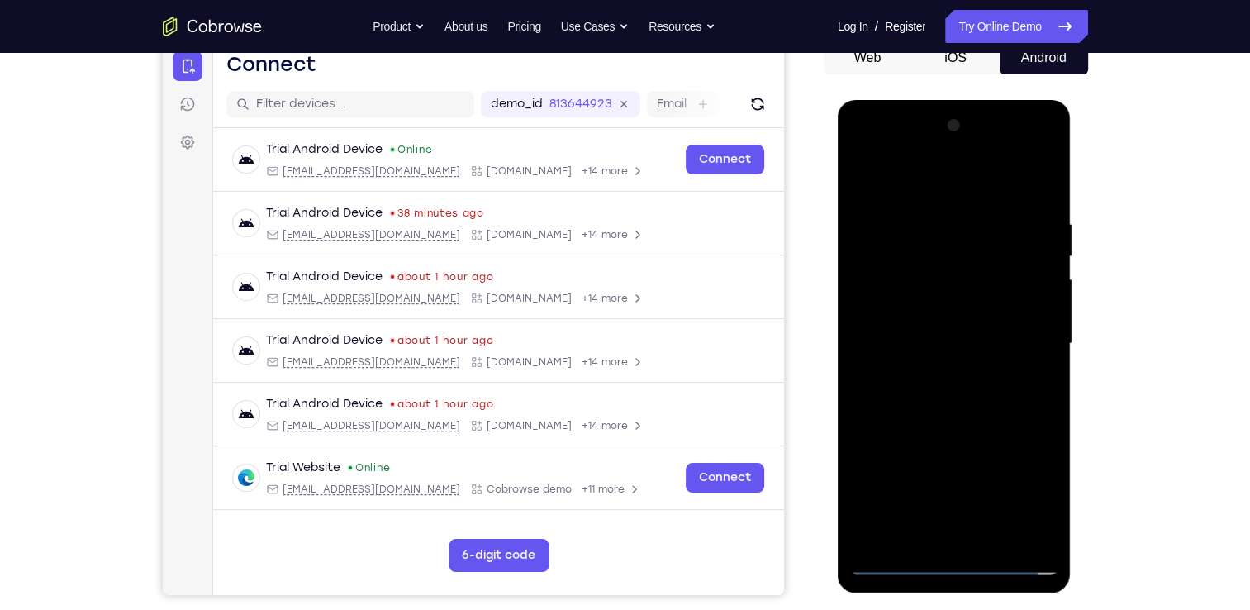
click at [944, 398] on div at bounding box center [954, 343] width 208 height 463
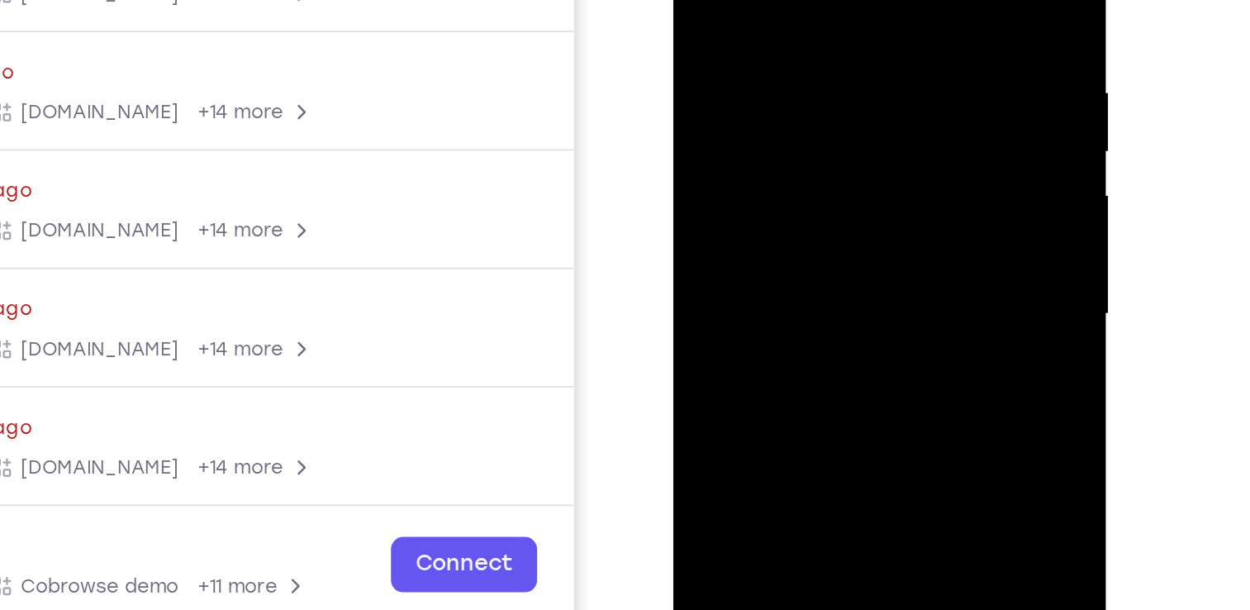
click at [840, 148] on div at bounding box center [790, 105] width 208 height 463
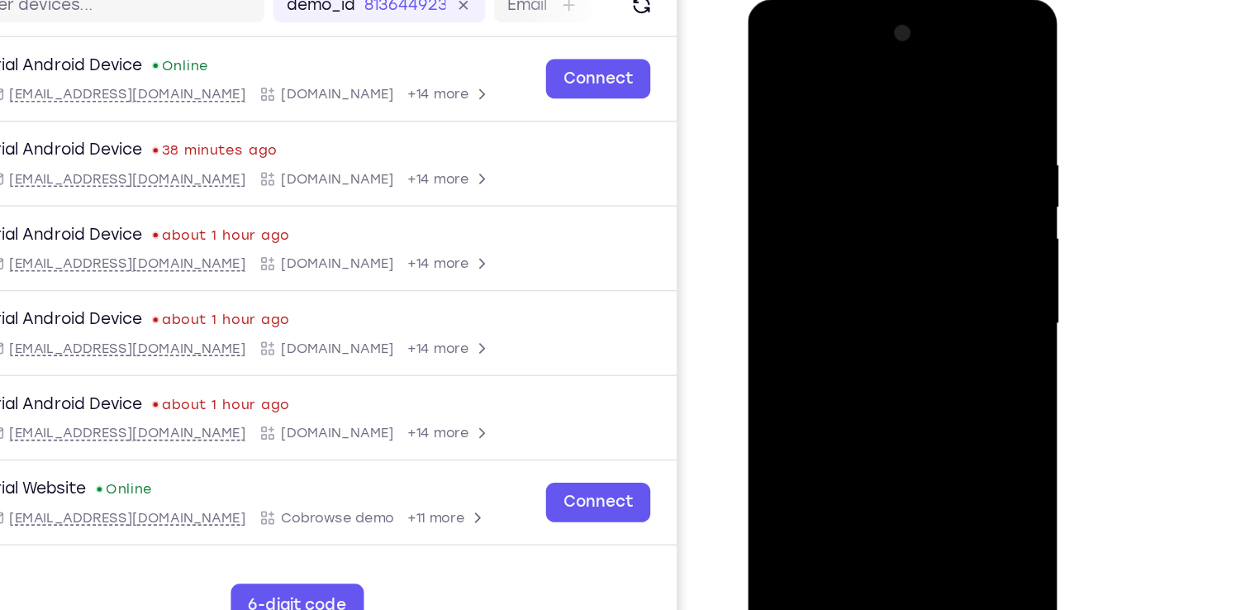
click at [904, 291] on div at bounding box center [864, 243] width 208 height 463
click at [1076, 411] on div at bounding box center [955, 342] width 264 height 508
click at [956, 102] on div at bounding box center [864, 243] width 208 height 463
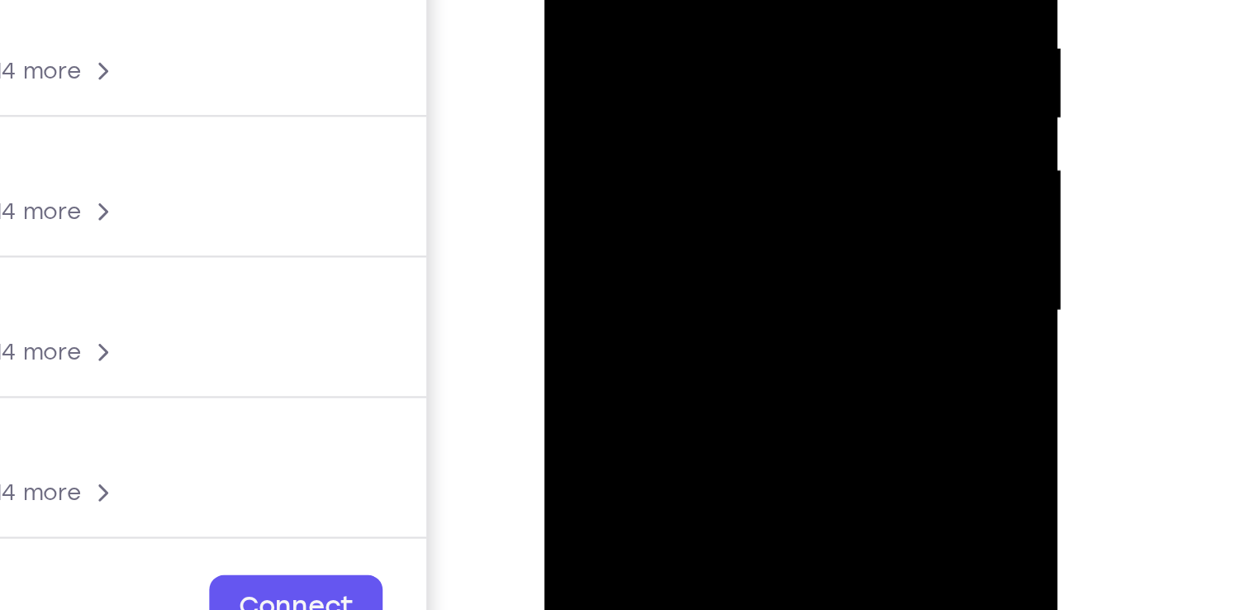
drag, startPoint x: 727, startPoint y: 26, endPoint x: 725, endPoint y: -38, distance: 64.4
click at [725, 0] on div at bounding box center [661, 18] width 208 height 463
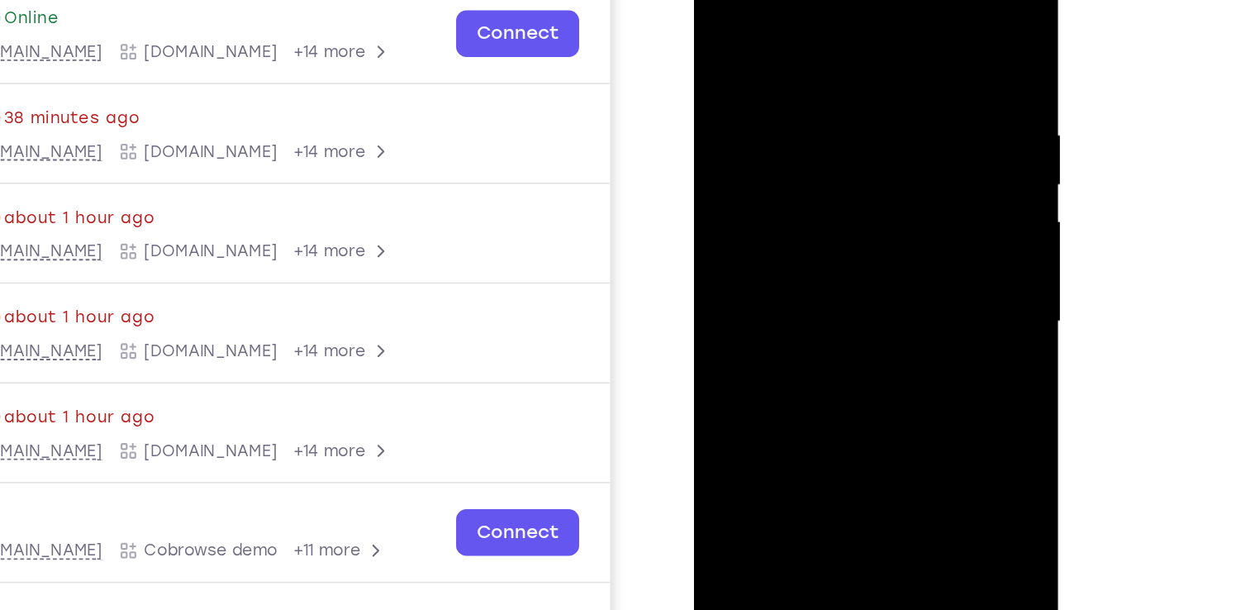
drag, startPoint x: 894, startPoint y: 197, endPoint x: 879, endPoint y: 81, distance: 117.4
click at [879, 81] on div at bounding box center [810, 184] width 208 height 463
drag, startPoint x: 870, startPoint y: 126, endPoint x: 864, endPoint y: 72, distance: 54.0
click at [864, 72] on div at bounding box center [810, 184] width 208 height 463
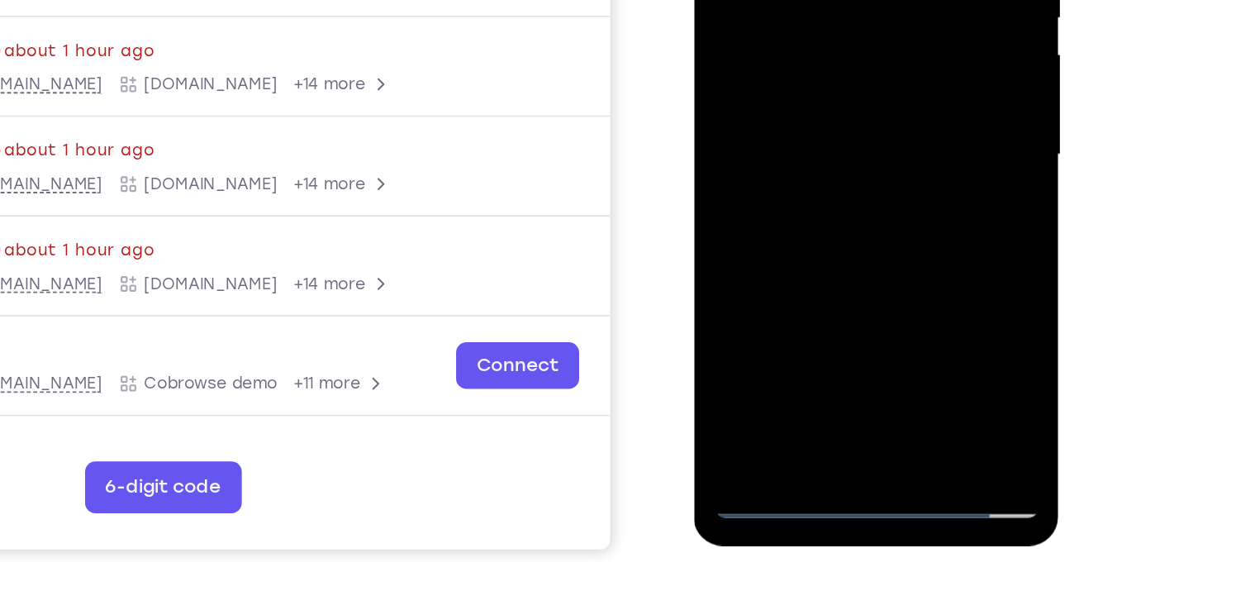
click at [851, 213] on div at bounding box center [810, 17] width 208 height 463
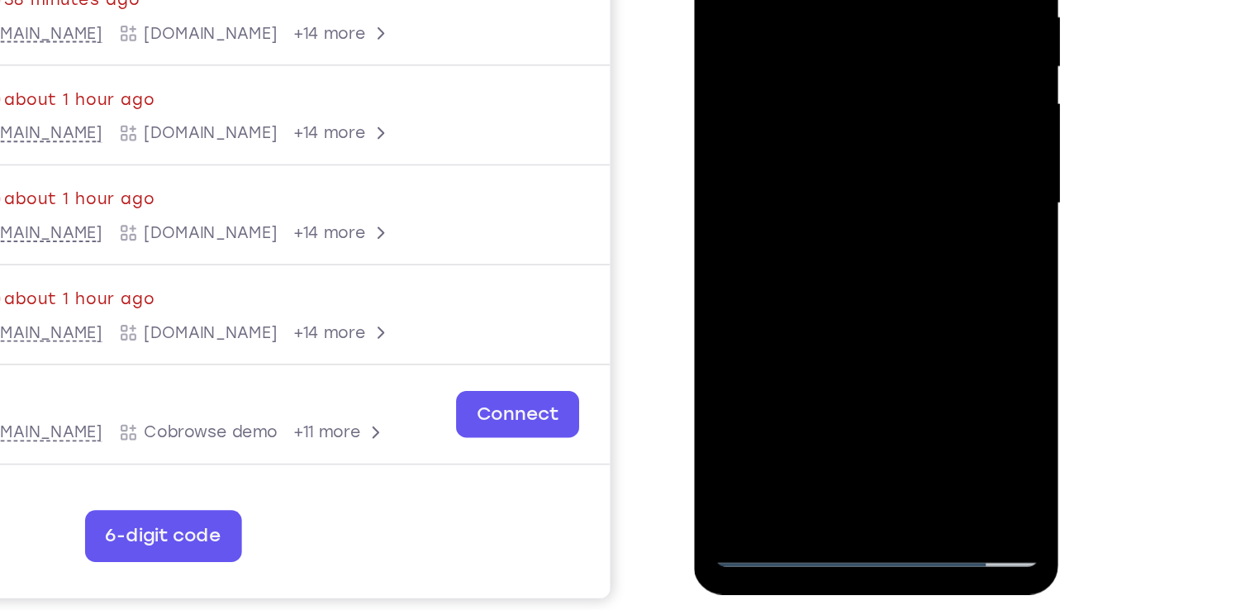
click at [842, 160] on div at bounding box center [810, 66] width 208 height 463
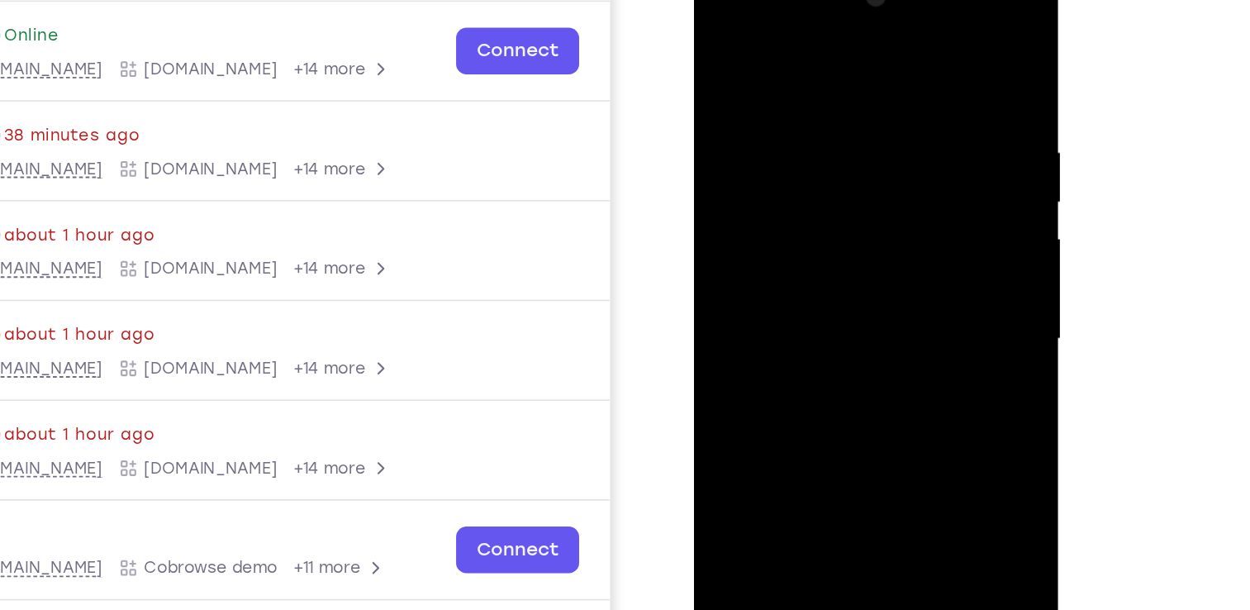
click at [816, 158] on div at bounding box center [810, 201] width 208 height 463
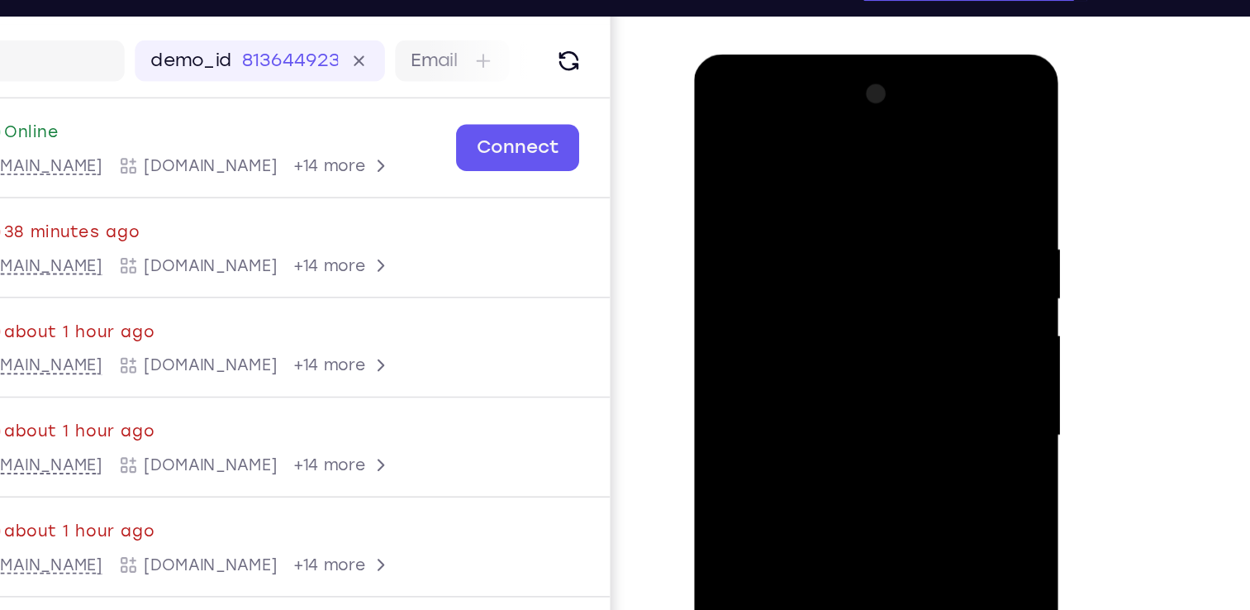
click at [719, 125] on div at bounding box center [810, 297] width 208 height 463
click at [725, 135] on div at bounding box center [810, 297] width 208 height 463
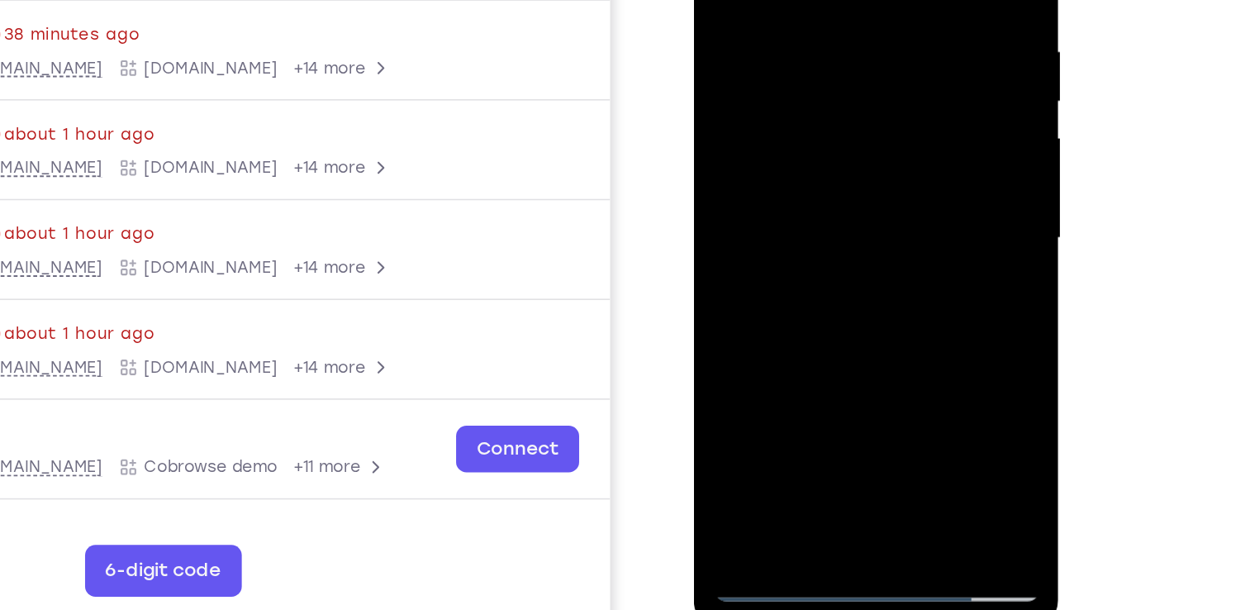
click at [888, 298] on div at bounding box center [810, 101] width 208 height 463
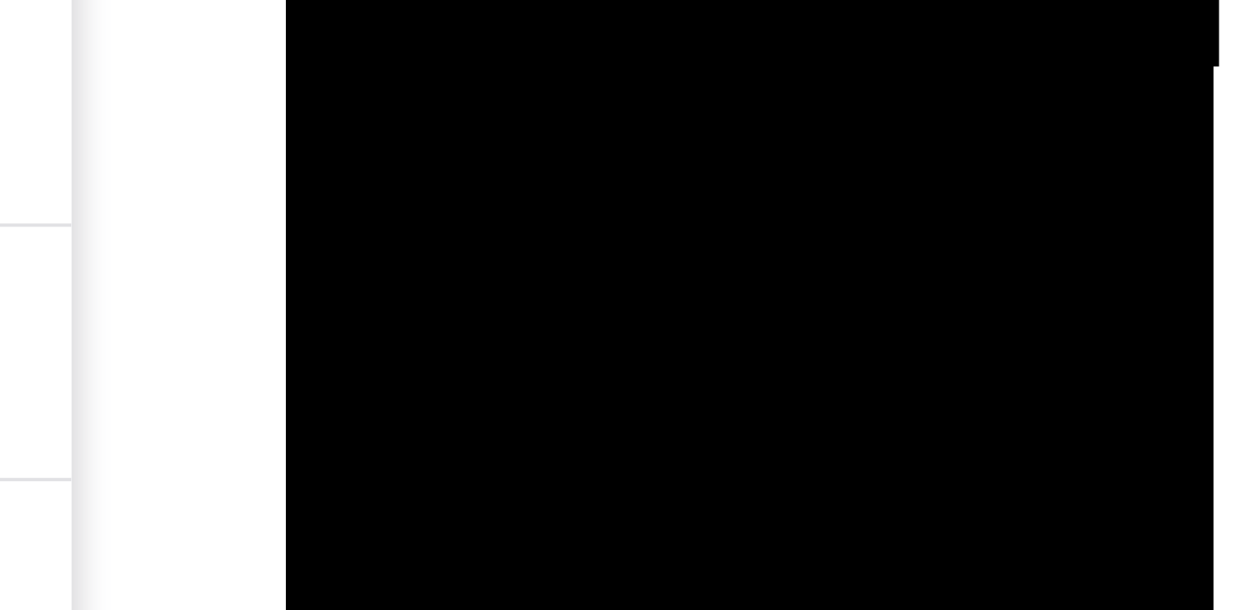
drag, startPoint x: 453, startPoint y: -560, endPoint x: 449, endPoint y: -660, distance: 100.0
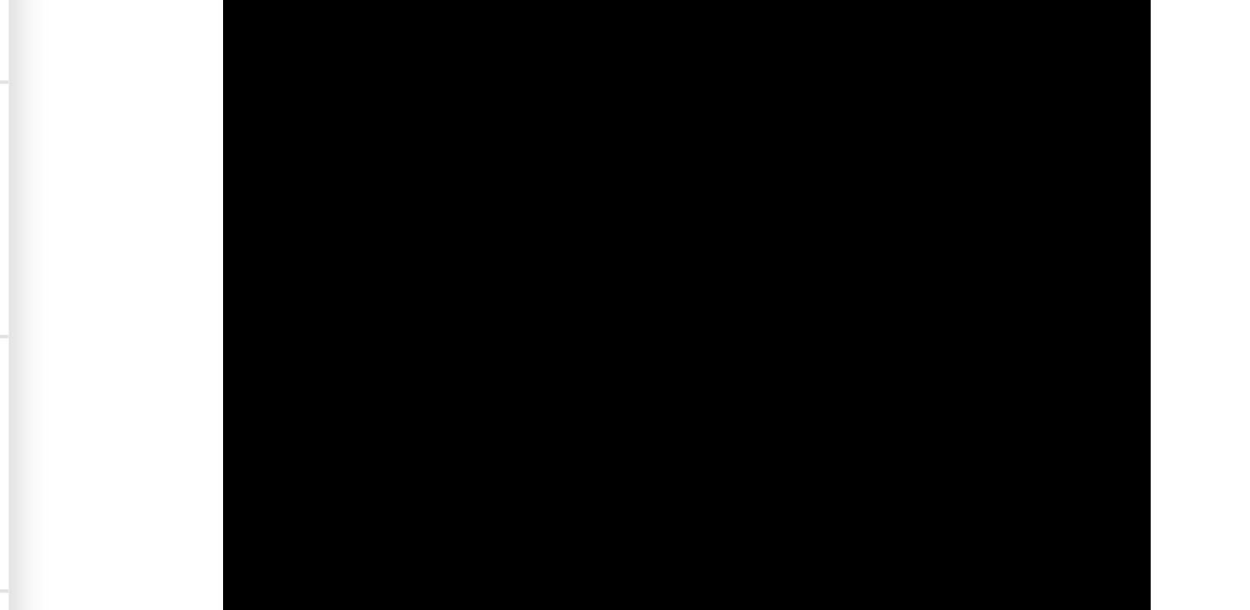
drag, startPoint x: 393, startPoint y: -722, endPoint x: 389, endPoint y: -705, distance: 17.8
drag, startPoint x: 358, startPoint y: -729, endPoint x: 358, endPoint y: -752, distance: 23.1
drag, startPoint x: 368, startPoint y: -631, endPoint x: 368, endPoint y: -676, distance: 44.6
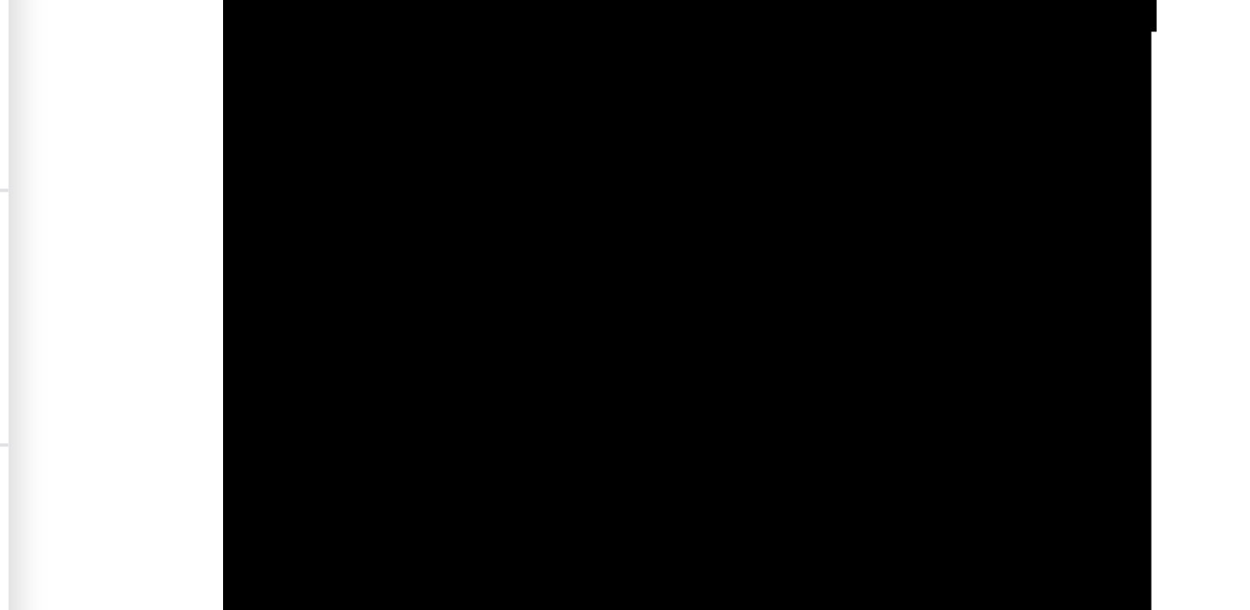
drag, startPoint x: 359, startPoint y: -644, endPoint x: 348, endPoint y: -674, distance: 31.9
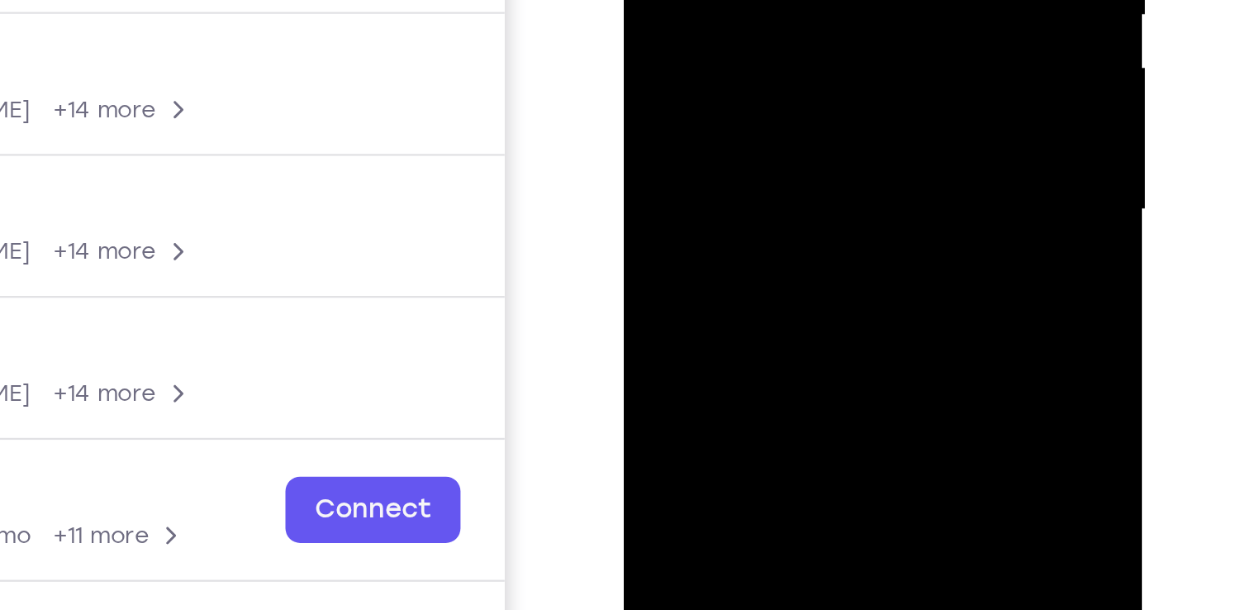
scroll to position [195, 0]
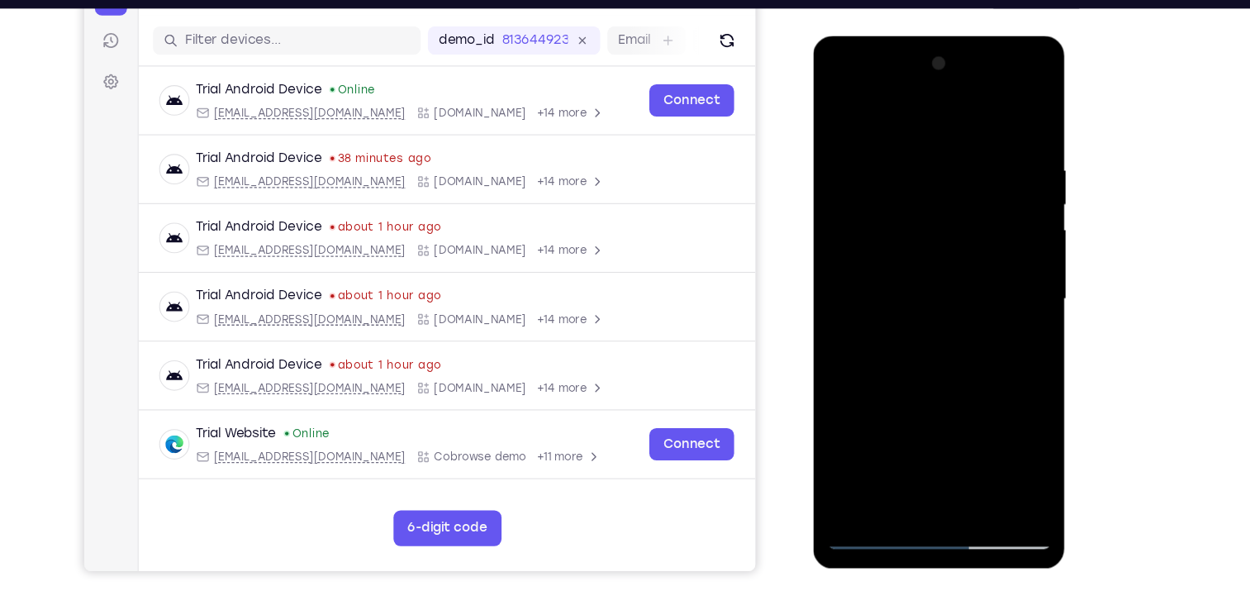
click at [967, 479] on div at bounding box center [930, 279] width 208 height 463
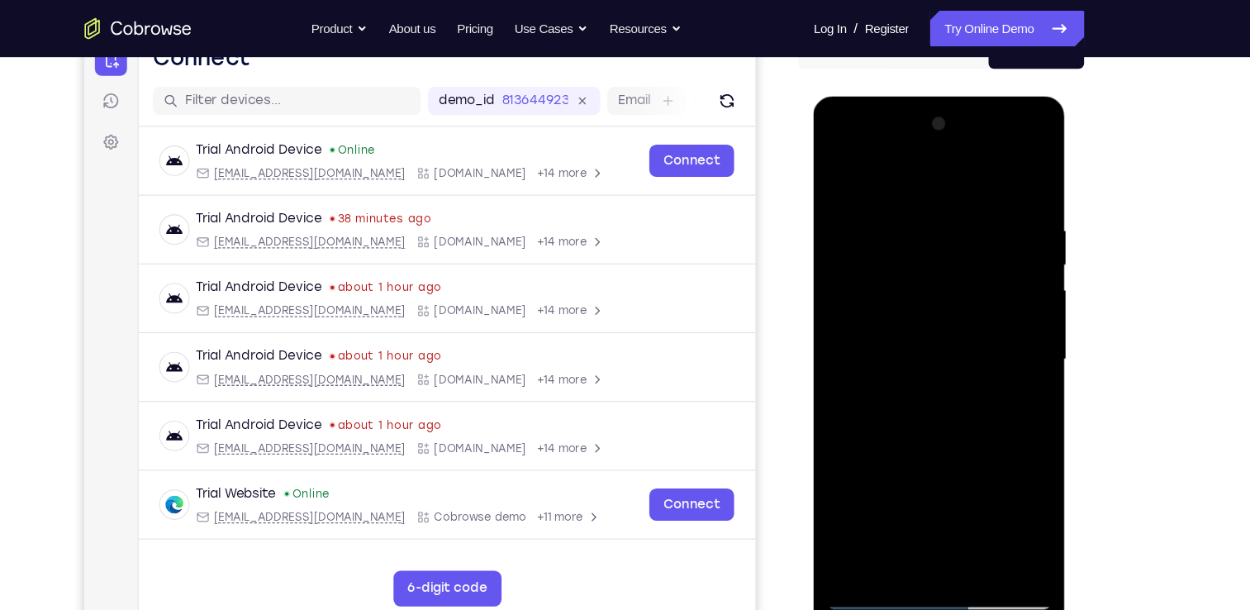
scroll to position [184, 0]
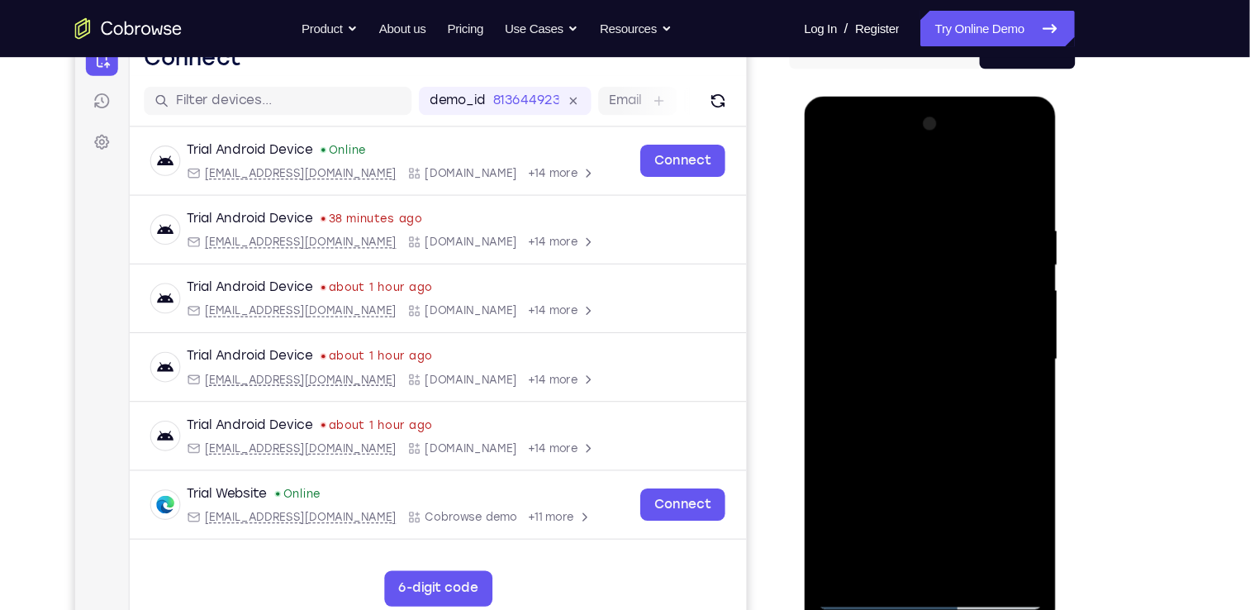
click at [837, 171] on div at bounding box center [920, 339] width 208 height 463
click at [954, 535] on div at bounding box center [920, 339] width 208 height 463
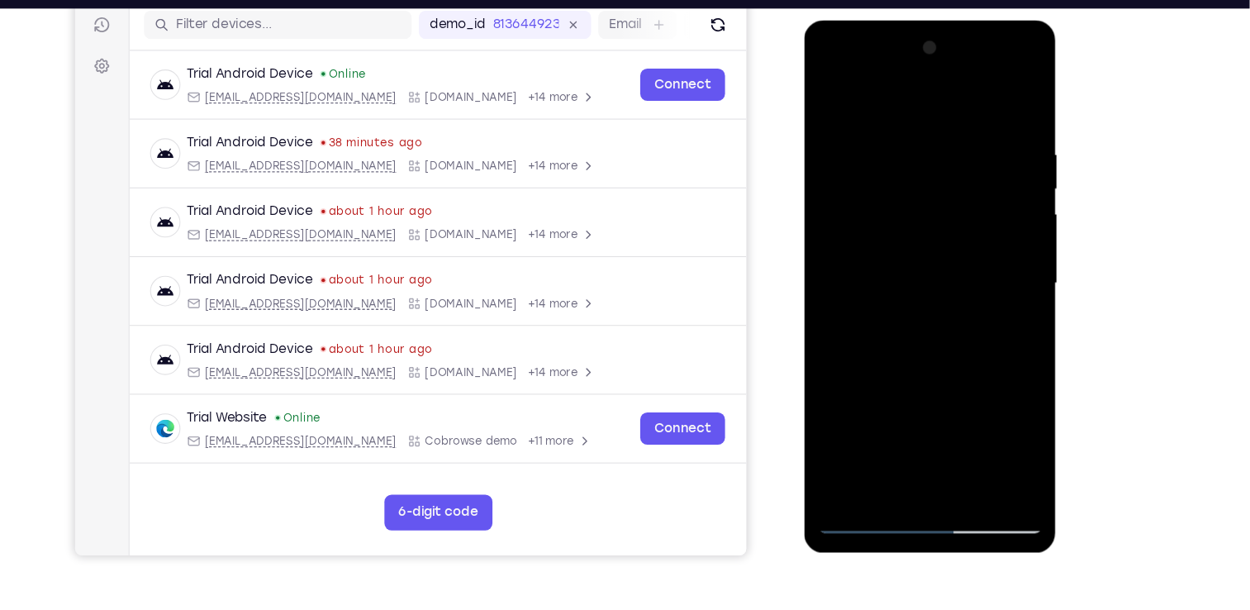
scroll to position [207, 0]
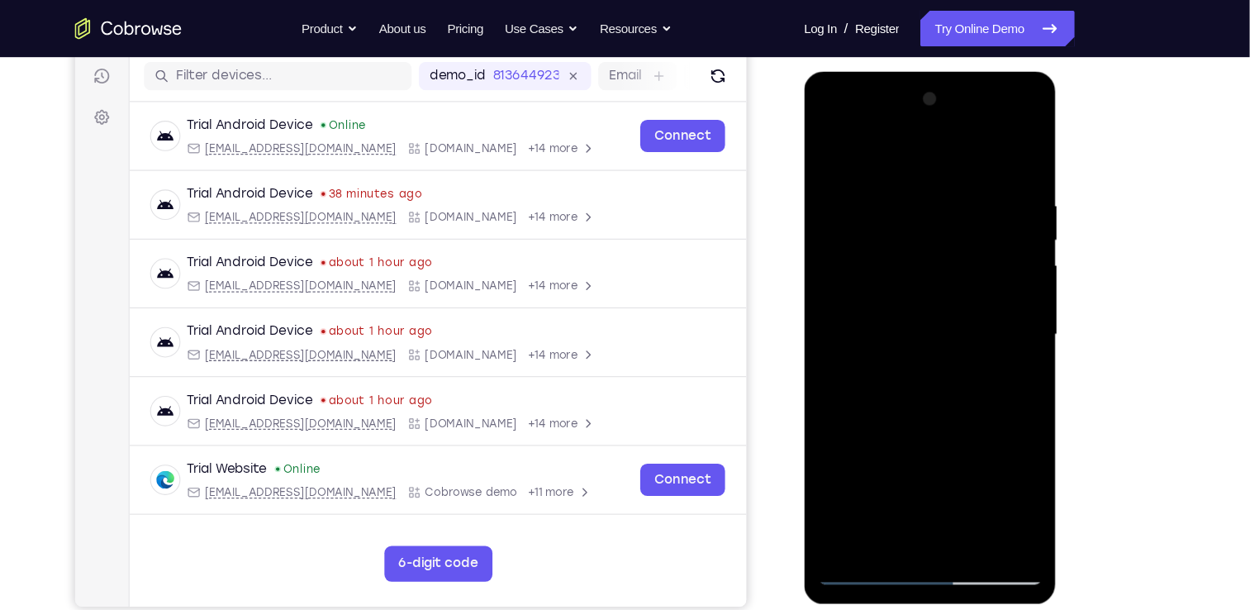
click at [829, 137] on div at bounding box center [920, 314] width 208 height 463
click at [961, 515] on div at bounding box center [920, 314] width 208 height 463
click at [829, 140] on div at bounding box center [920, 314] width 208 height 463
click at [1014, 148] on div at bounding box center [920, 314] width 208 height 463
click at [832, 146] on div at bounding box center [920, 314] width 208 height 463
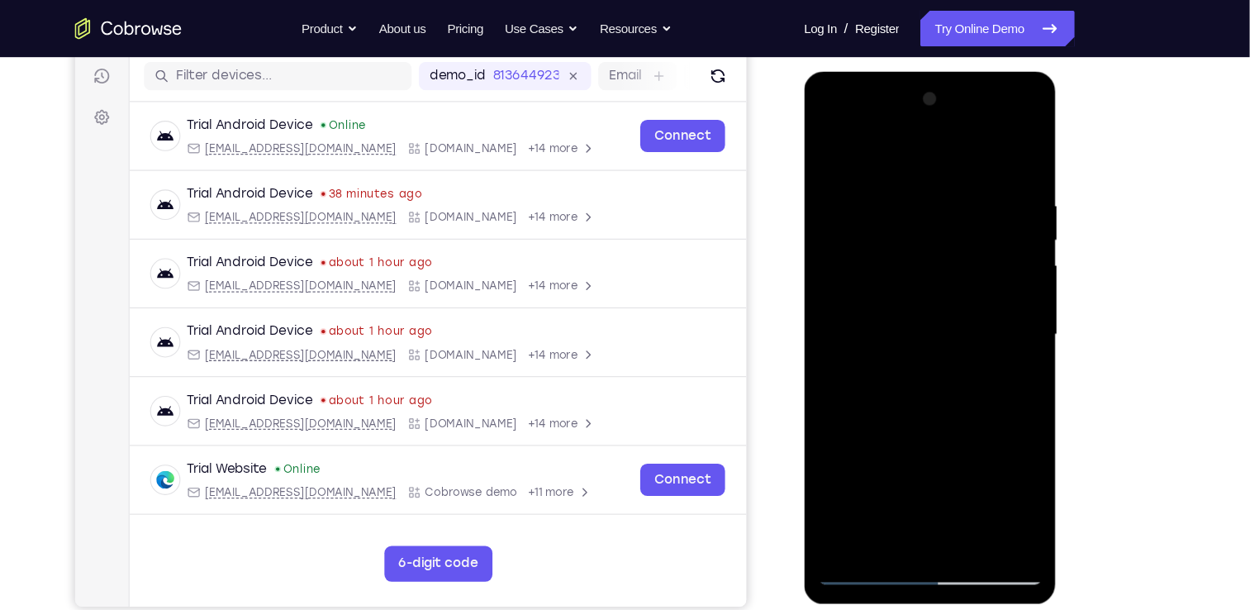
drag, startPoint x: 1000, startPoint y: 190, endPoint x: 871, endPoint y: 191, distance: 128.8
click at [871, 191] on div at bounding box center [920, 314] width 208 height 463
drag, startPoint x: 964, startPoint y: 183, endPoint x: 898, endPoint y: 183, distance: 66.1
click at [898, 183] on div at bounding box center [920, 314] width 208 height 463
click at [943, 187] on div at bounding box center [920, 314] width 208 height 463
